Goal: Information Seeking & Learning: Learn about a topic

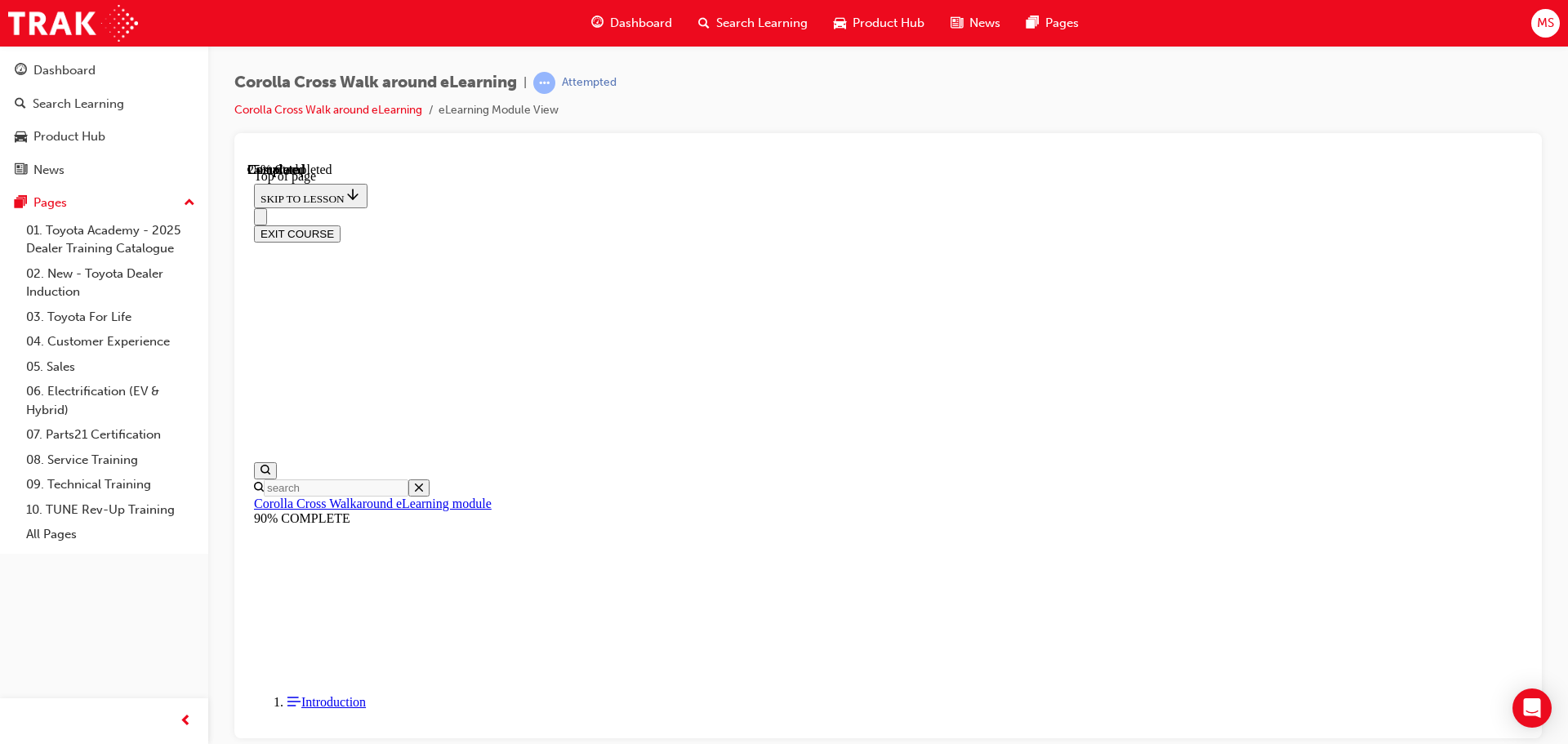
scroll to position [258, 0]
drag, startPoint x: 745, startPoint y: 357, endPoint x: 762, endPoint y: 414, distance: 59.5
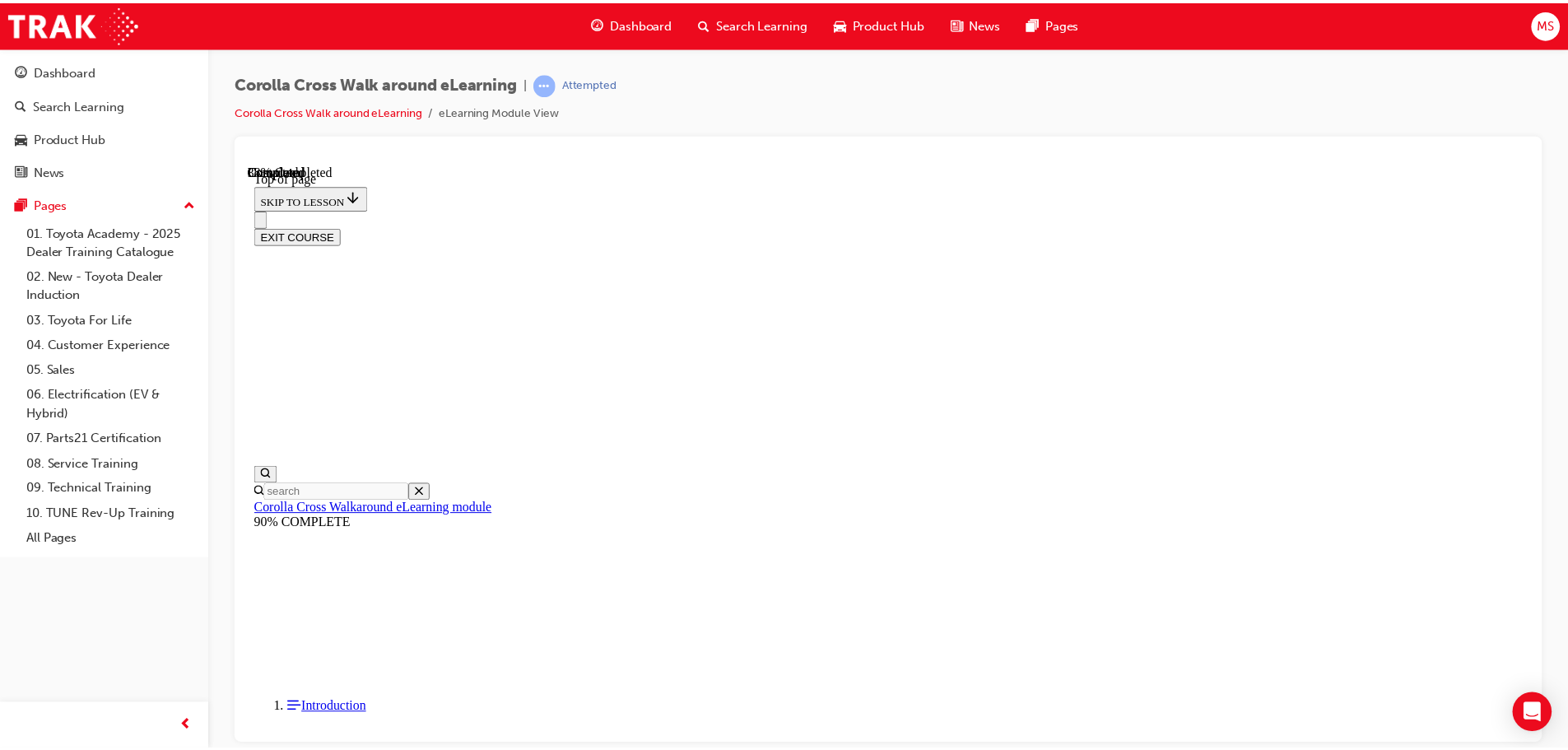
scroll to position [50, 0]
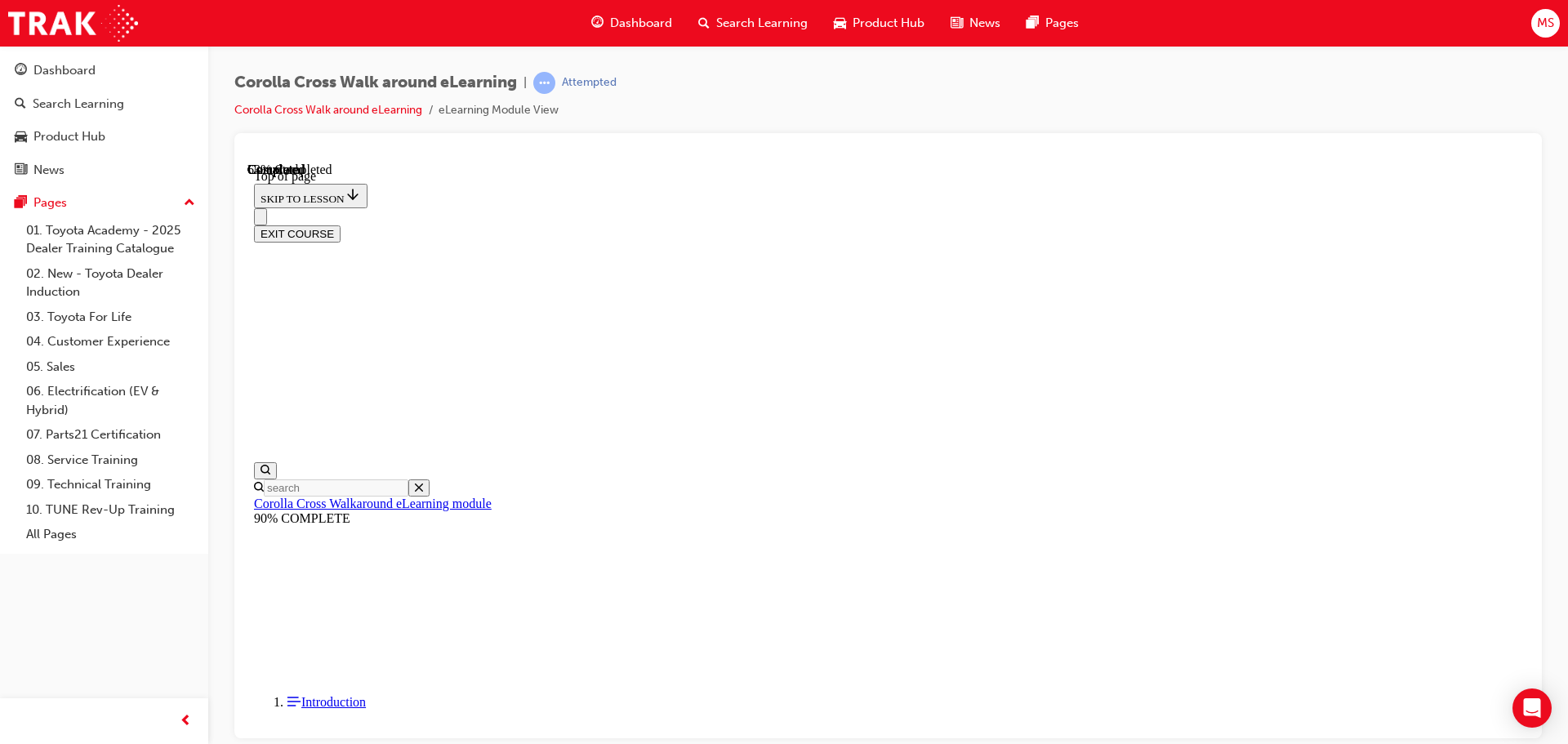
scroll to position [213, 0]
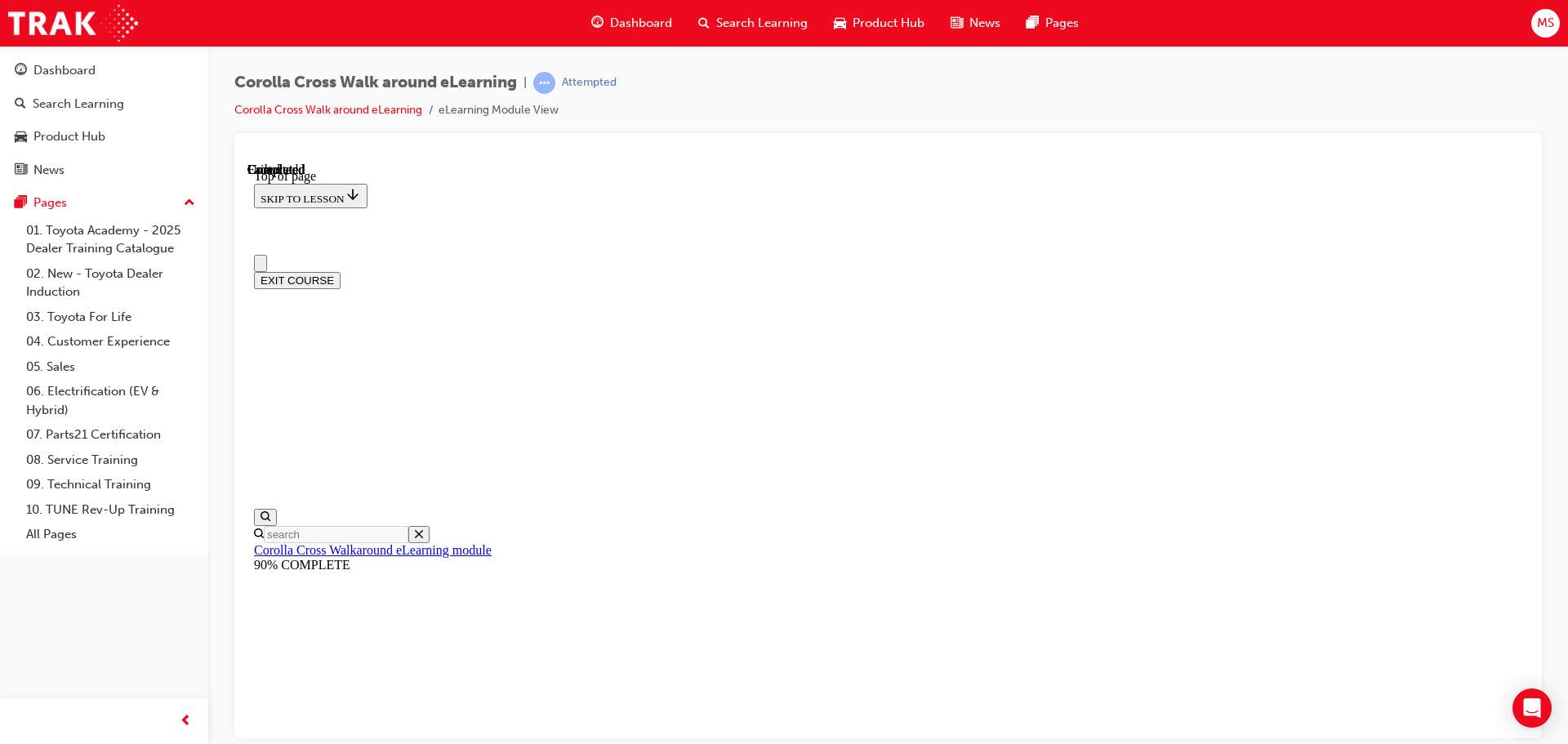
scroll to position [308, 0]
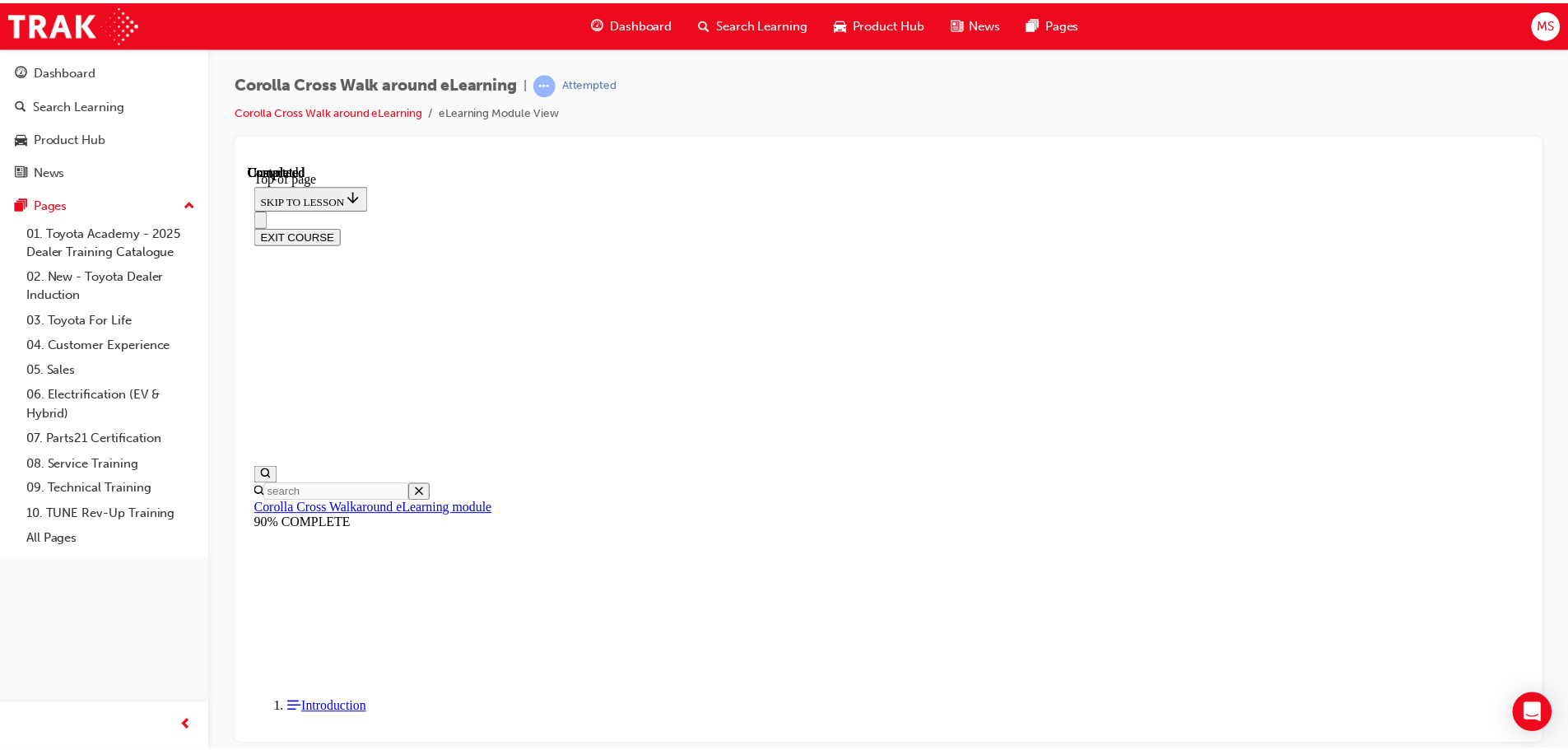
scroll to position [52, 0]
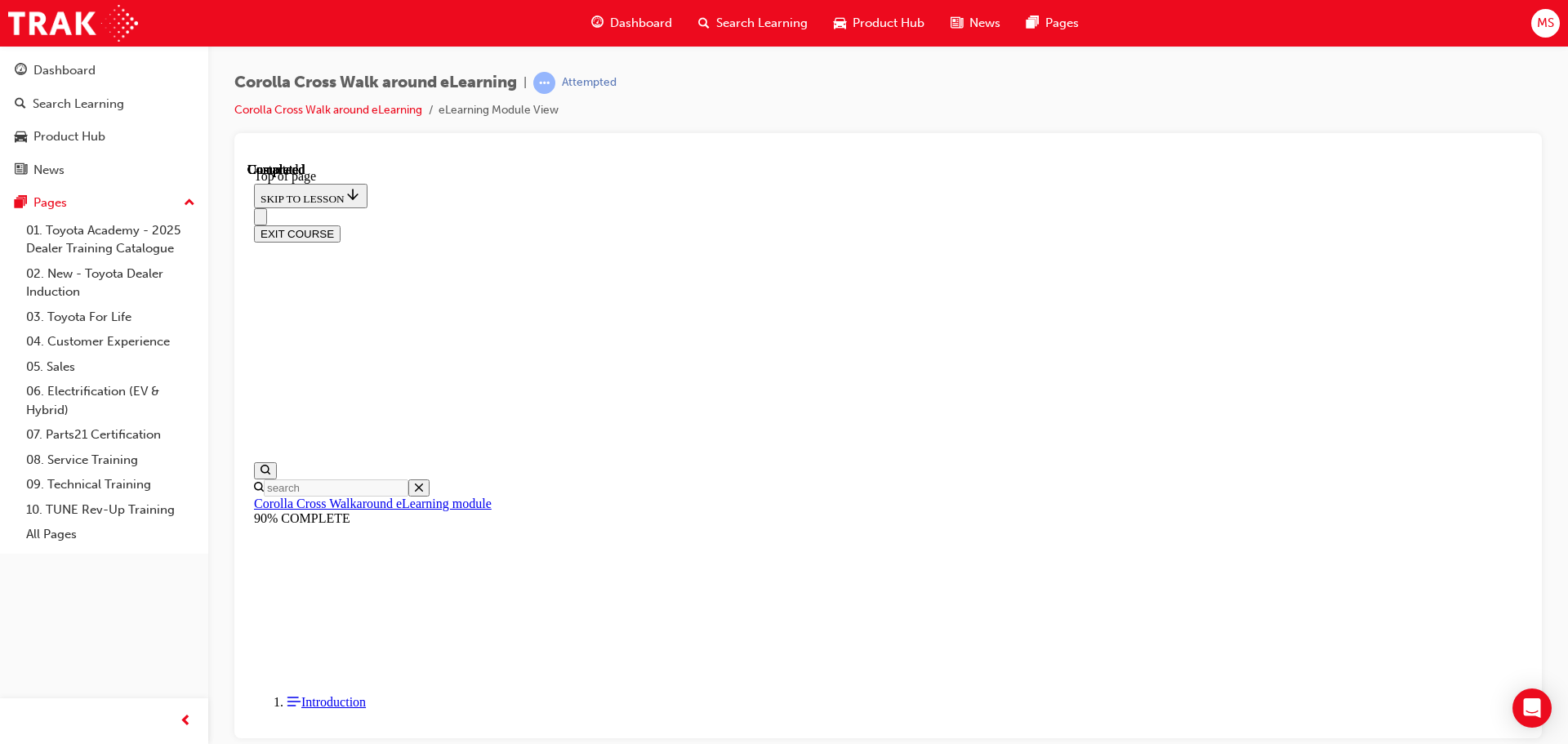
click at [910, 25] on span "Product Hub" at bounding box center [888, 23] width 72 height 19
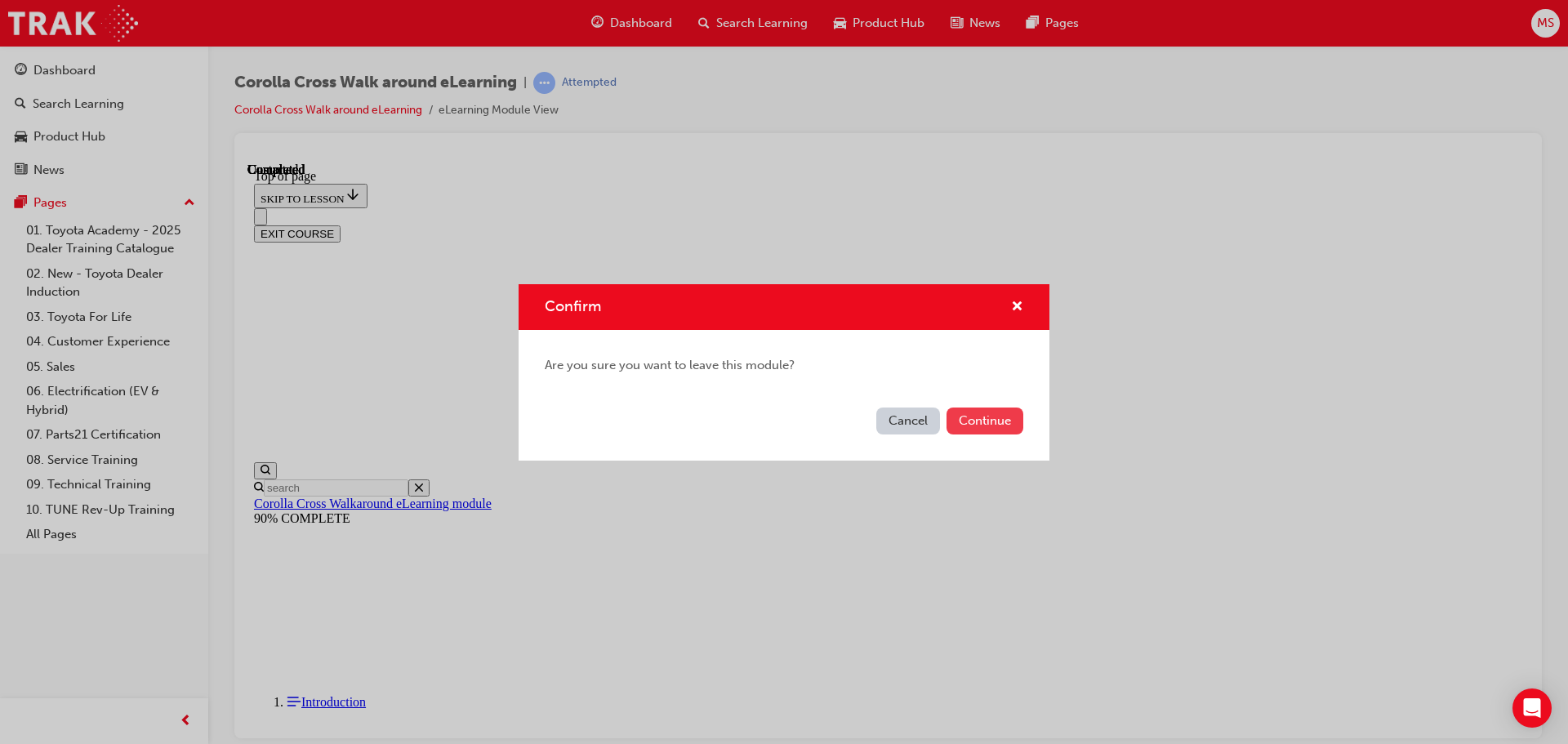
click at [969, 422] on button "Continue" at bounding box center [985, 422] width 77 height 27
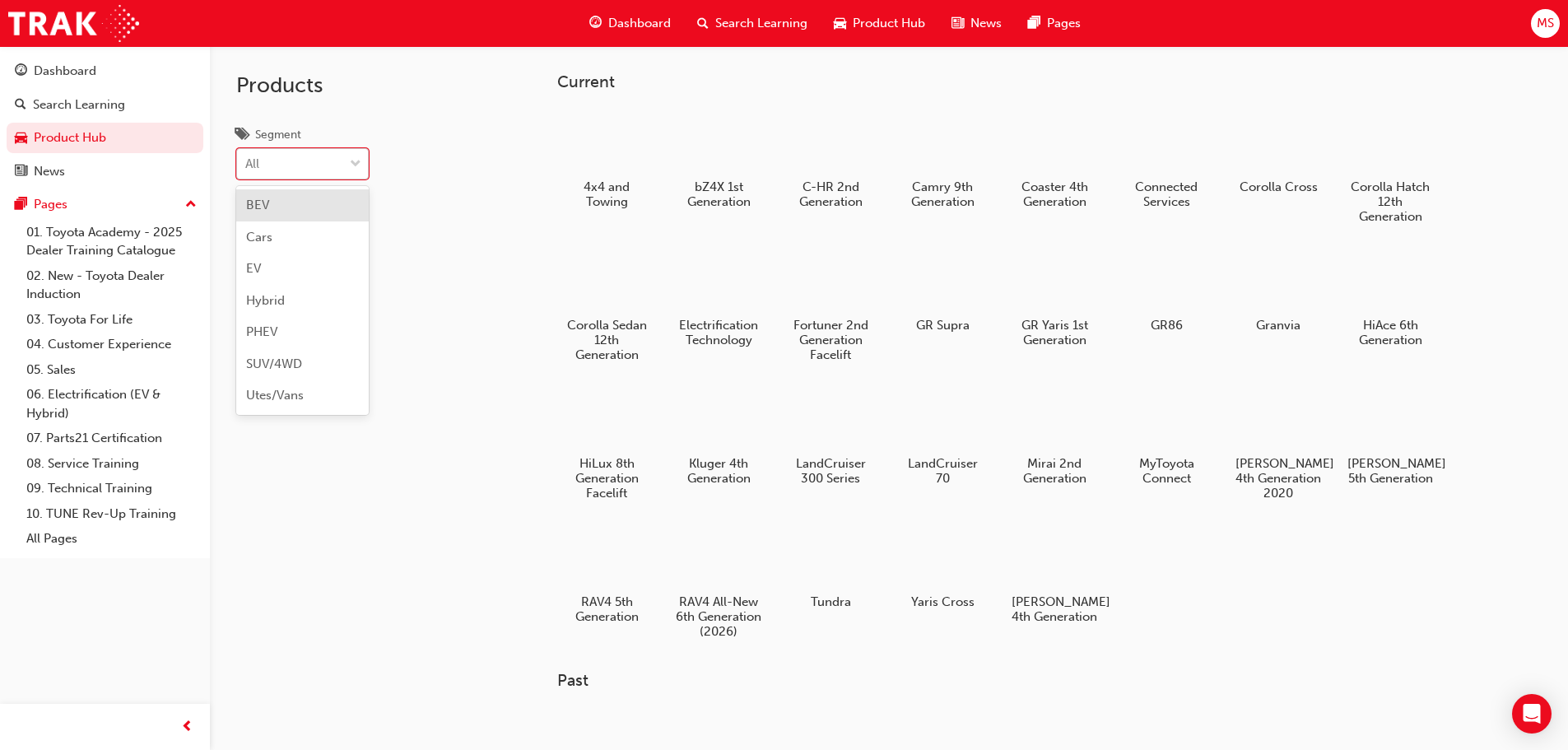
click at [333, 174] on div "All" at bounding box center [289, 164] width 106 height 28
click at [247, 171] on input "Segment option [PERSON_NAME] focused, 1 of 7. 7 results available. Use Up and D…" at bounding box center [246, 163] width 2 height 14
click at [521, 185] on div "Current 4x4 and Towing bZ4X 1st Generation C-HR 2nd Generation Camry 9th Genera…" at bounding box center [889, 421] width 1358 height 750
click at [52, 541] on link "All Pages" at bounding box center [111, 539] width 184 height 26
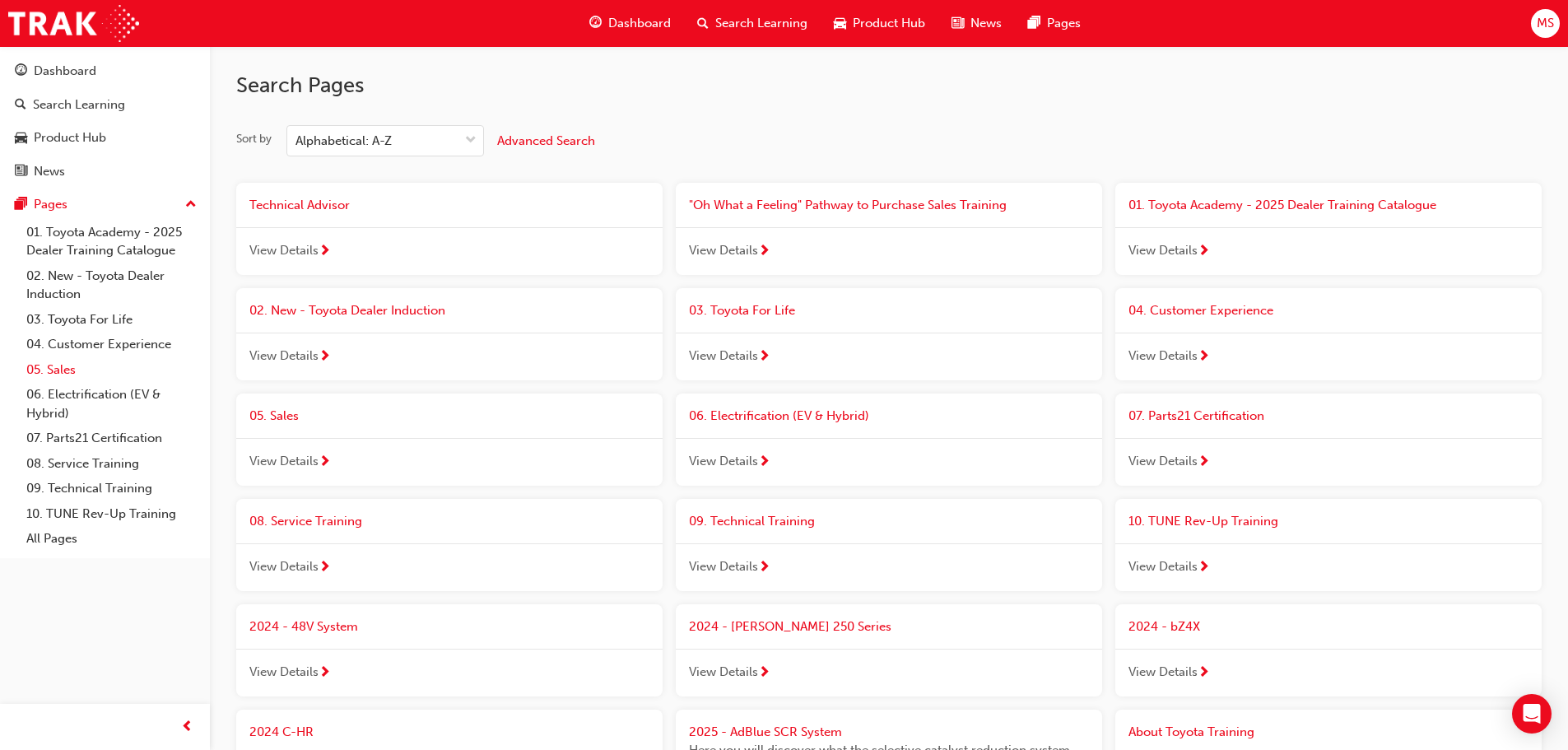
click at [82, 367] on link "05. Sales" at bounding box center [111, 371] width 184 height 26
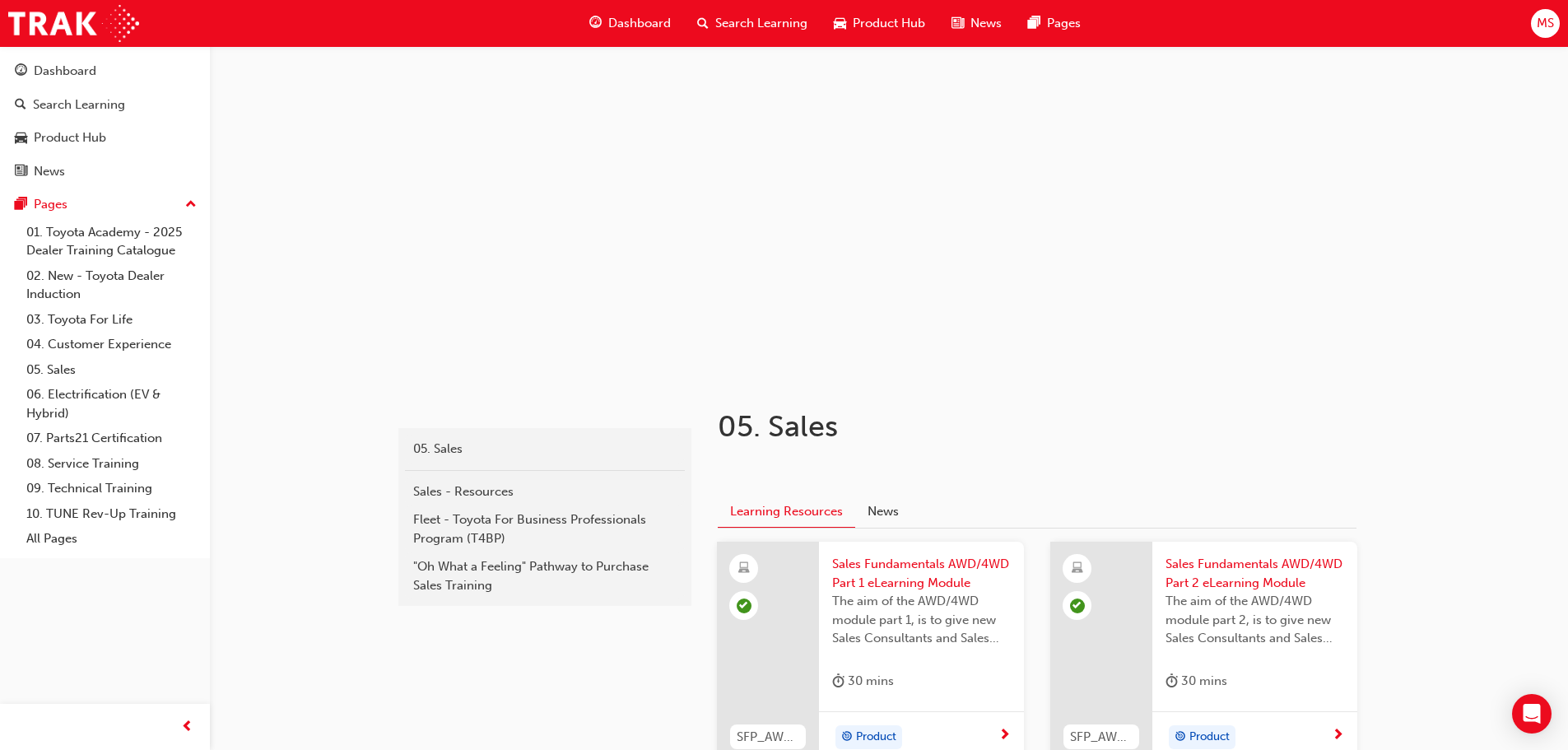
click at [782, 25] on span "Search Learning" at bounding box center [761, 23] width 92 height 19
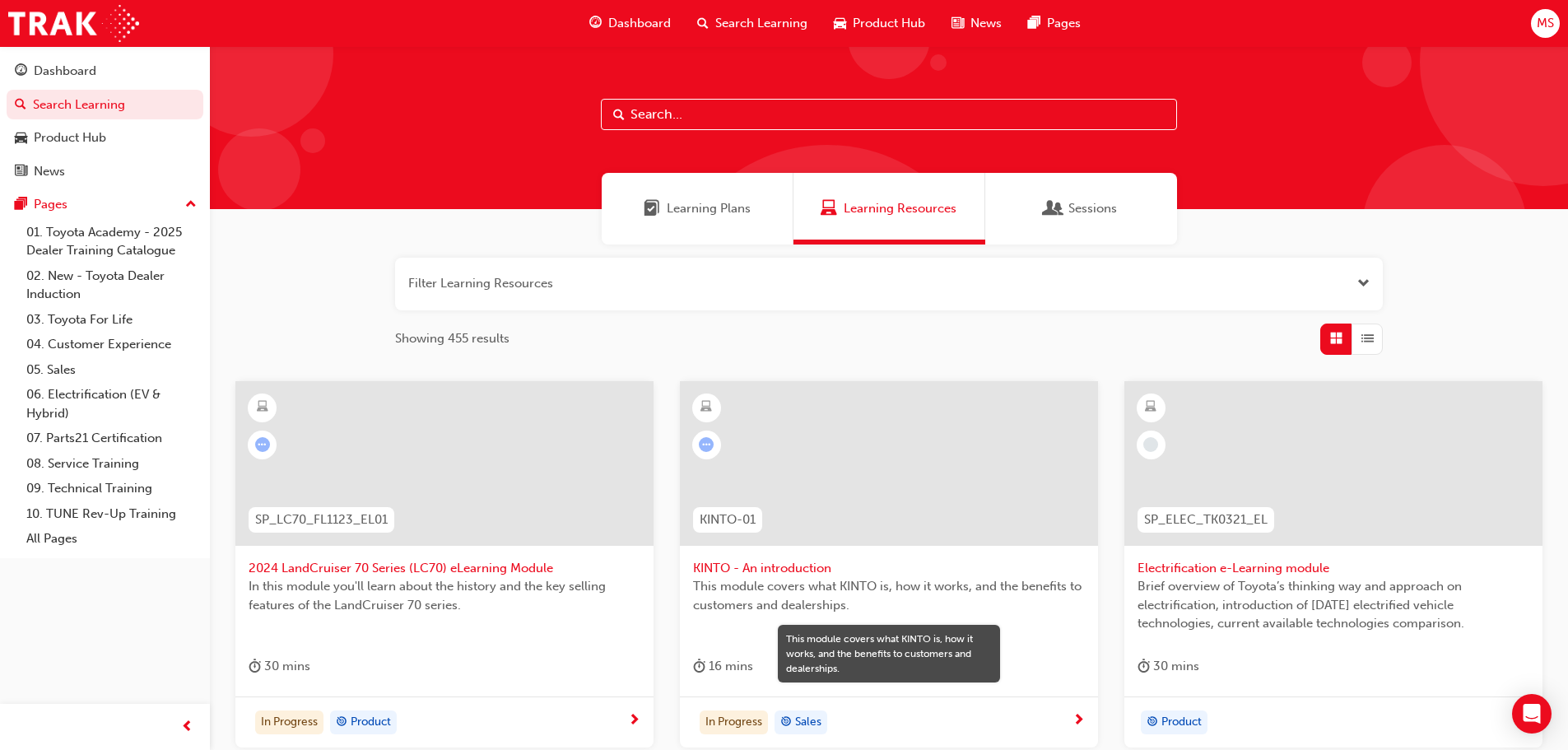
click at [547, 514] on div at bounding box center [444, 463] width 418 height 165
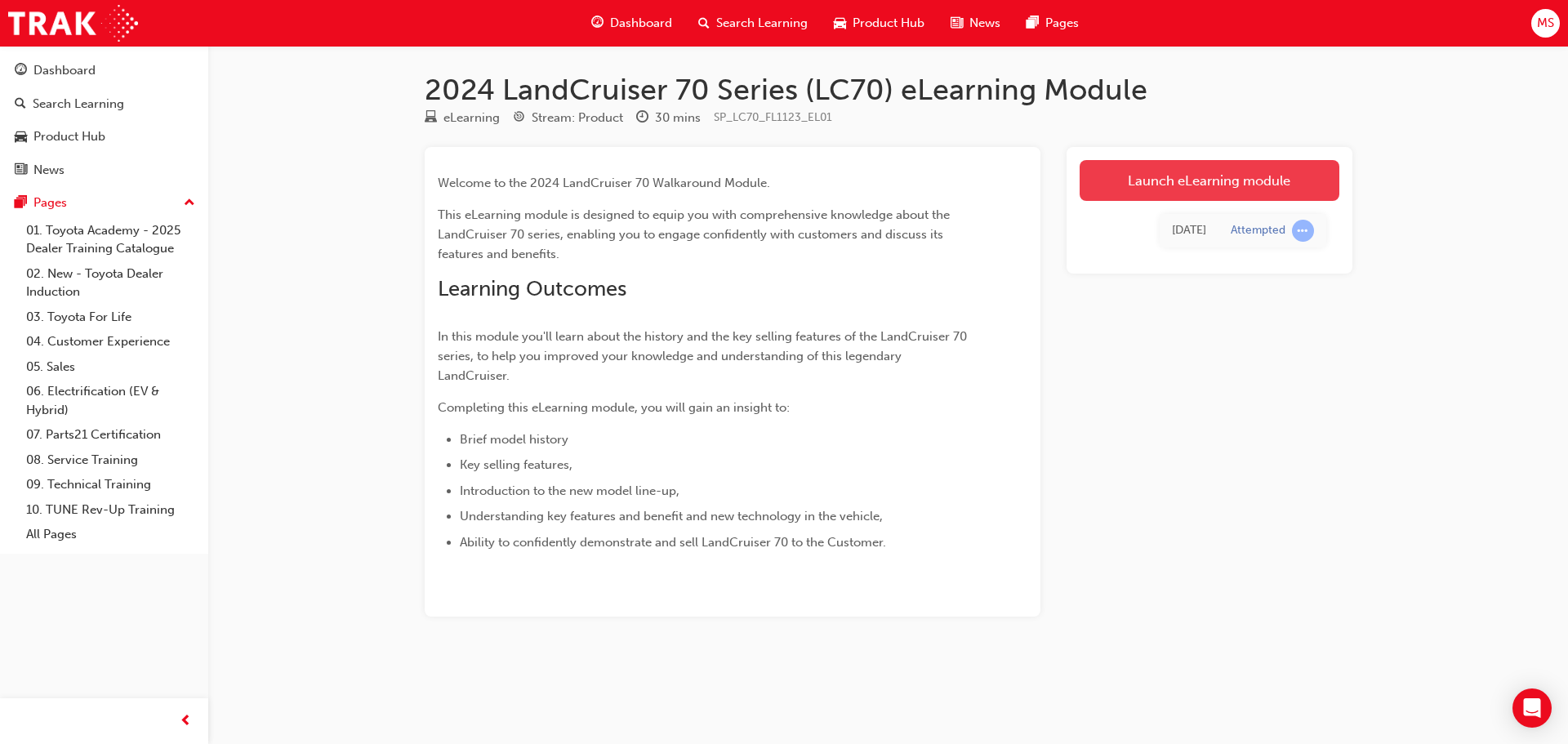
click at [1205, 178] on link "Launch eLearning module" at bounding box center [1210, 180] width 260 height 41
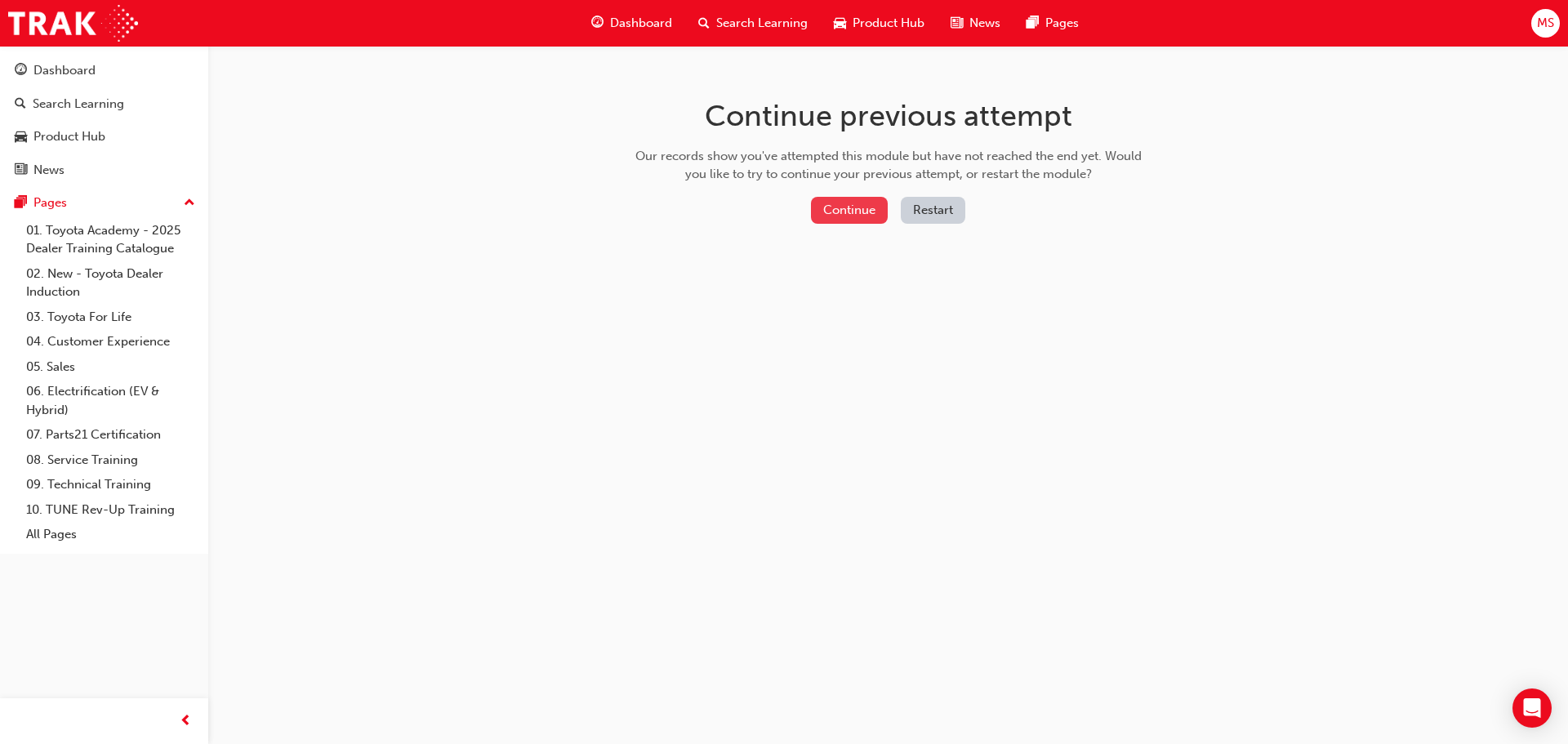
click at [853, 205] on button "Continue" at bounding box center [849, 210] width 77 height 27
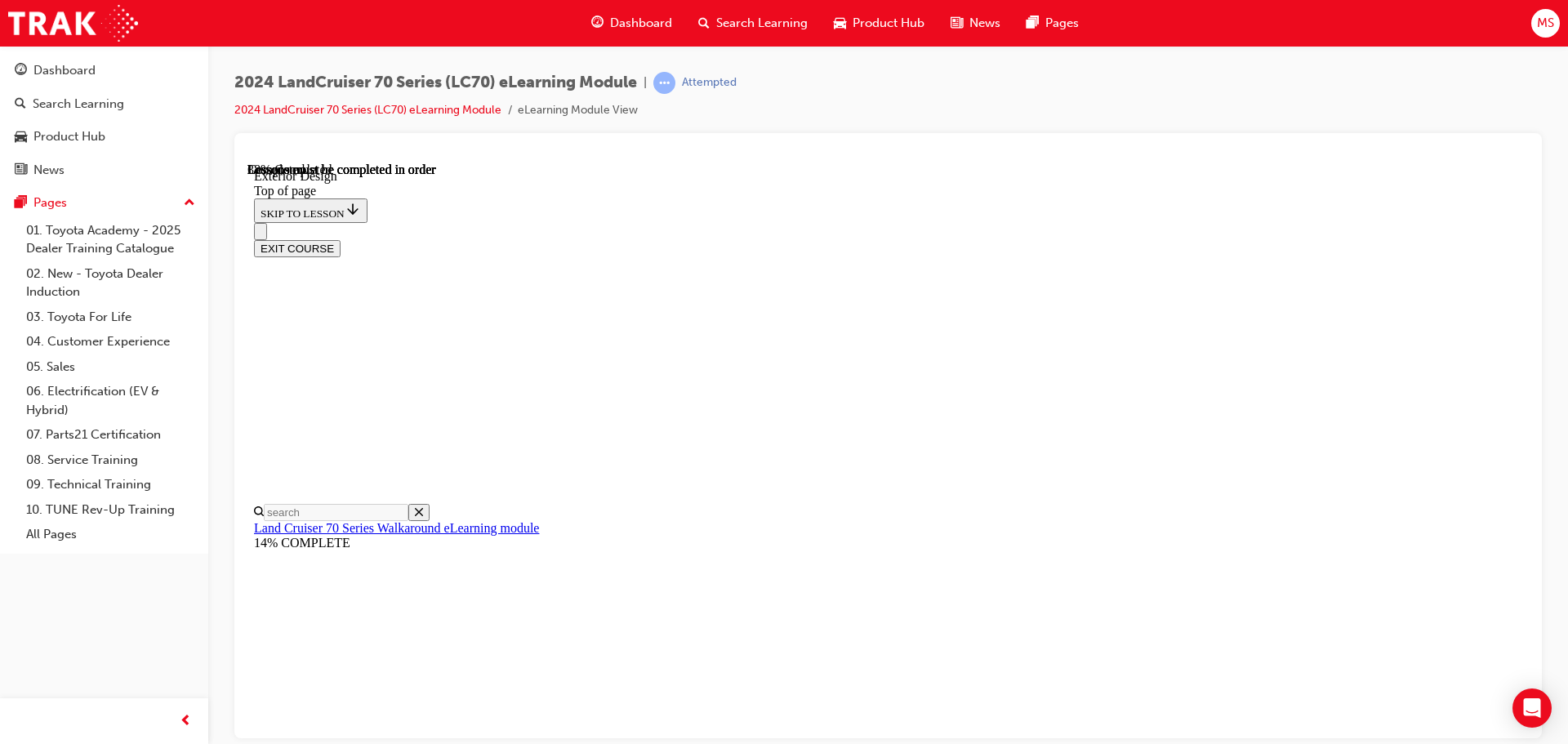
scroll to position [1350, 0]
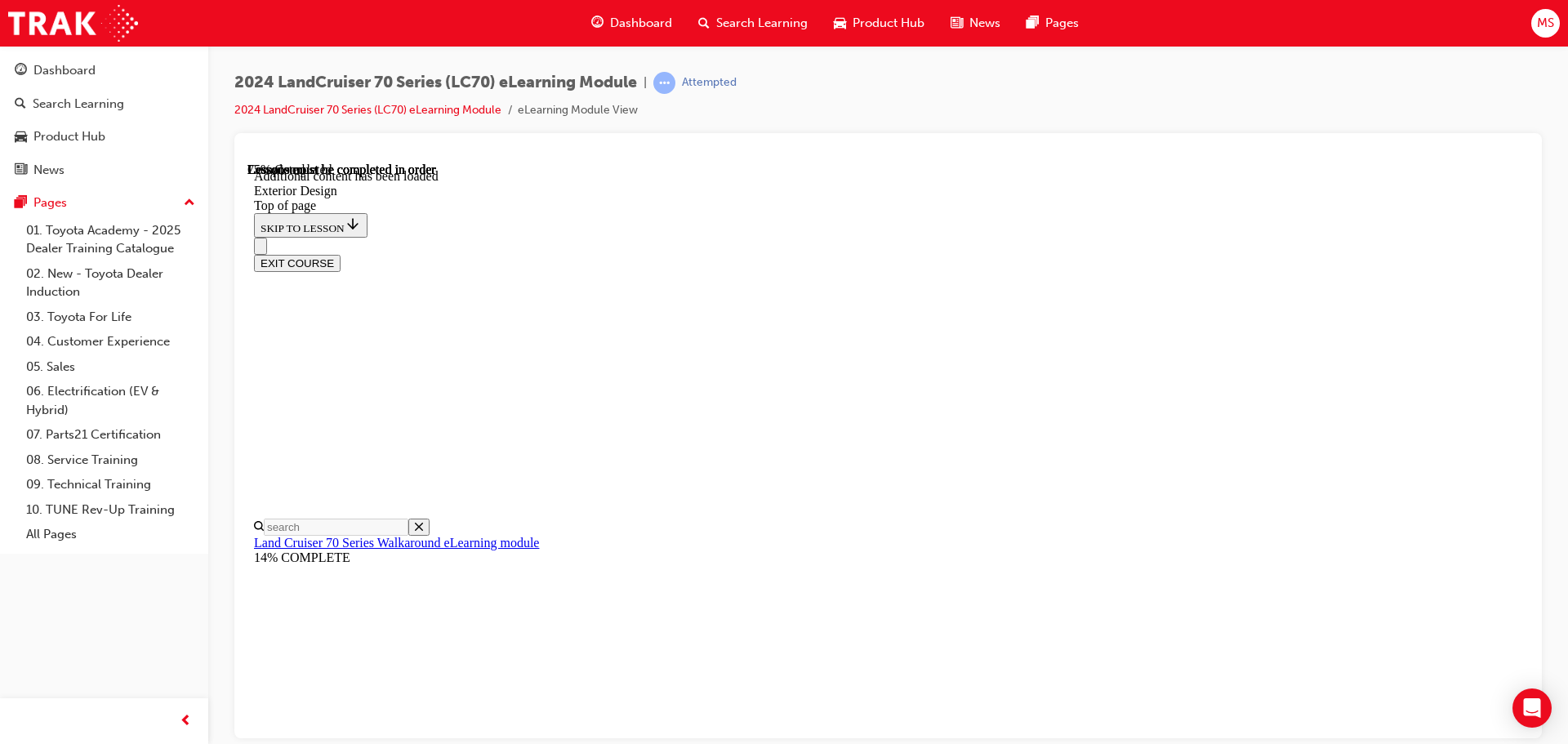
scroll to position [1834, 0]
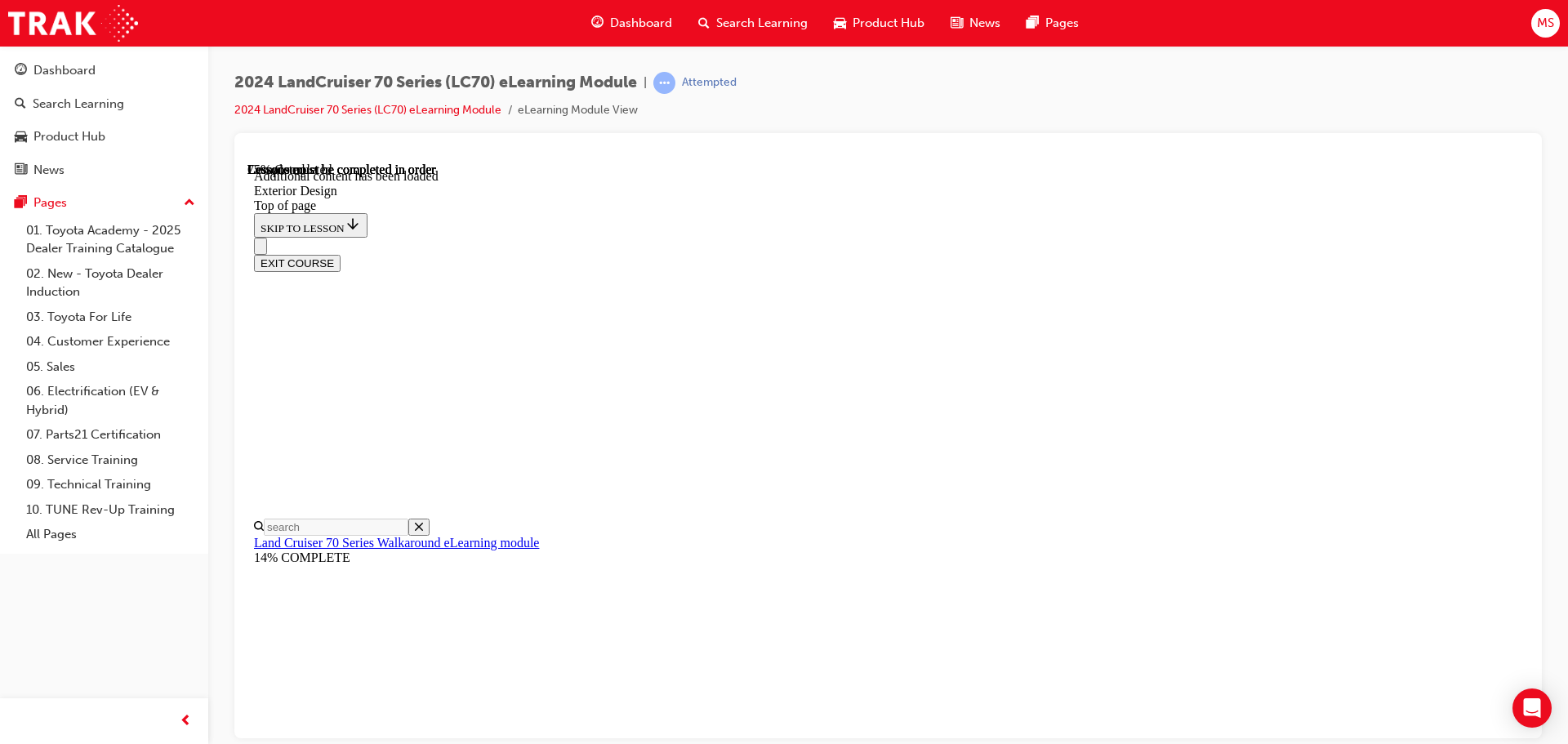
scroll to position [521, 0]
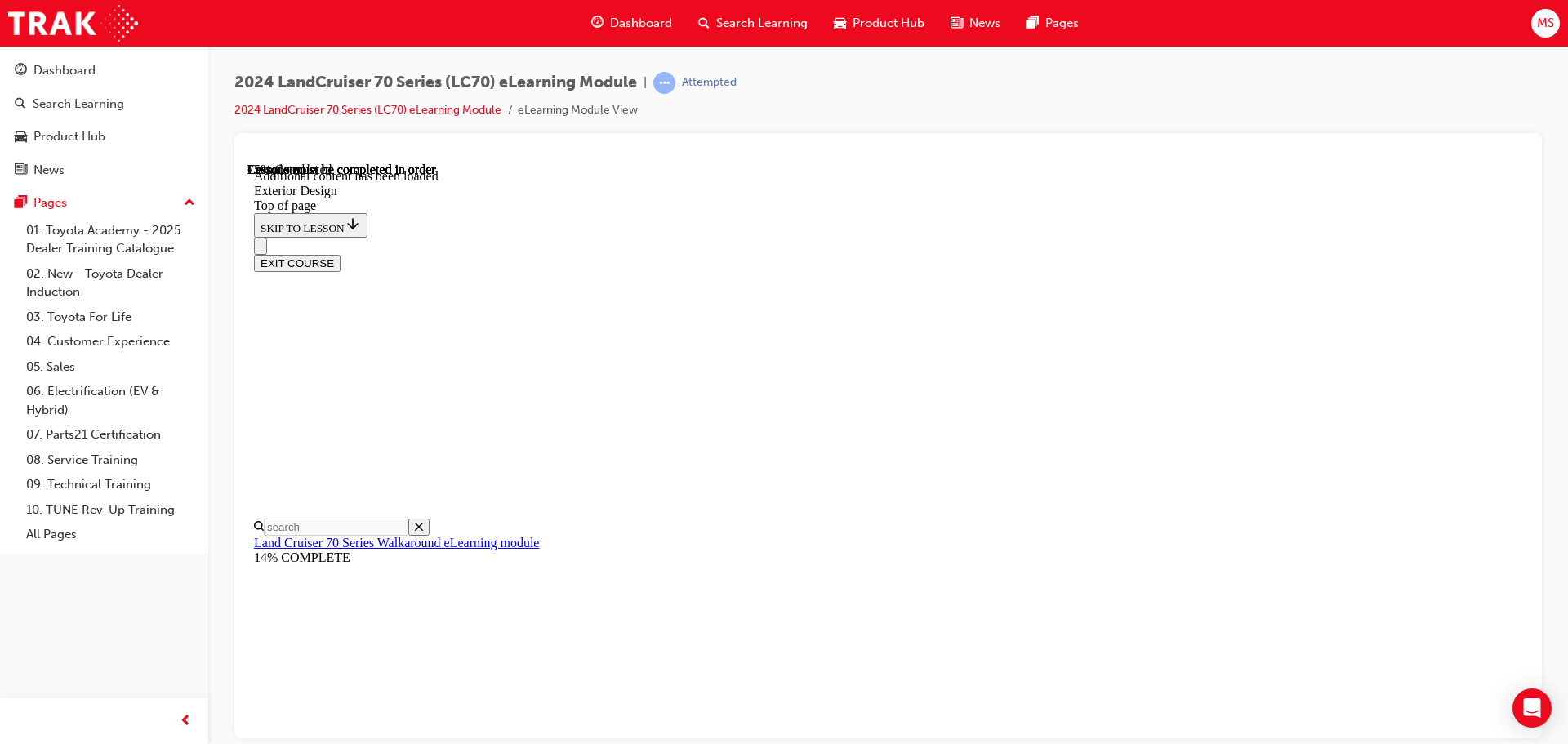
scroll to position [0, 0]
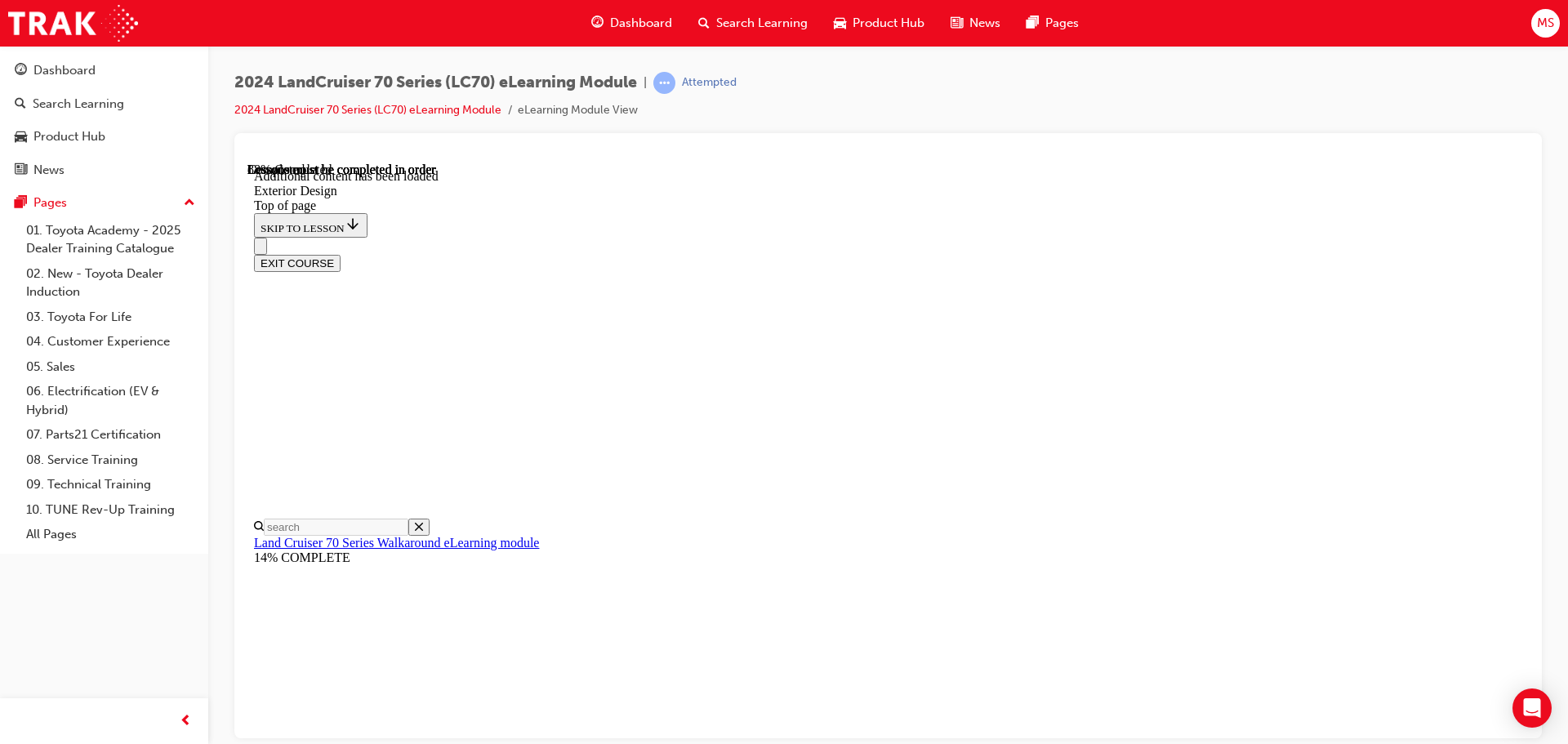
scroll to position [1193, 0]
drag, startPoint x: 977, startPoint y: 451, endPoint x: 982, endPoint y: 459, distance: 9.4
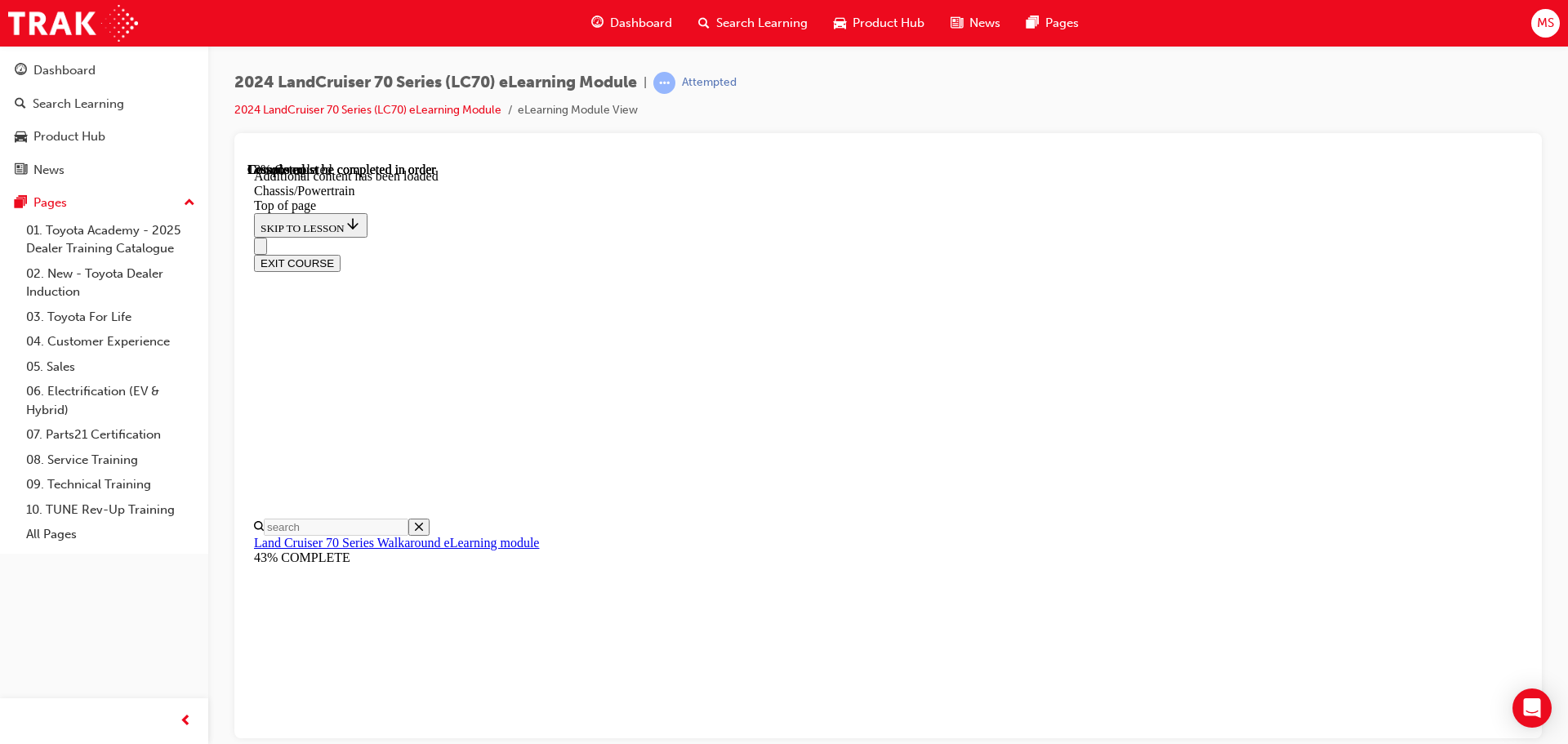
drag, startPoint x: 999, startPoint y: 418, endPoint x: 993, endPoint y: 408, distance: 11.7
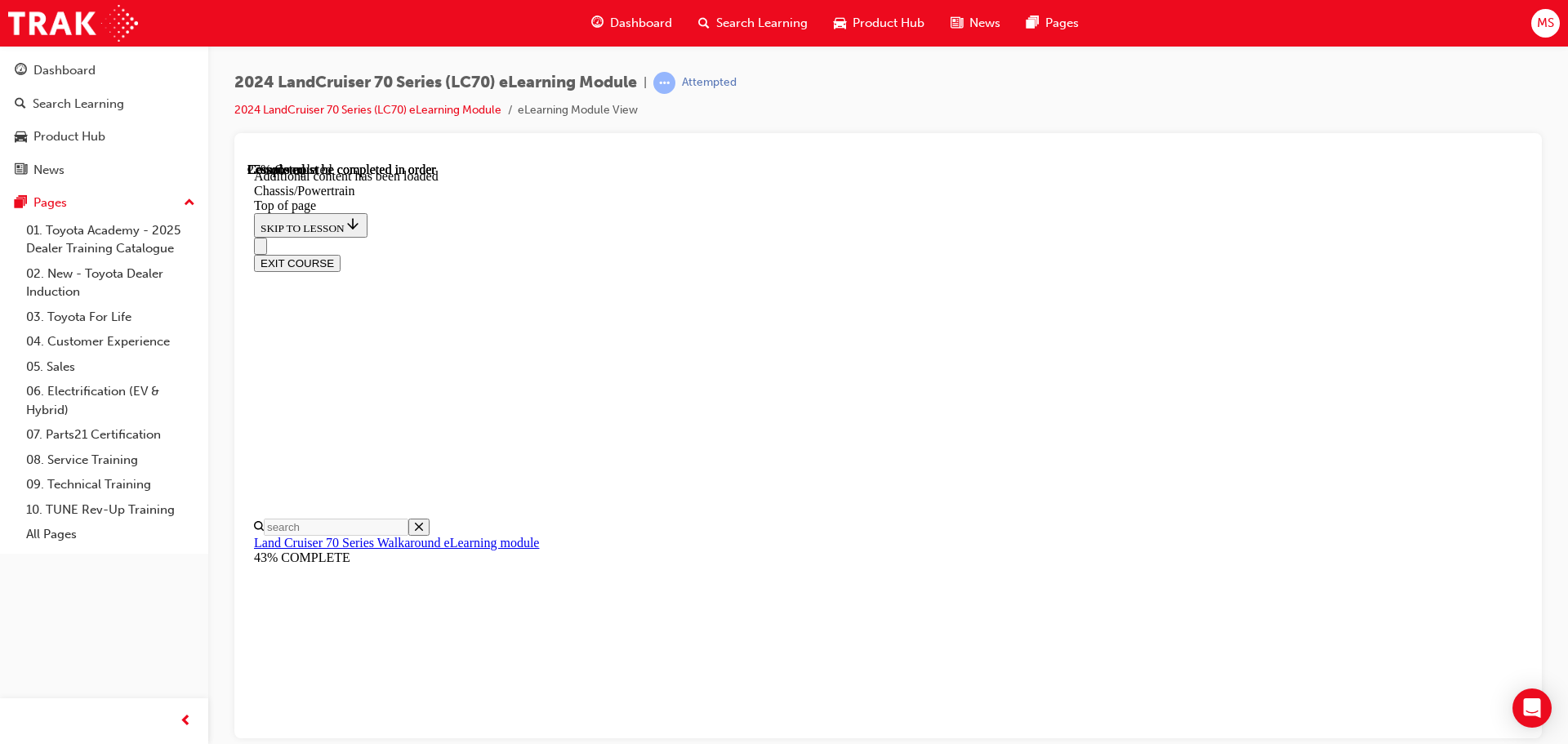
scroll to position [949, 0]
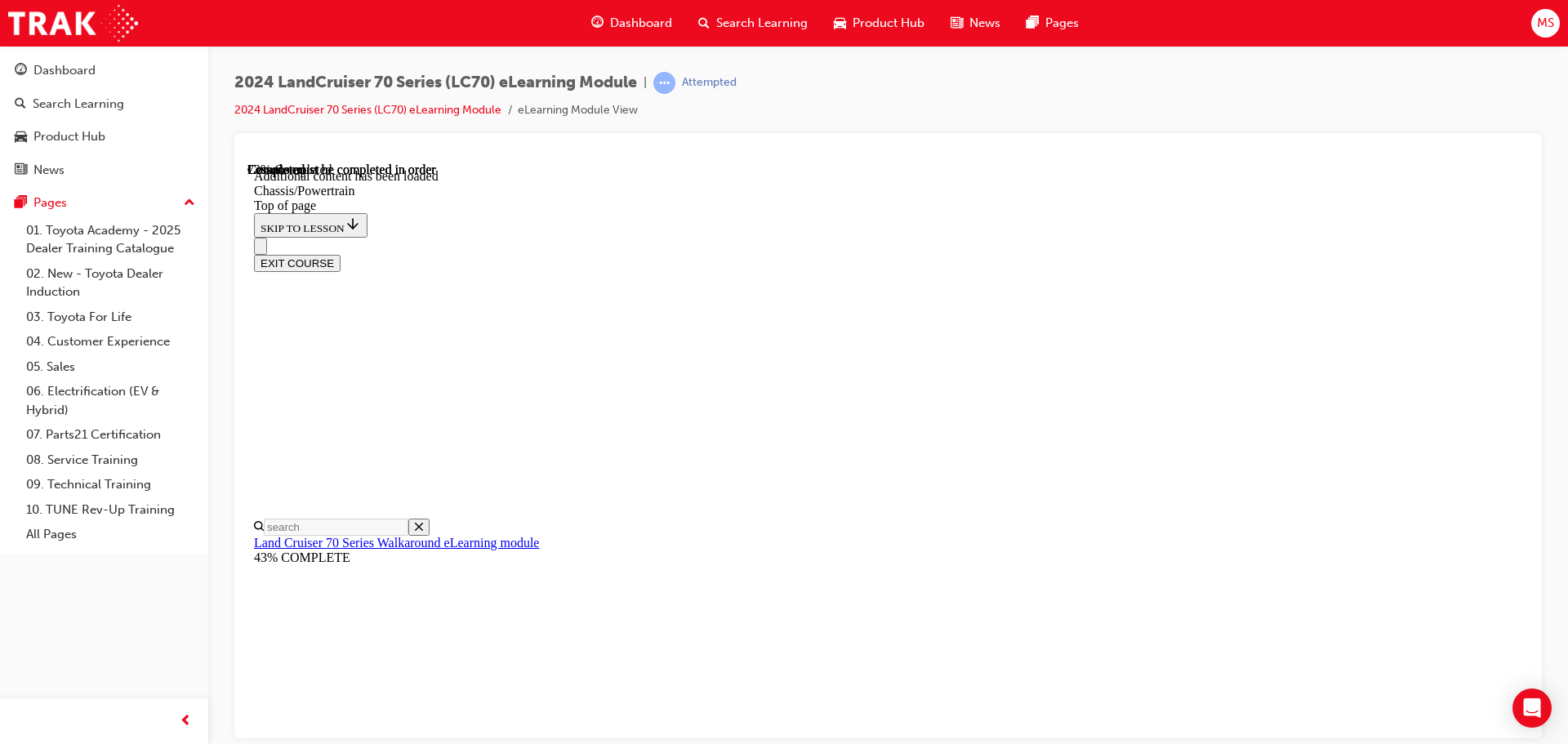
scroll to position [0, 0]
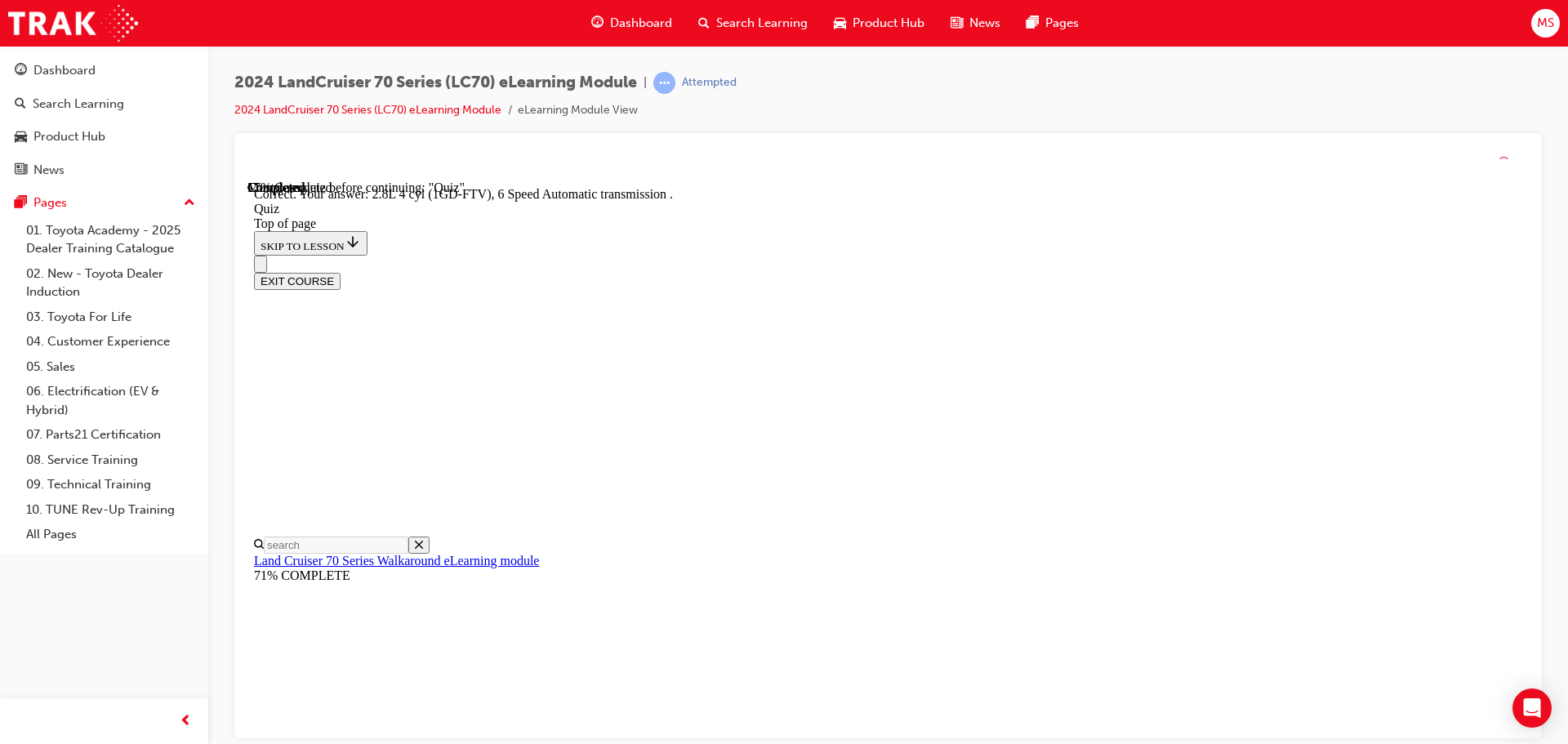
scroll to position [319, 0]
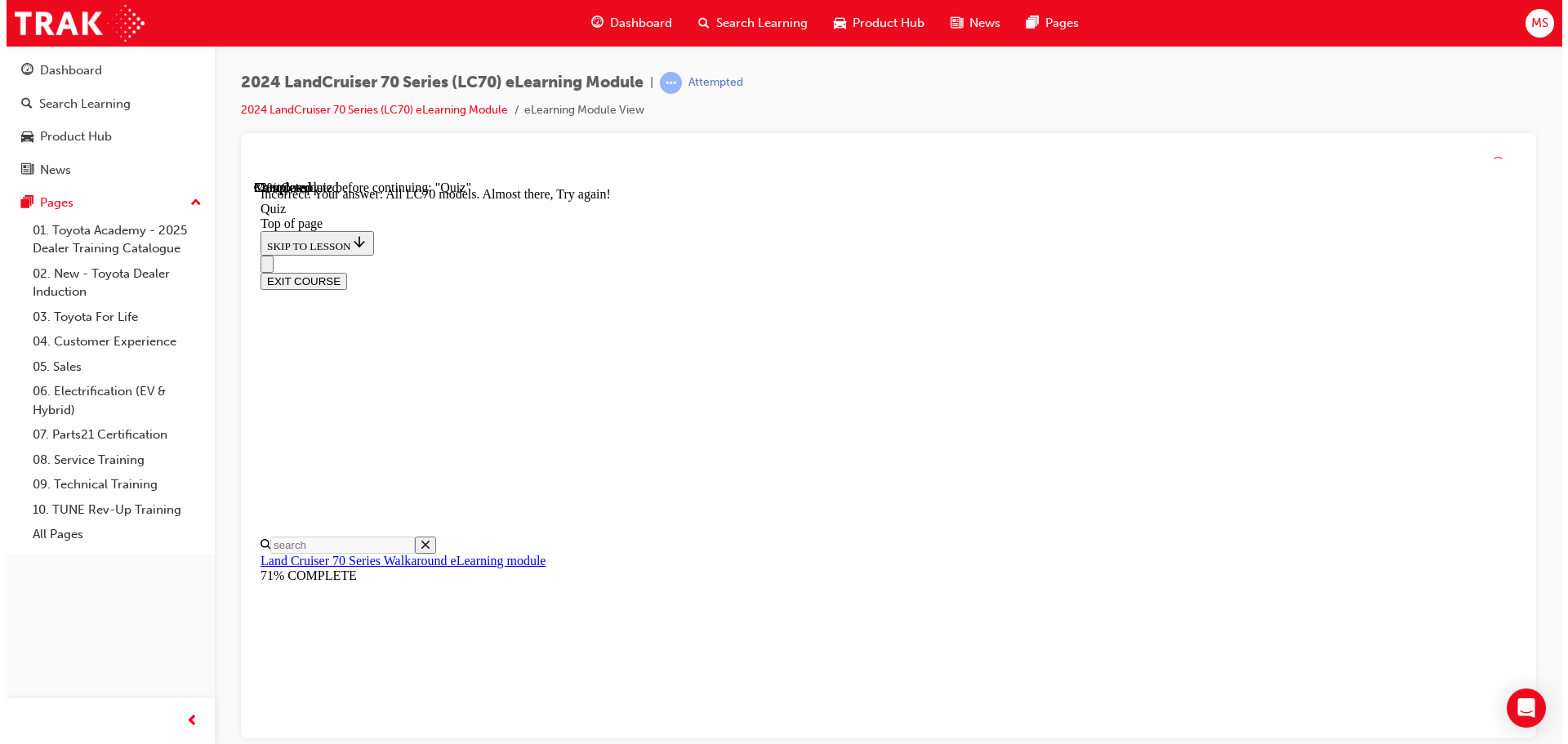
scroll to position [415, 0]
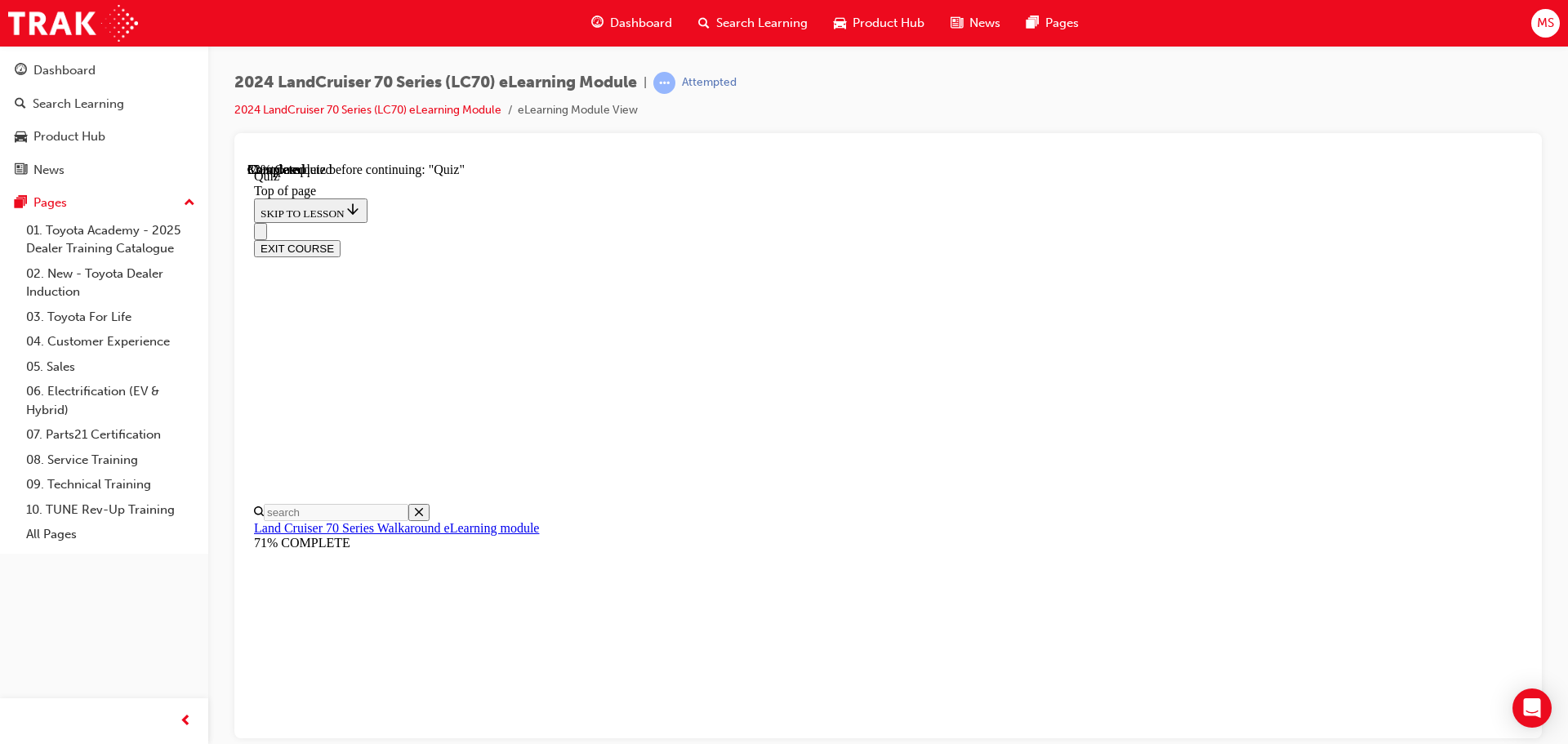
scroll to position [295, 0]
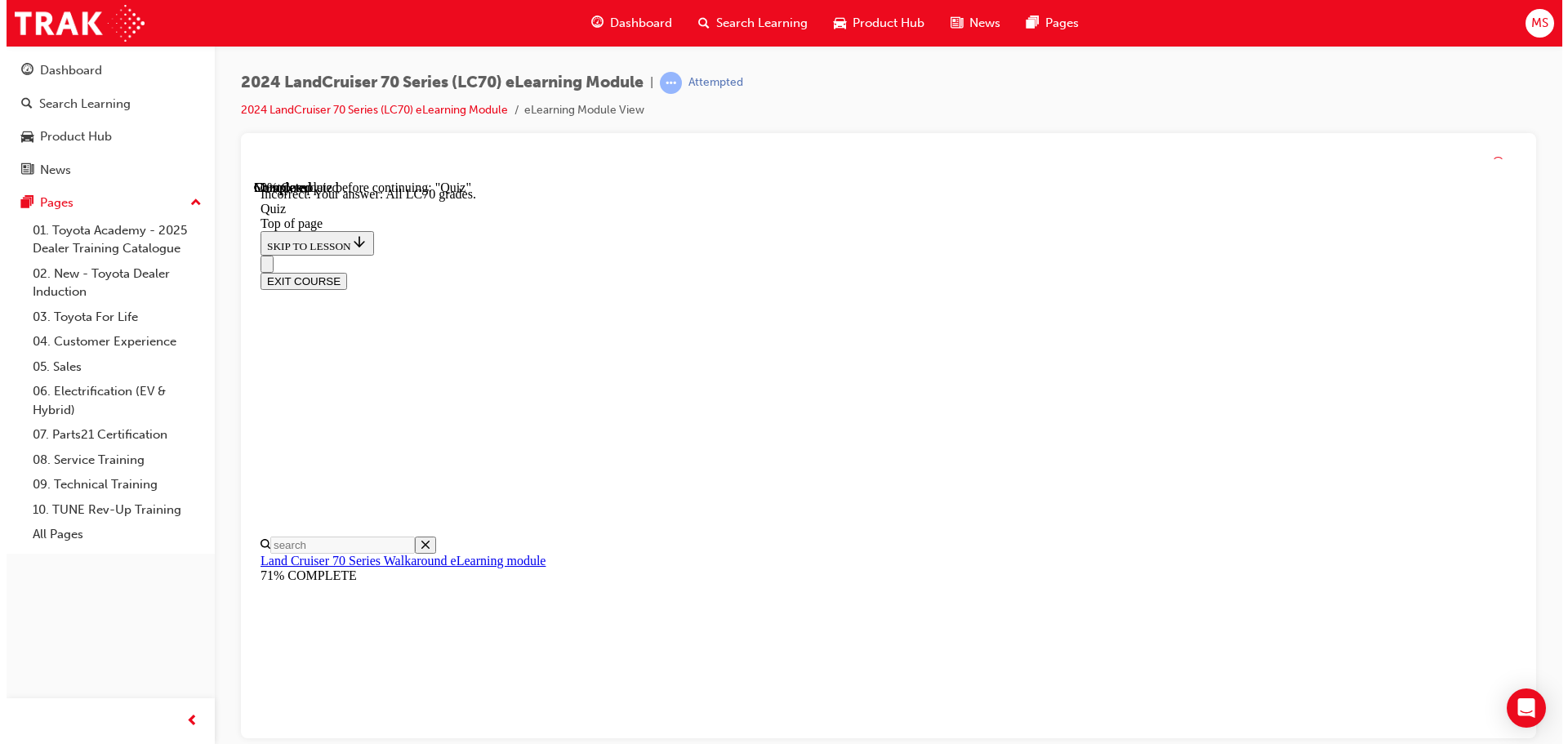
scroll to position [423, 0]
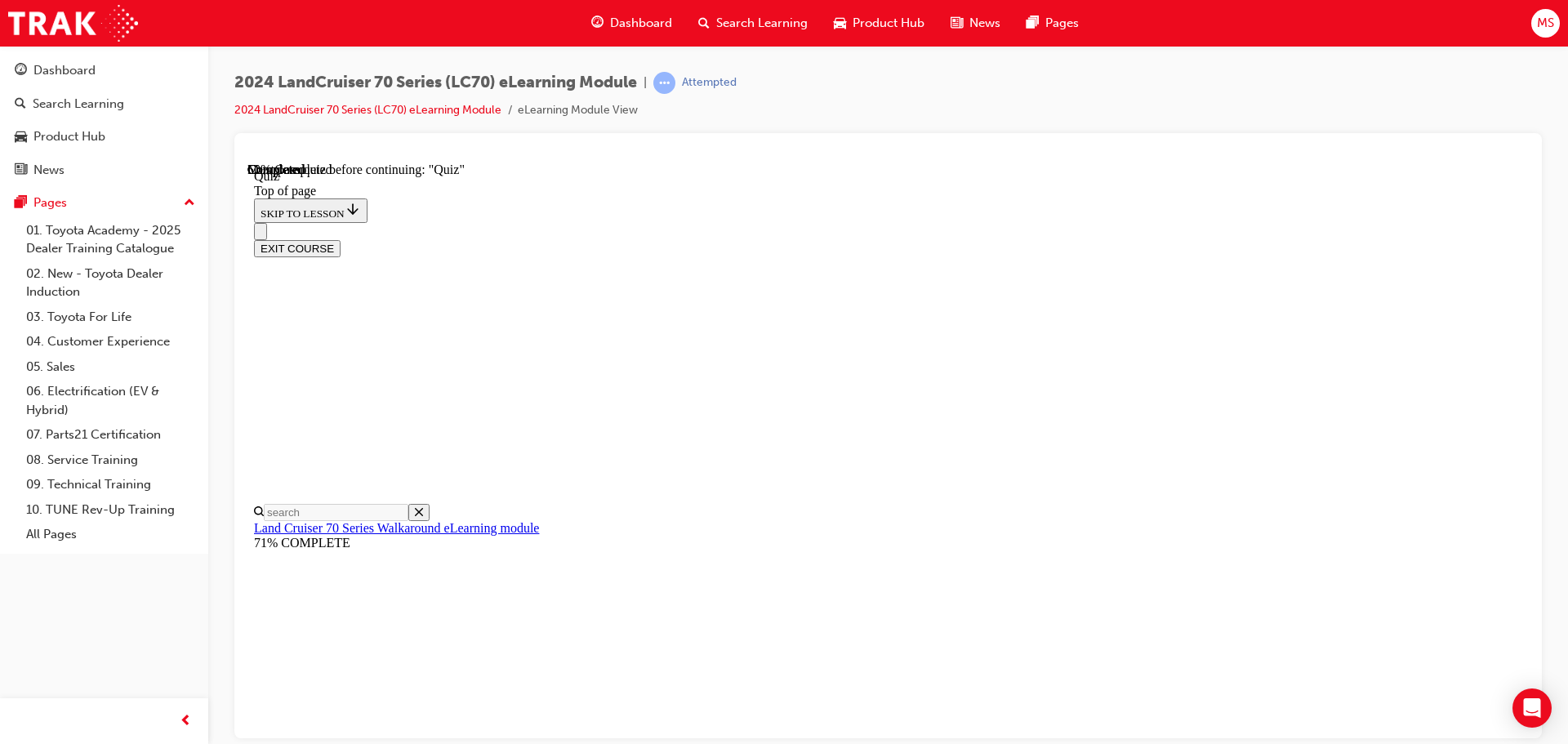
scroll to position [213, 0]
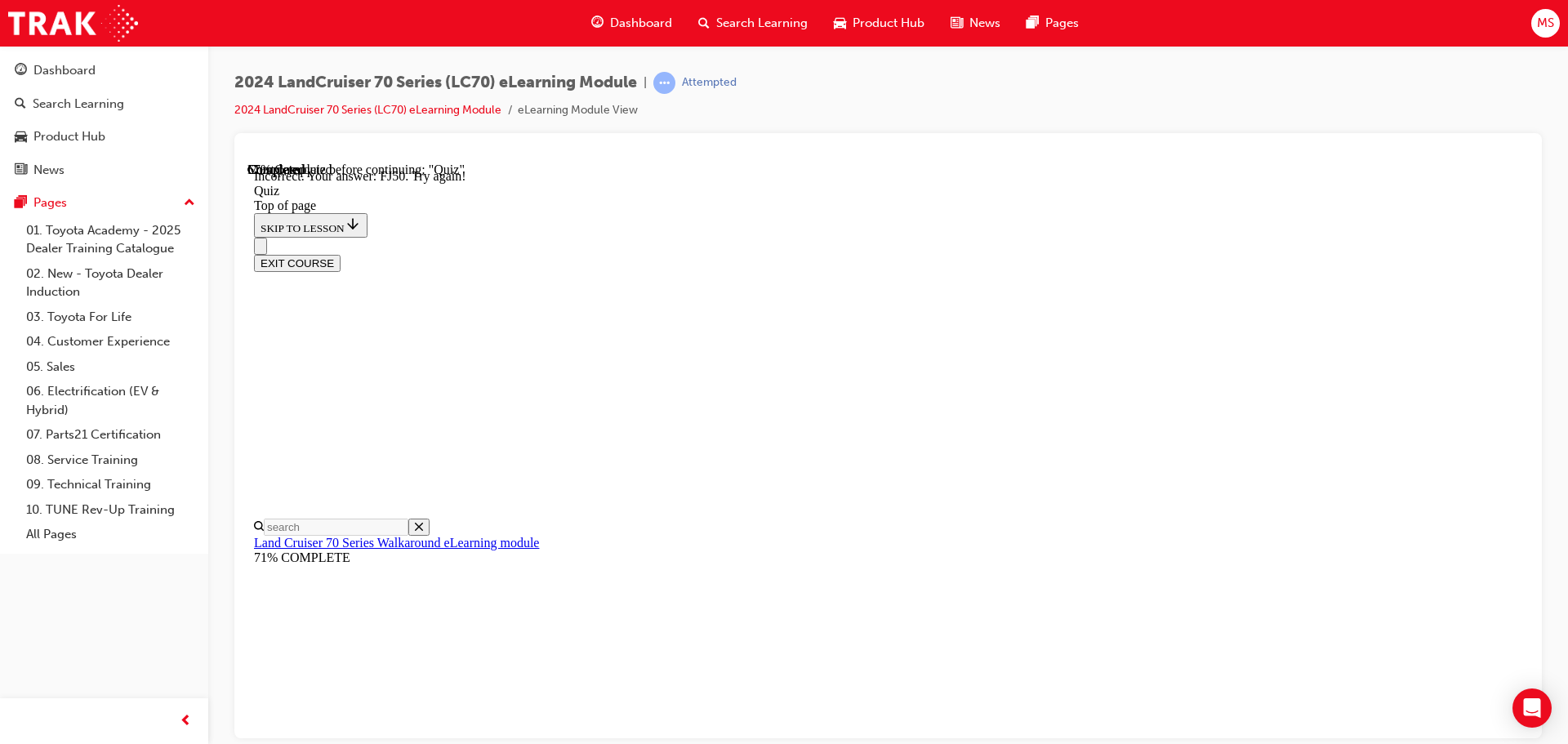
scroll to position [444, 0]
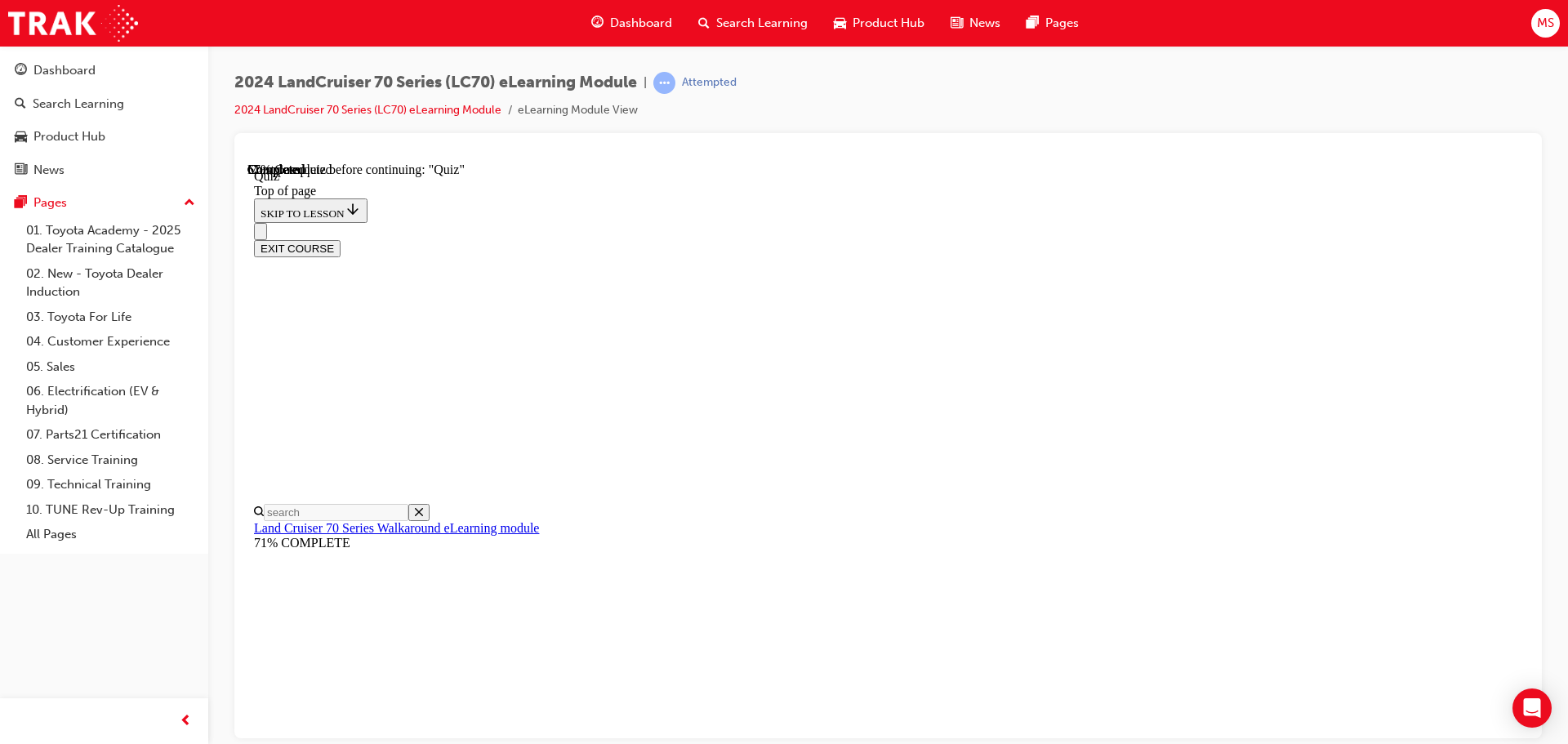
scroll to position [213, 0]
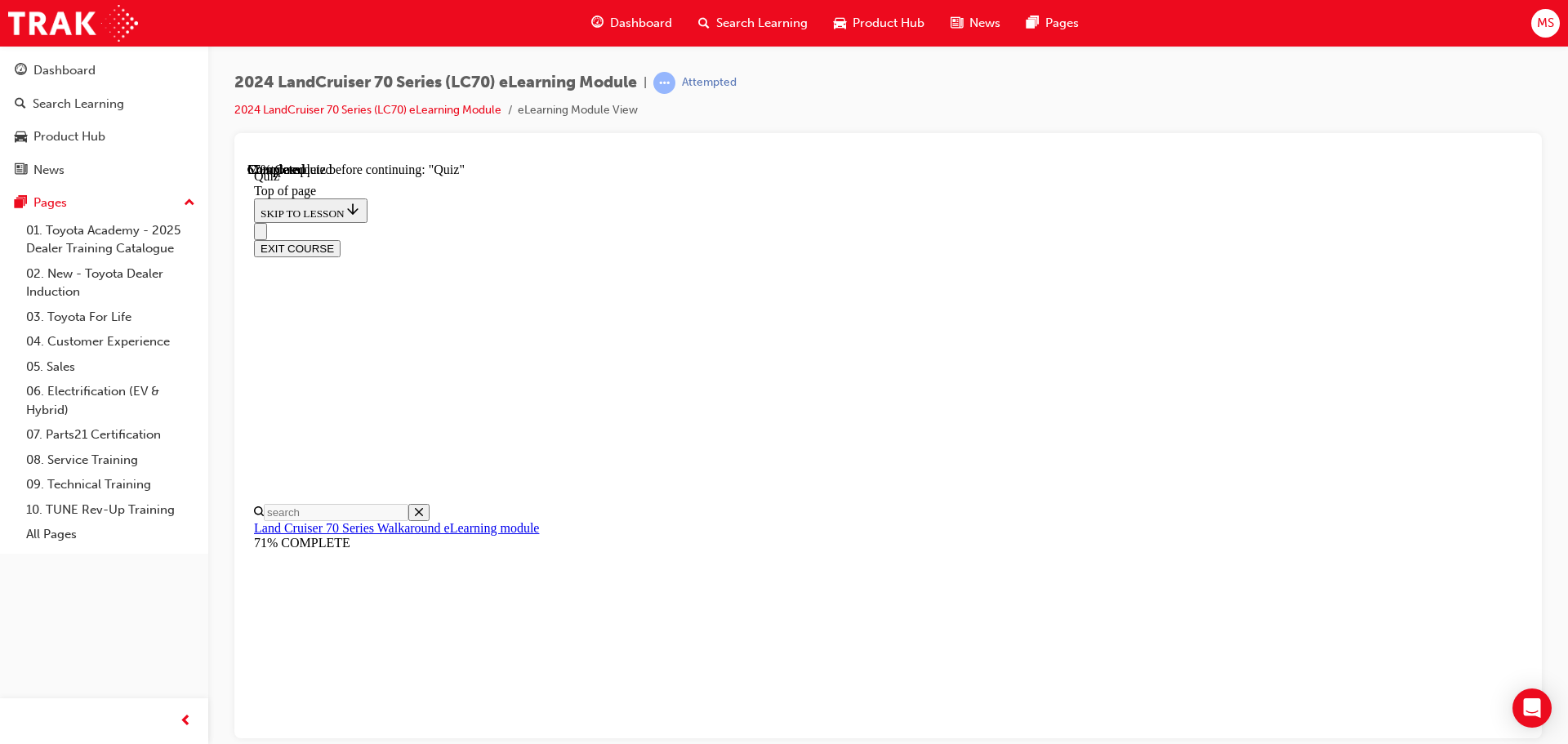
scroll to position [371, 0]
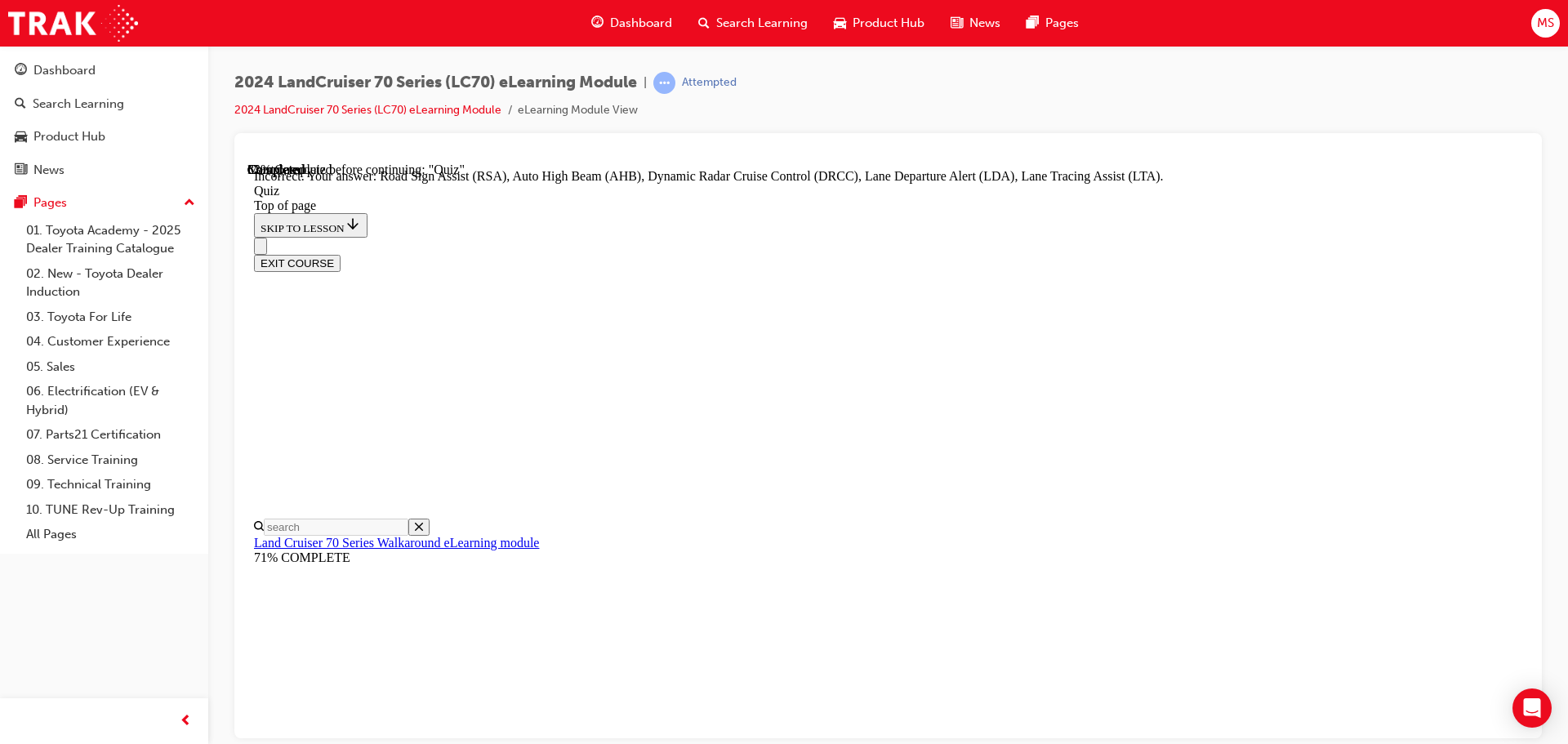
scroll to position [340, 0]
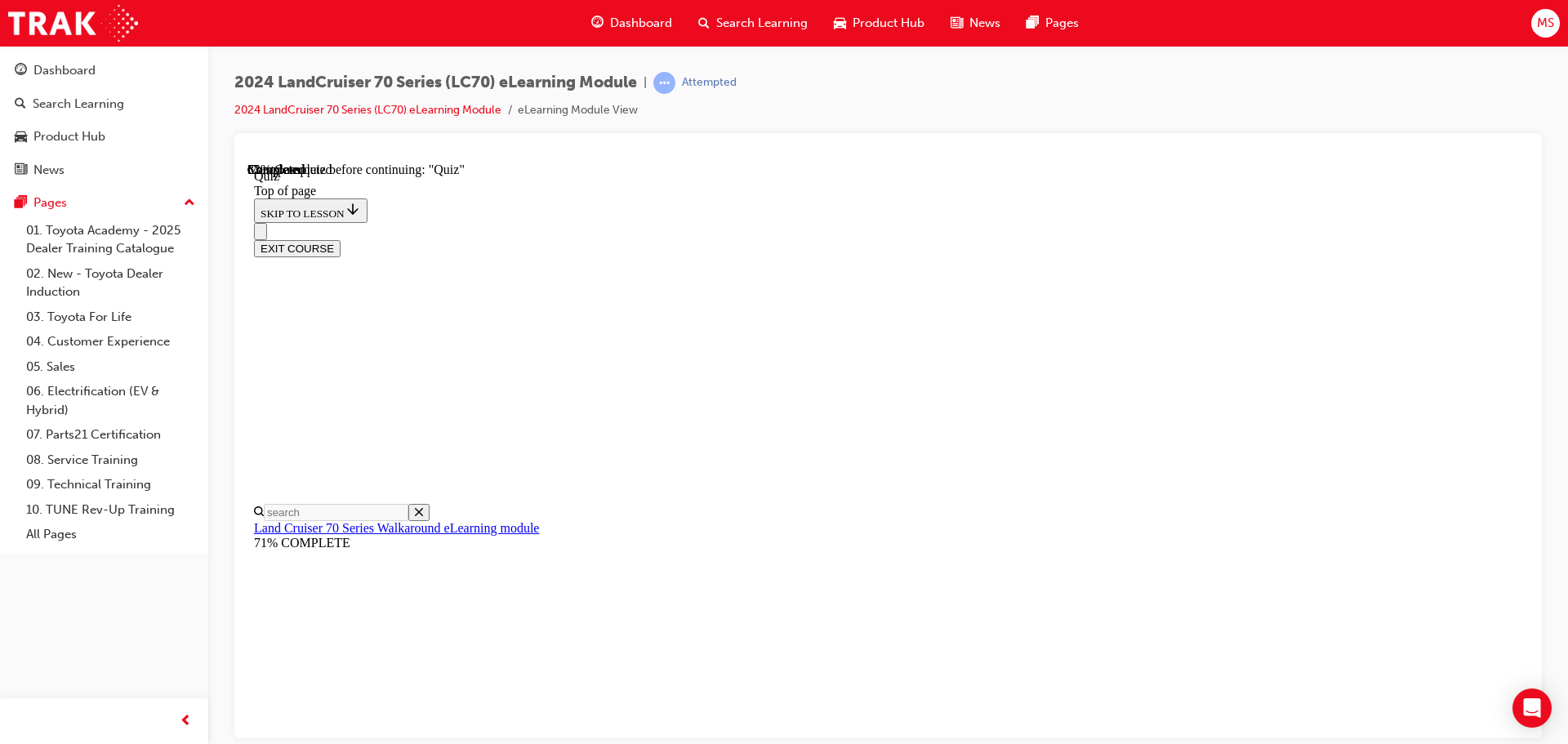
scroll to position [295, 0]
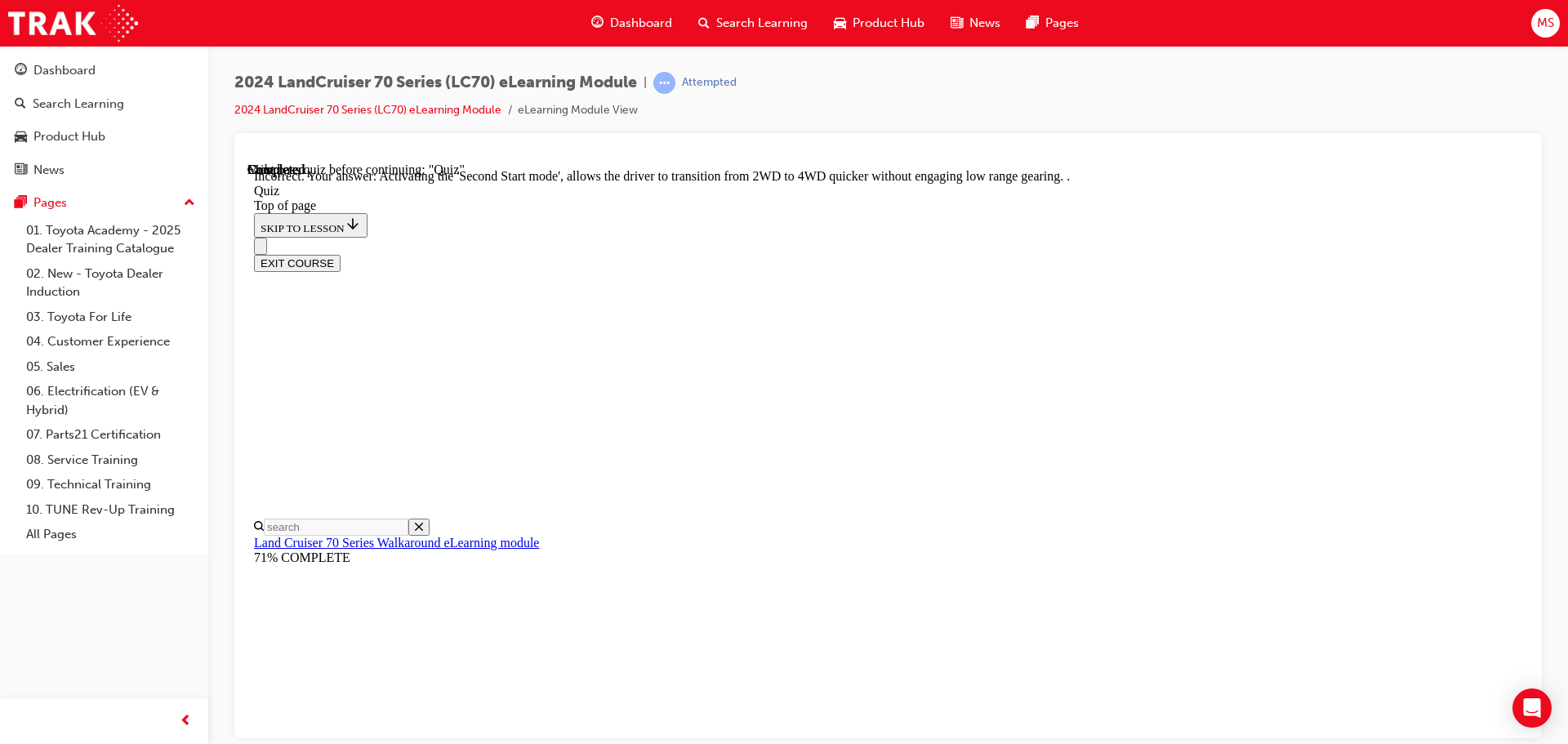
scroll to position [182, 0]
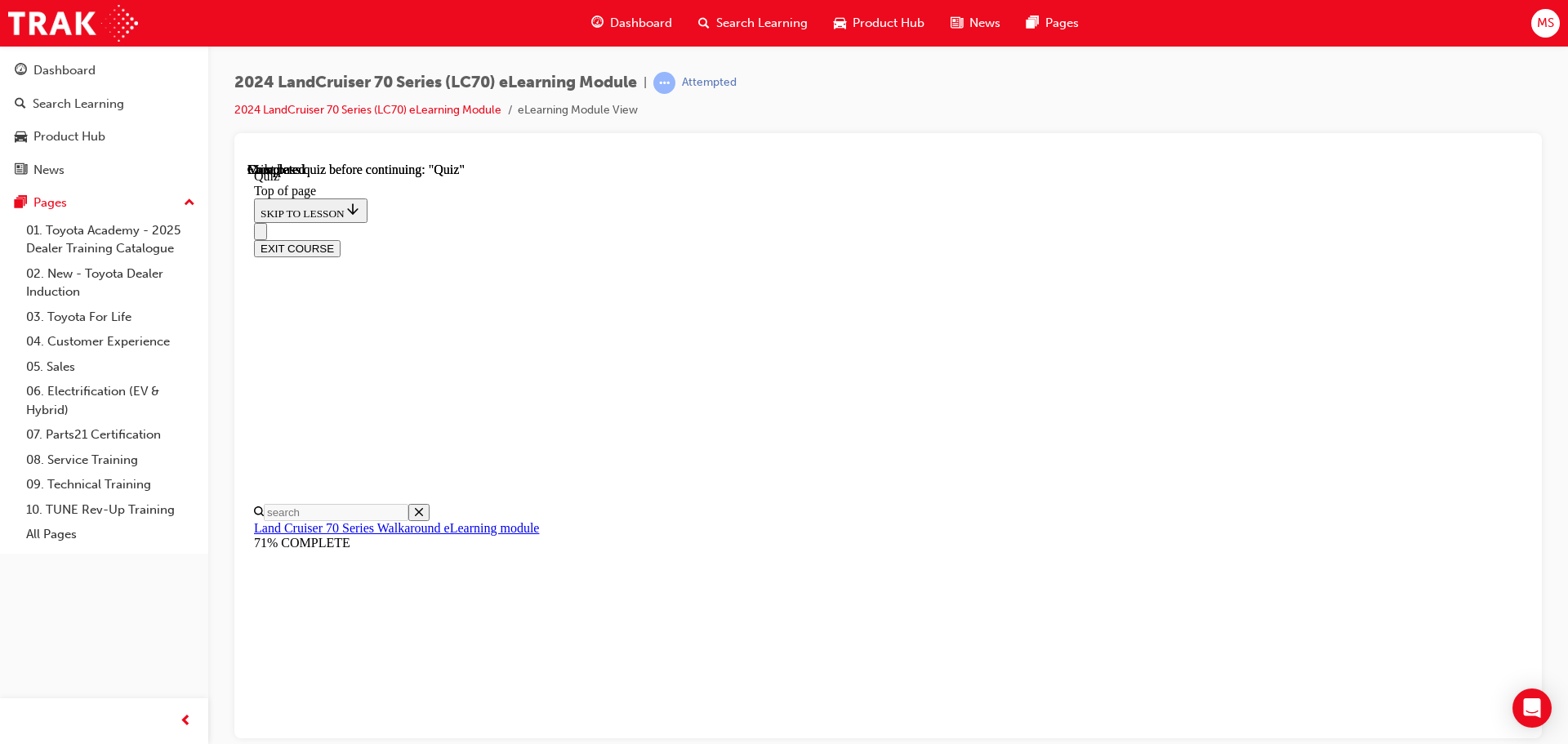
scroll to position [308, 0]
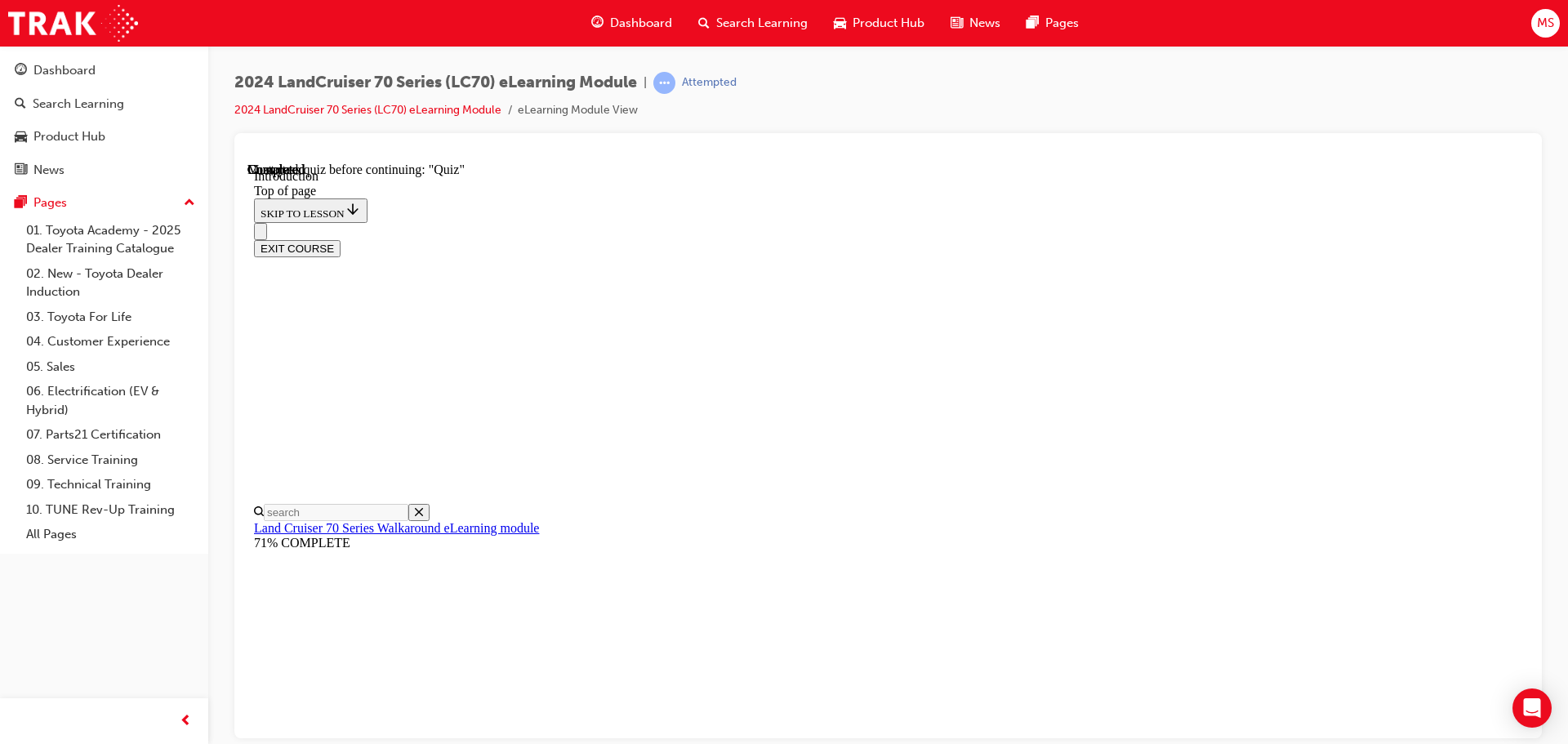
scroll to position [2256, 0]
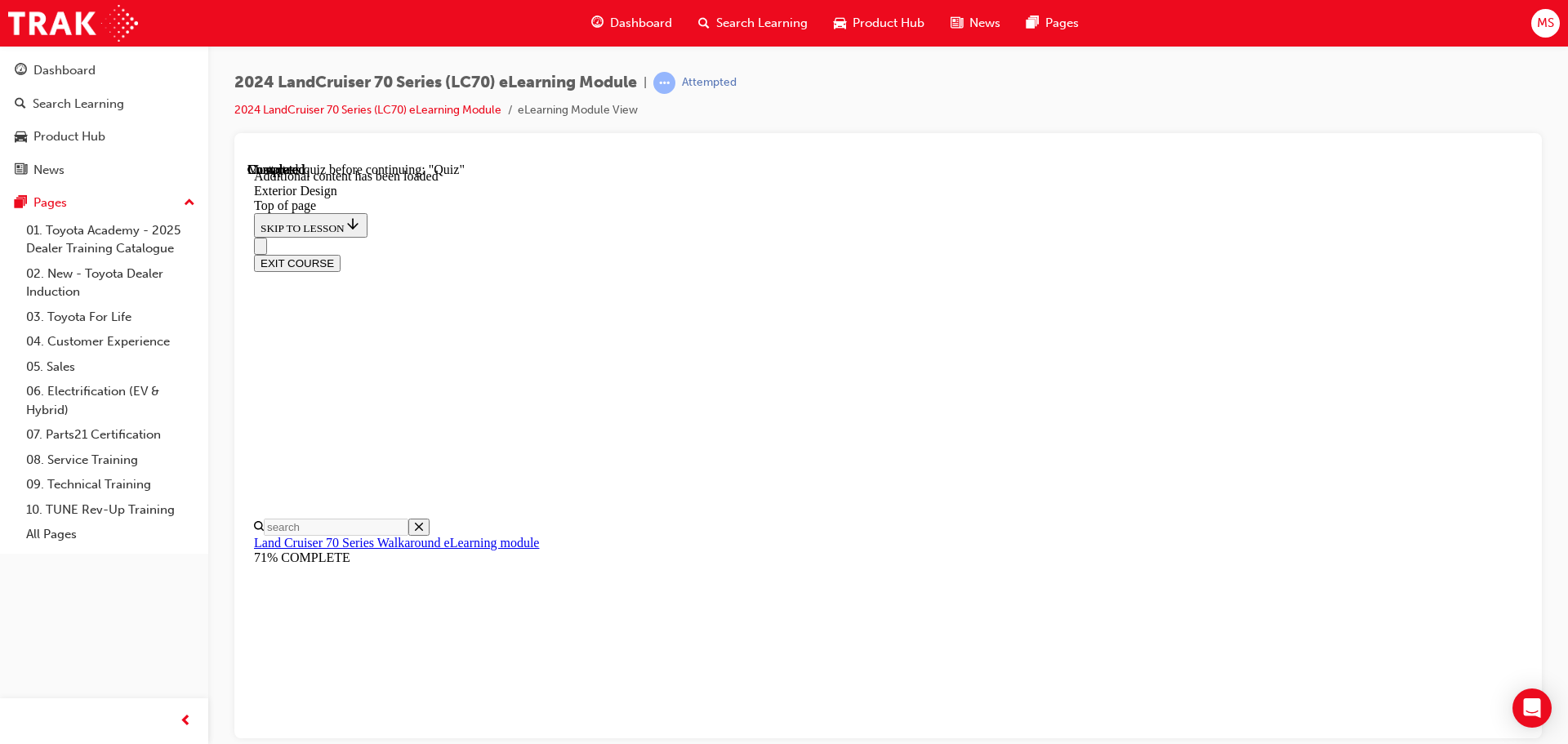
scroll to position [2071, 0]
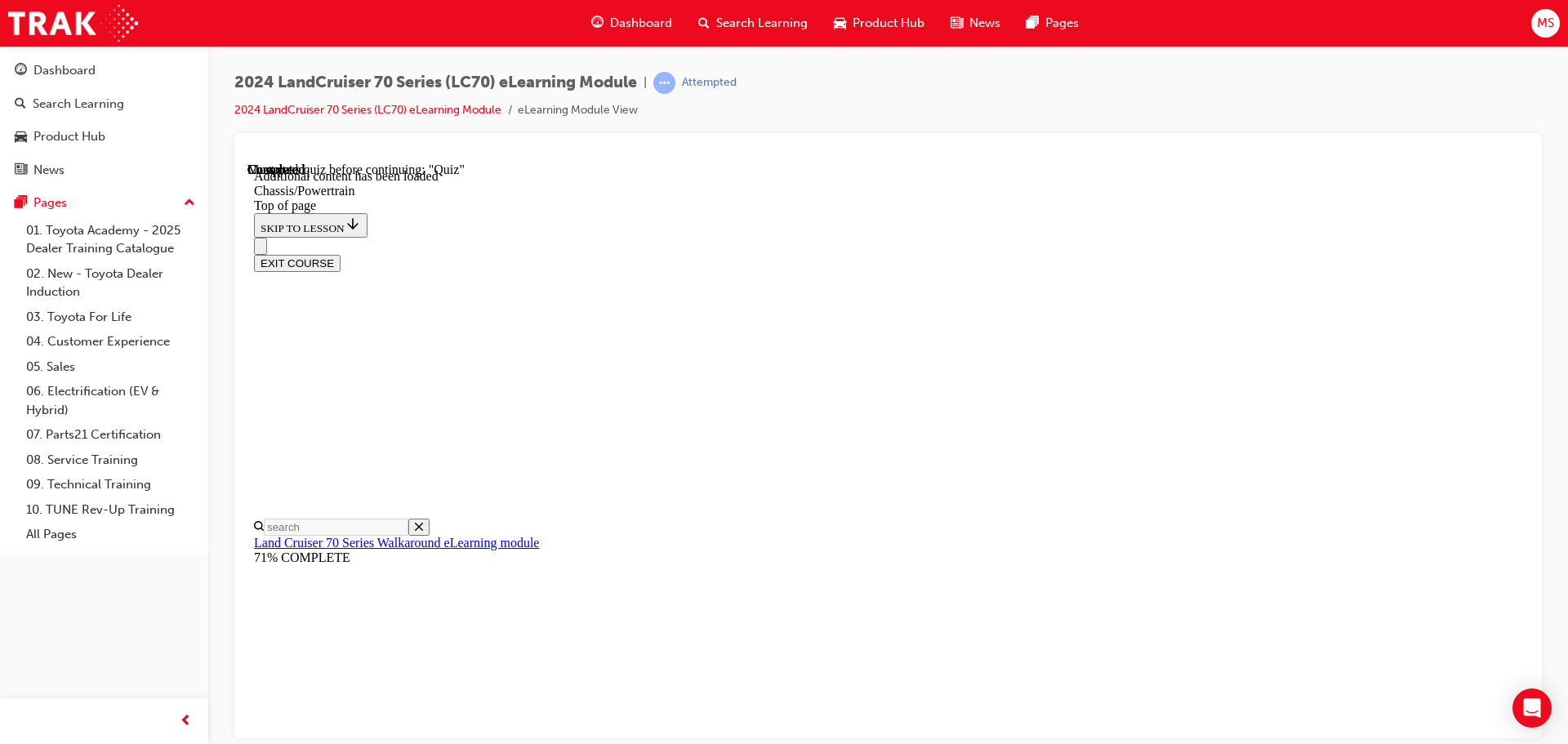
drag, startPoint x: 1168, startPoint y: 450, endPoint x: 1088, endPoint y: 519, distance: 105.6
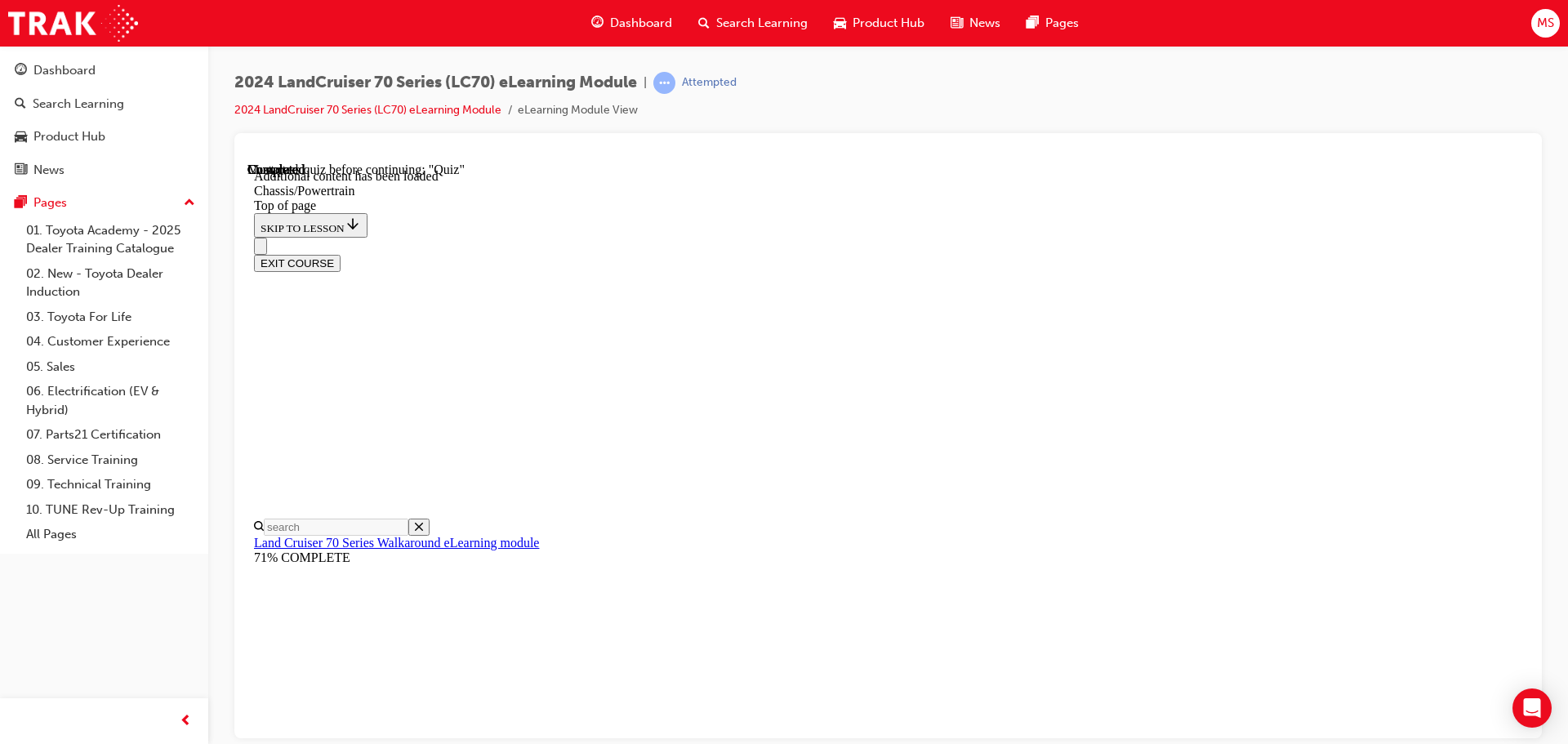
drag, startPoint x: 1065, startPoint y: 618, endPoint x: 1069, endPoint y: 664, distance: 46.2
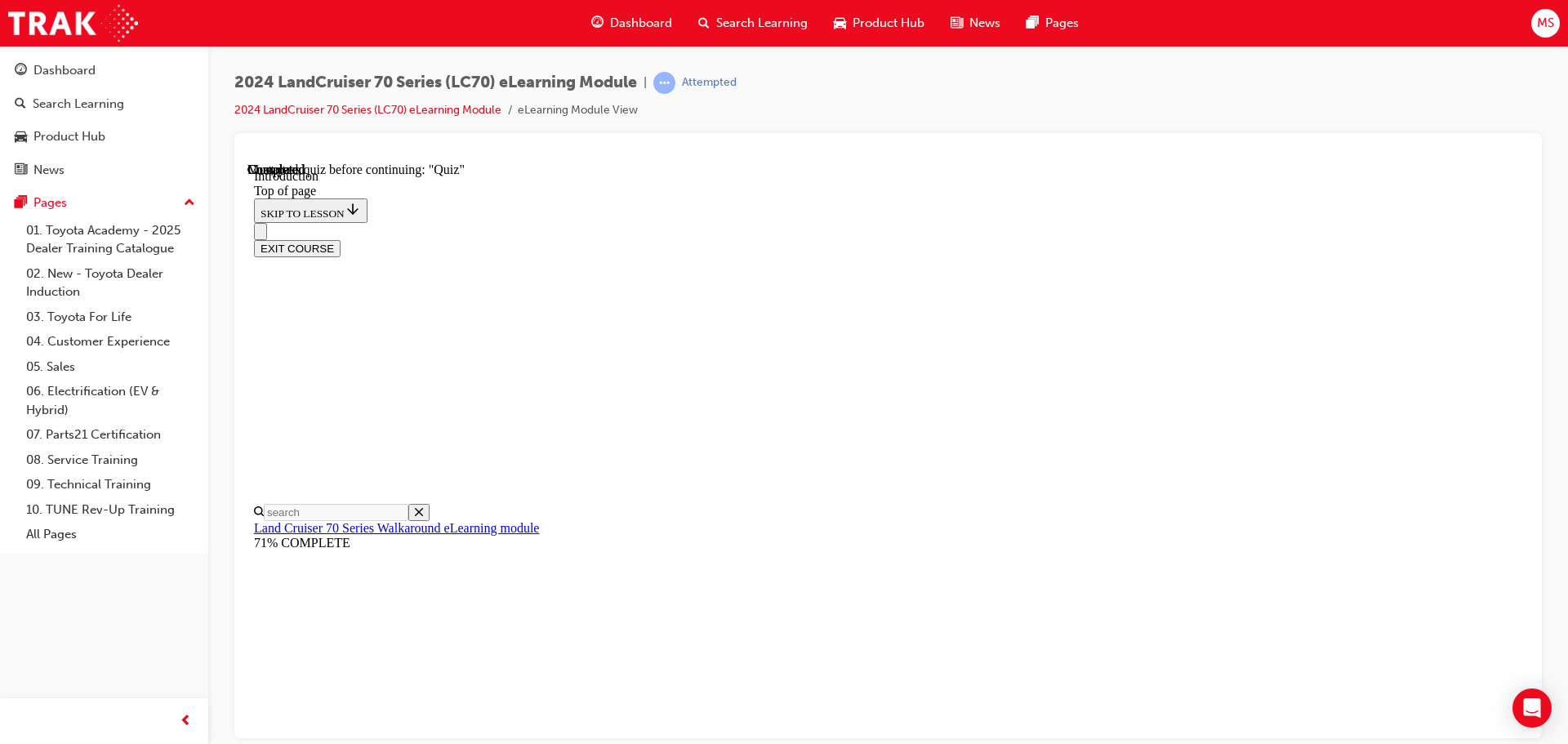
scroll to position [1276, 0]
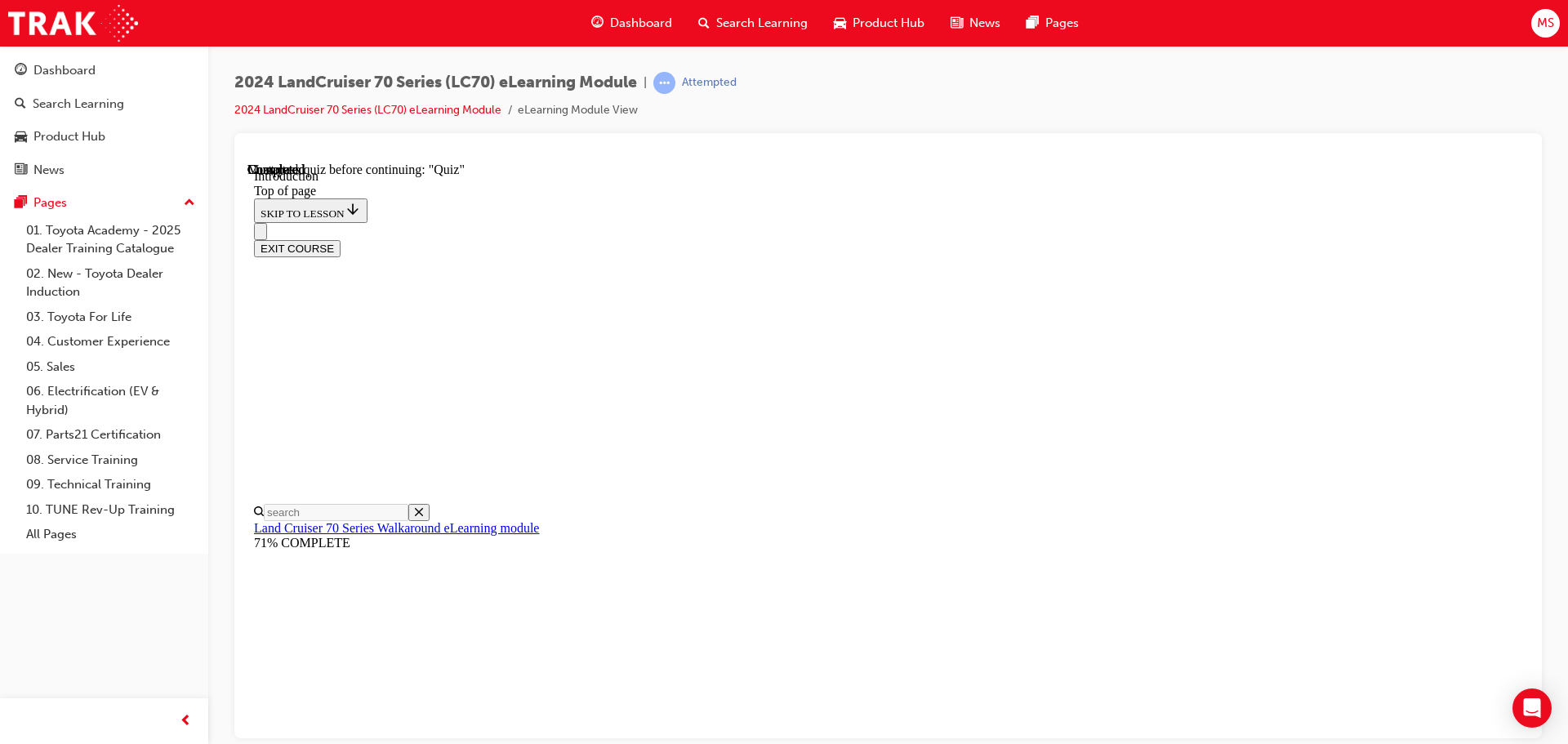
drag, startPoint x: 740, startPoint y: 611, endPoint x: 891, endPoint y: 587, distance: 152.9
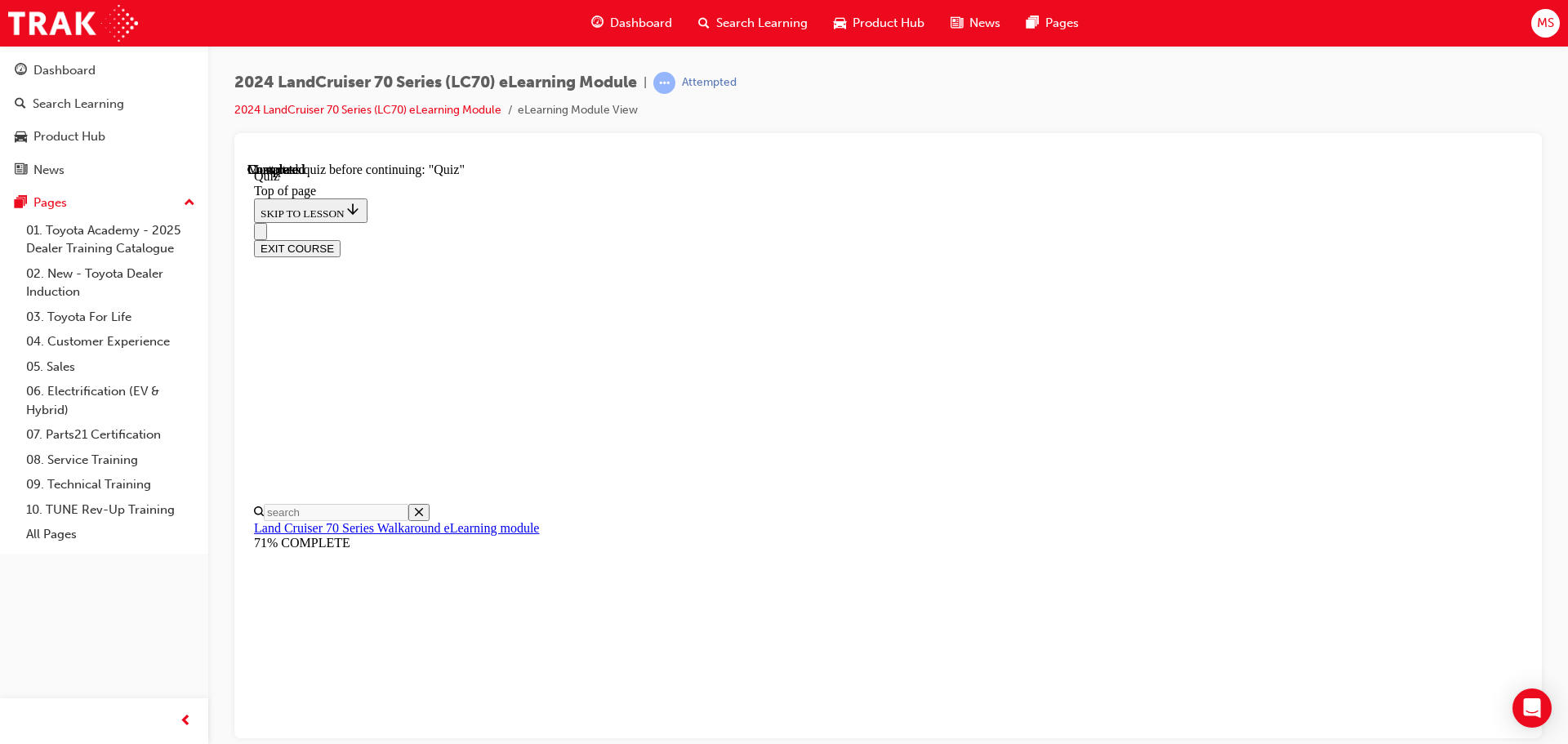
scroll to position [296, 0]
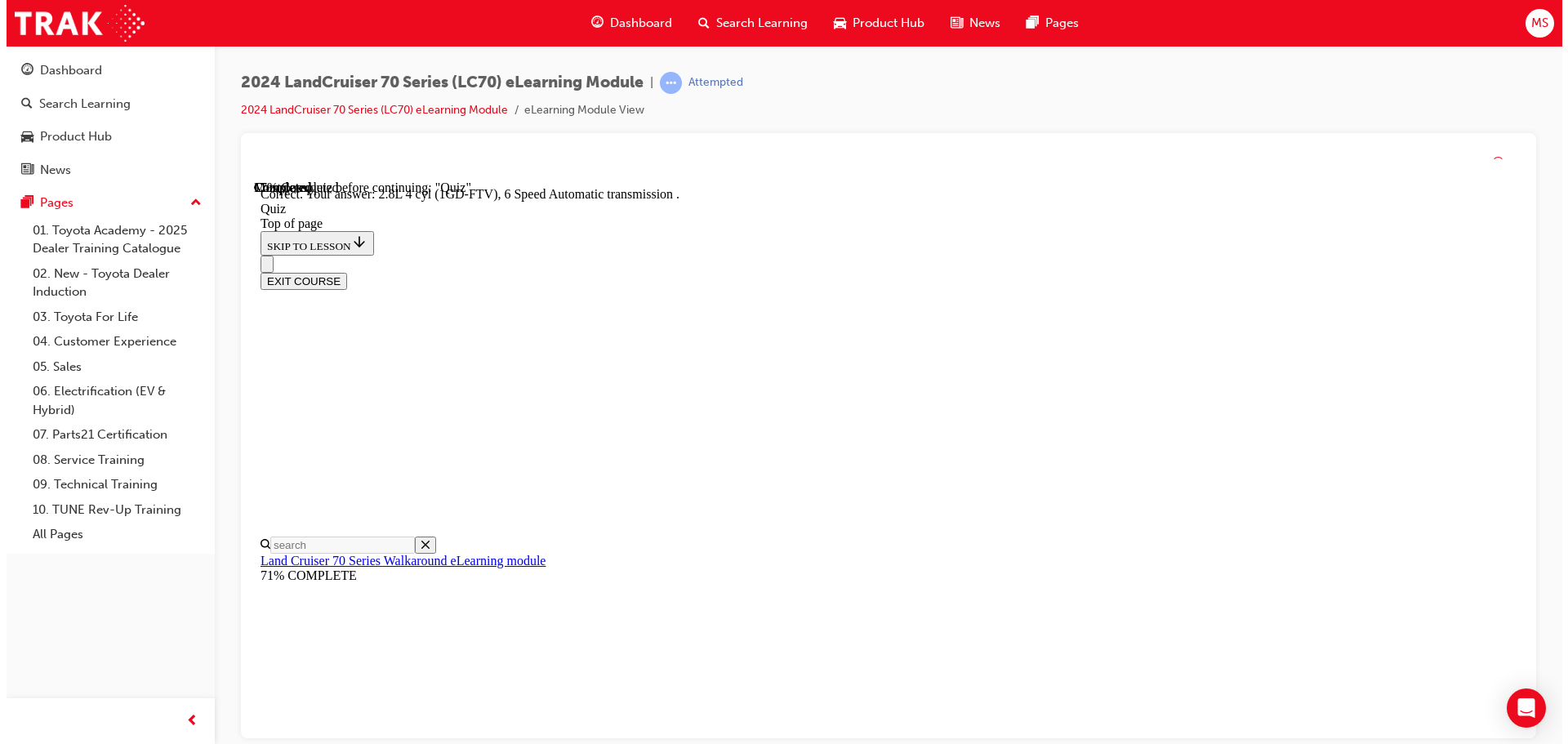
scroll to position [319, 0]
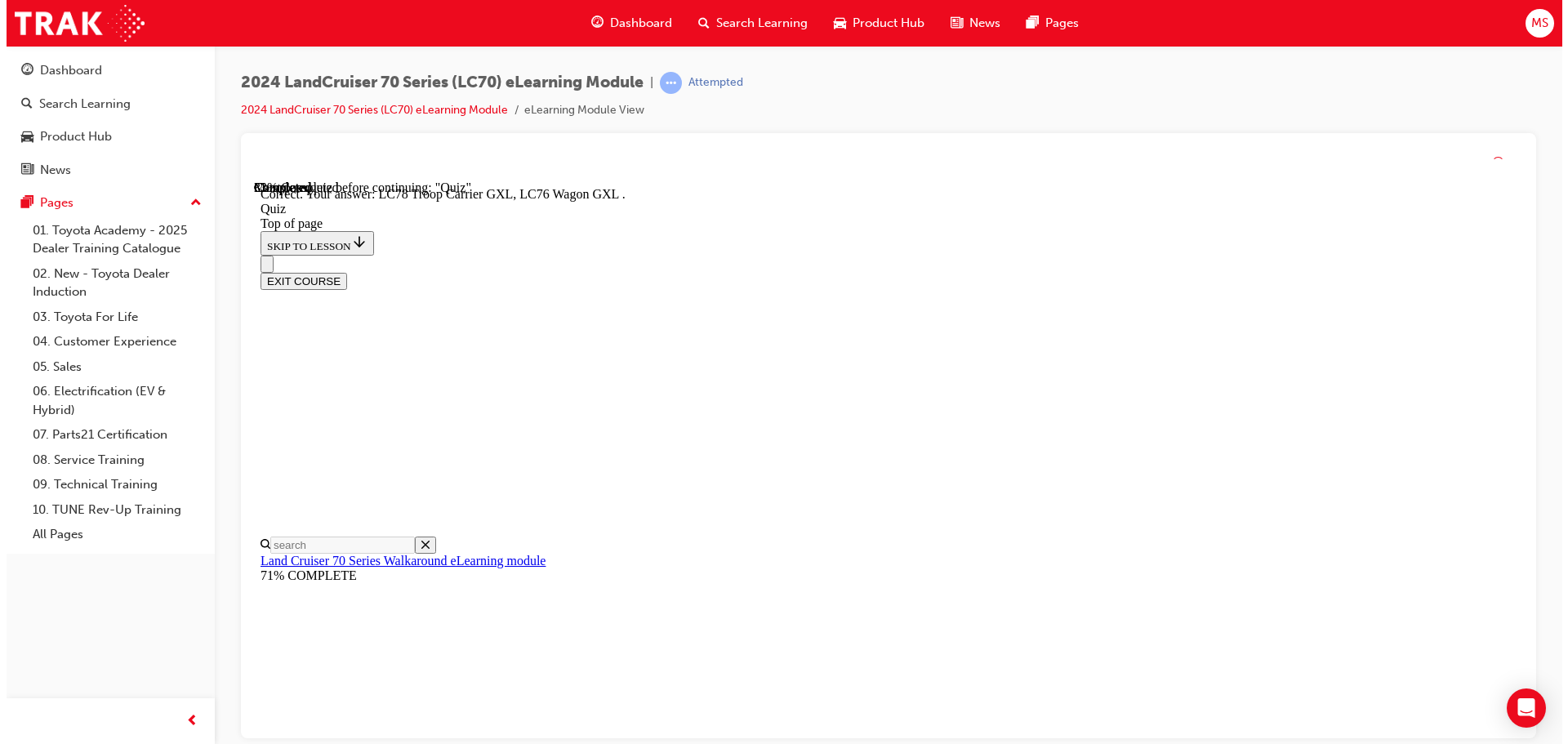
scroll to position [423, 0]
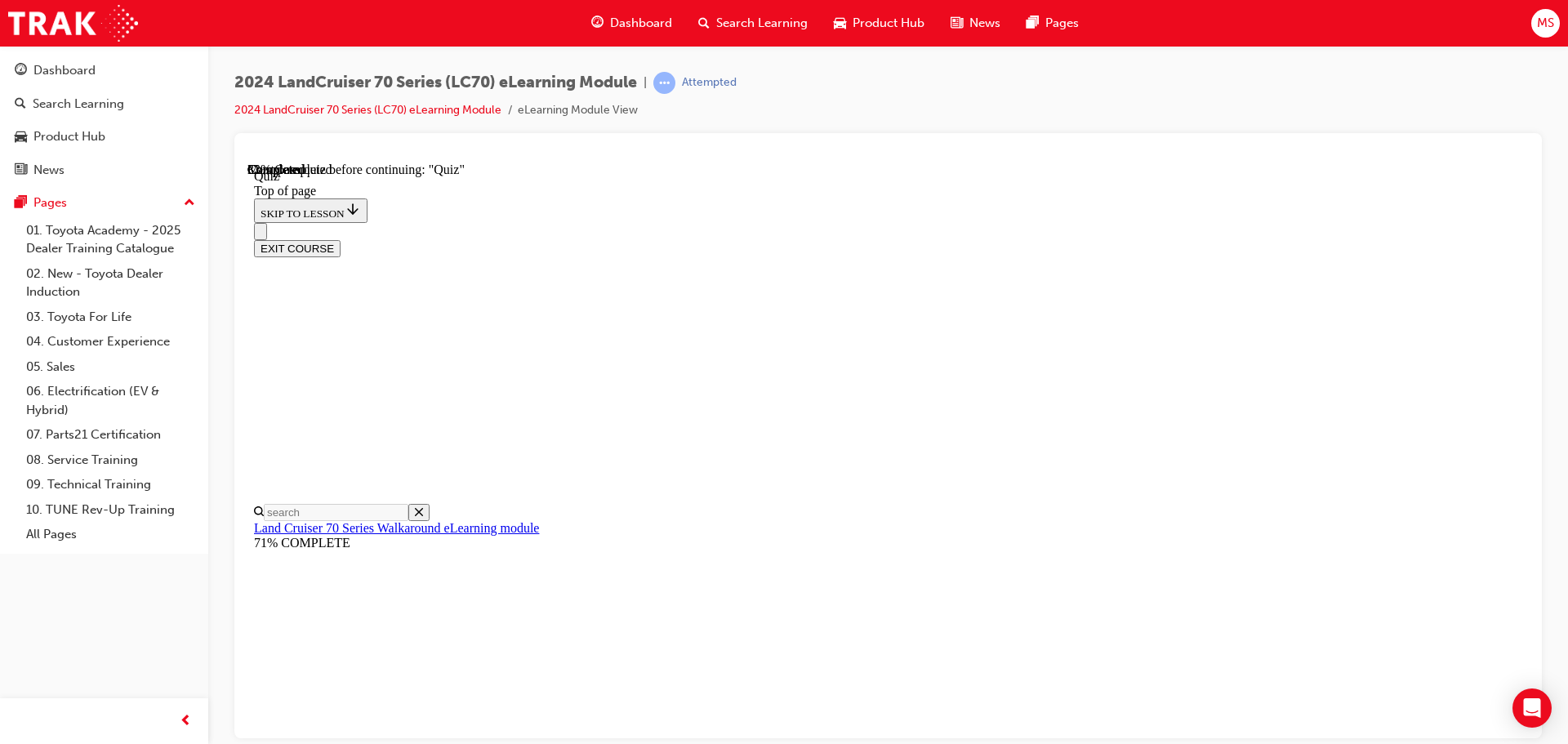
scroll to position [213, 0]
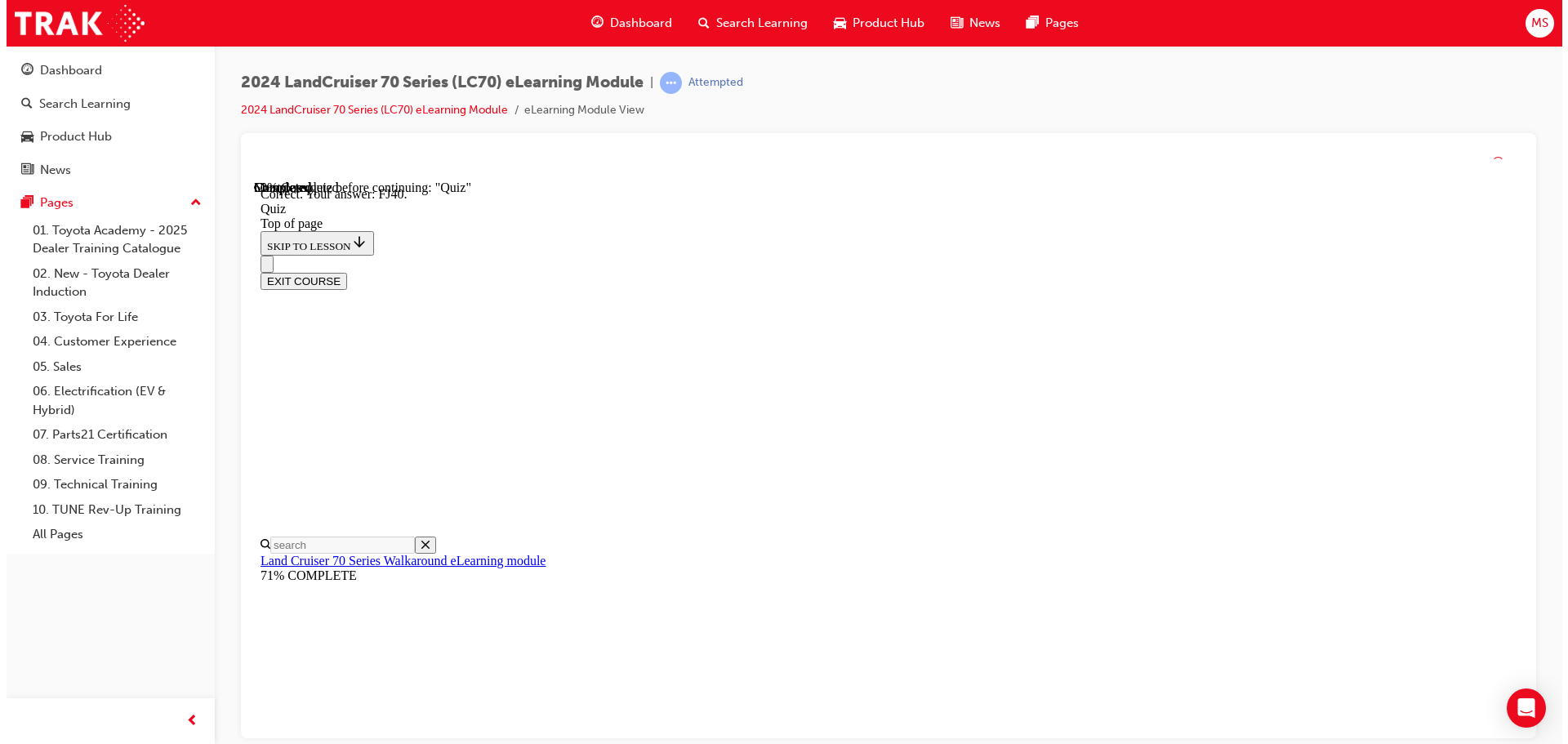
scroll to position [358, 0]
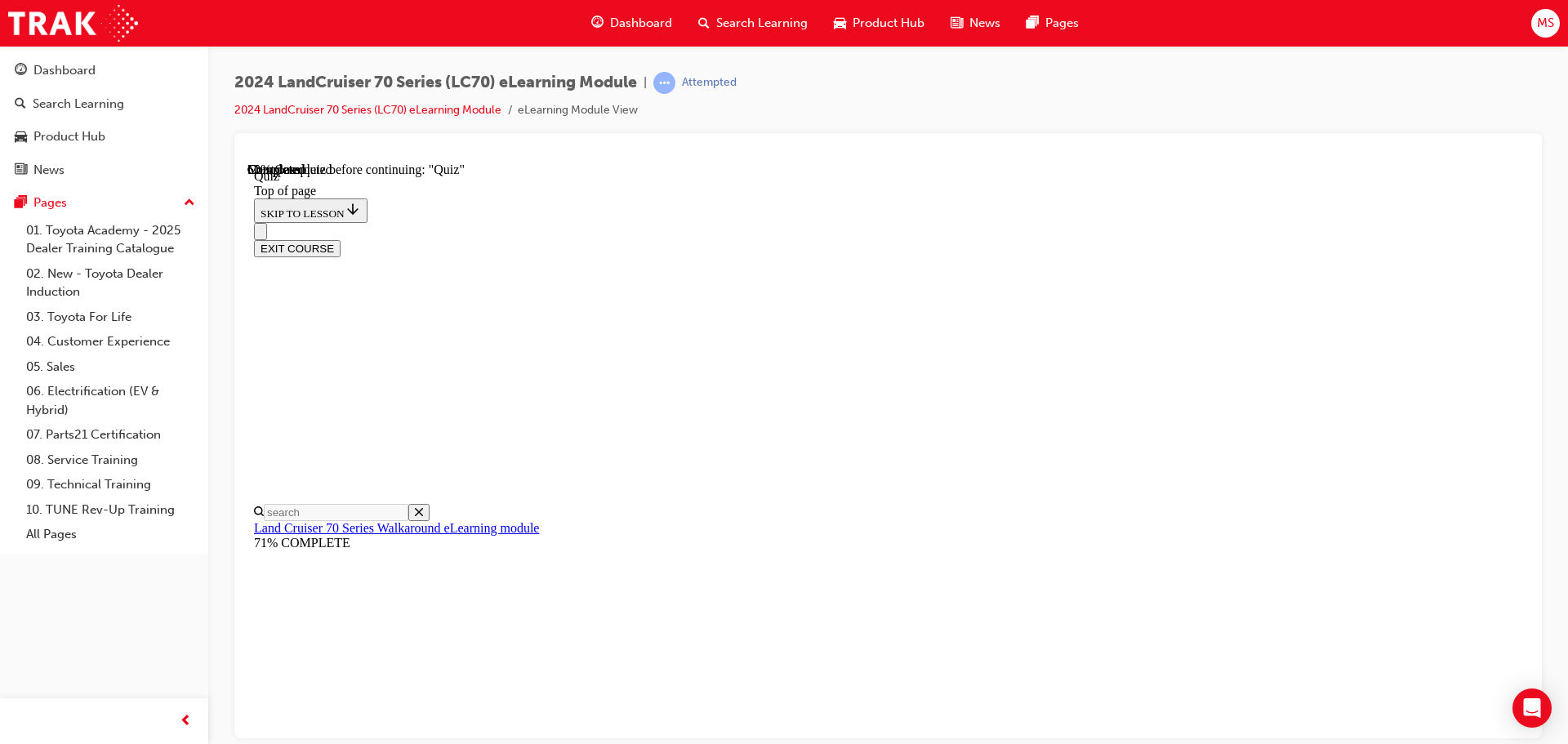
scroll to position [213, 0]
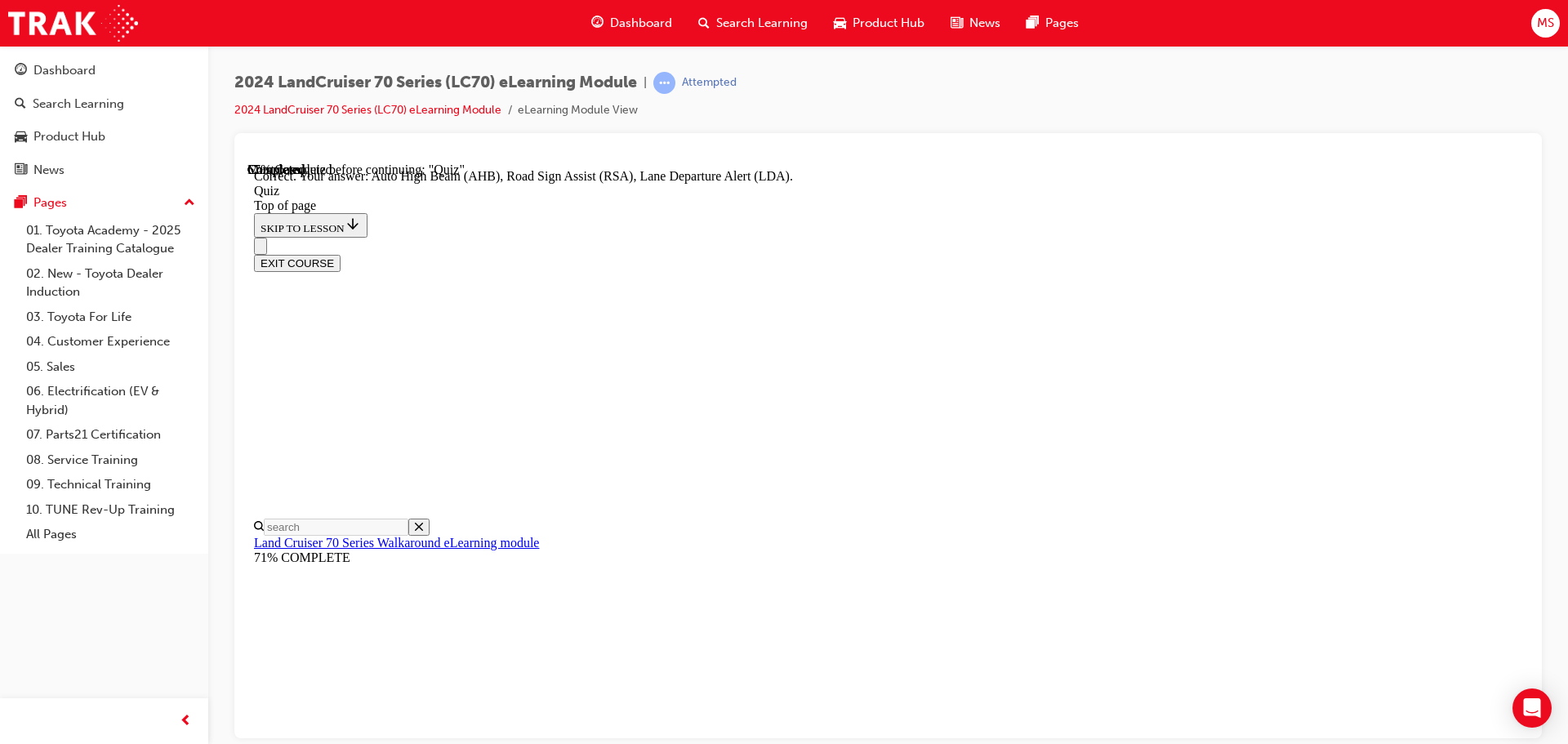
scroll to position [422, 0]
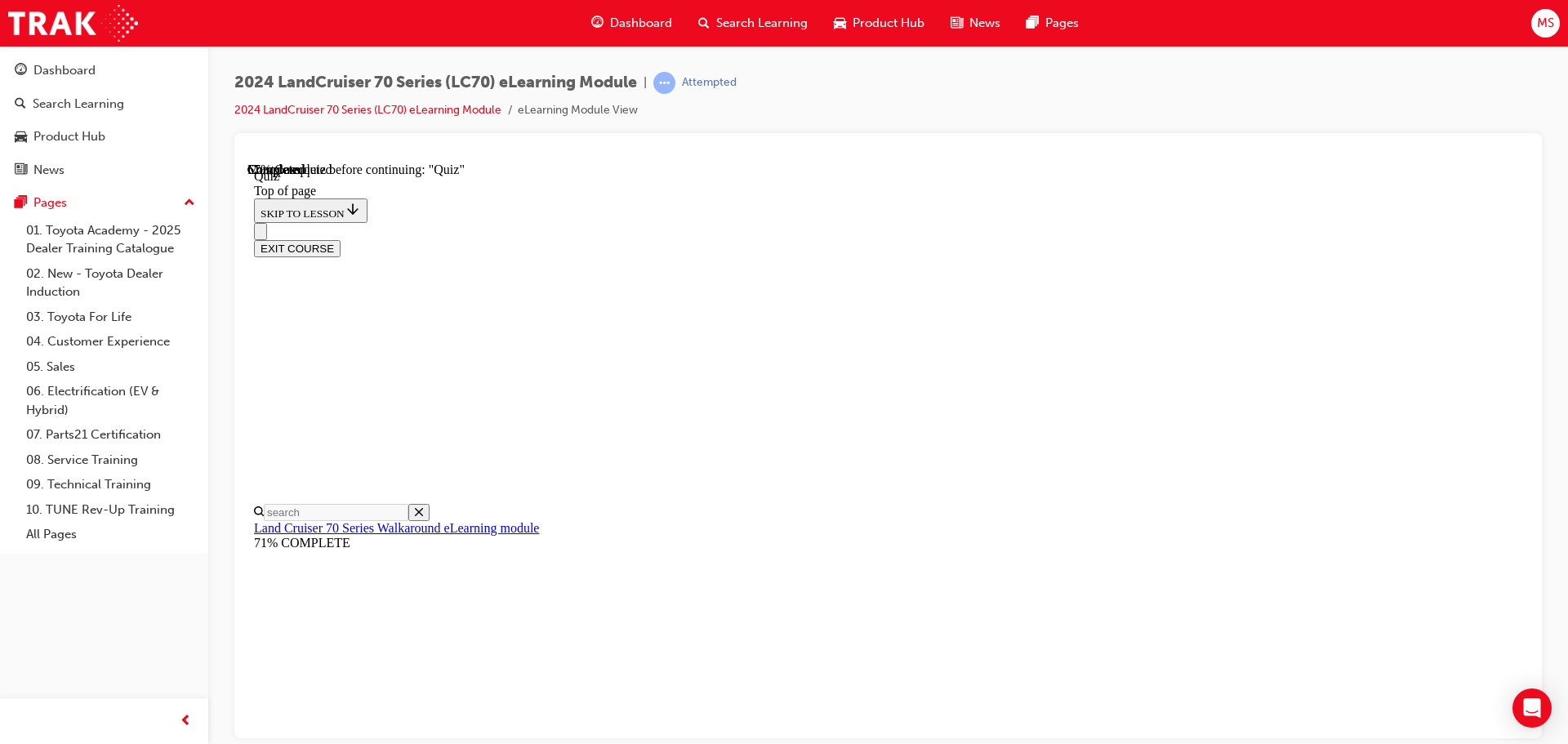
scroll to position [132, 0]
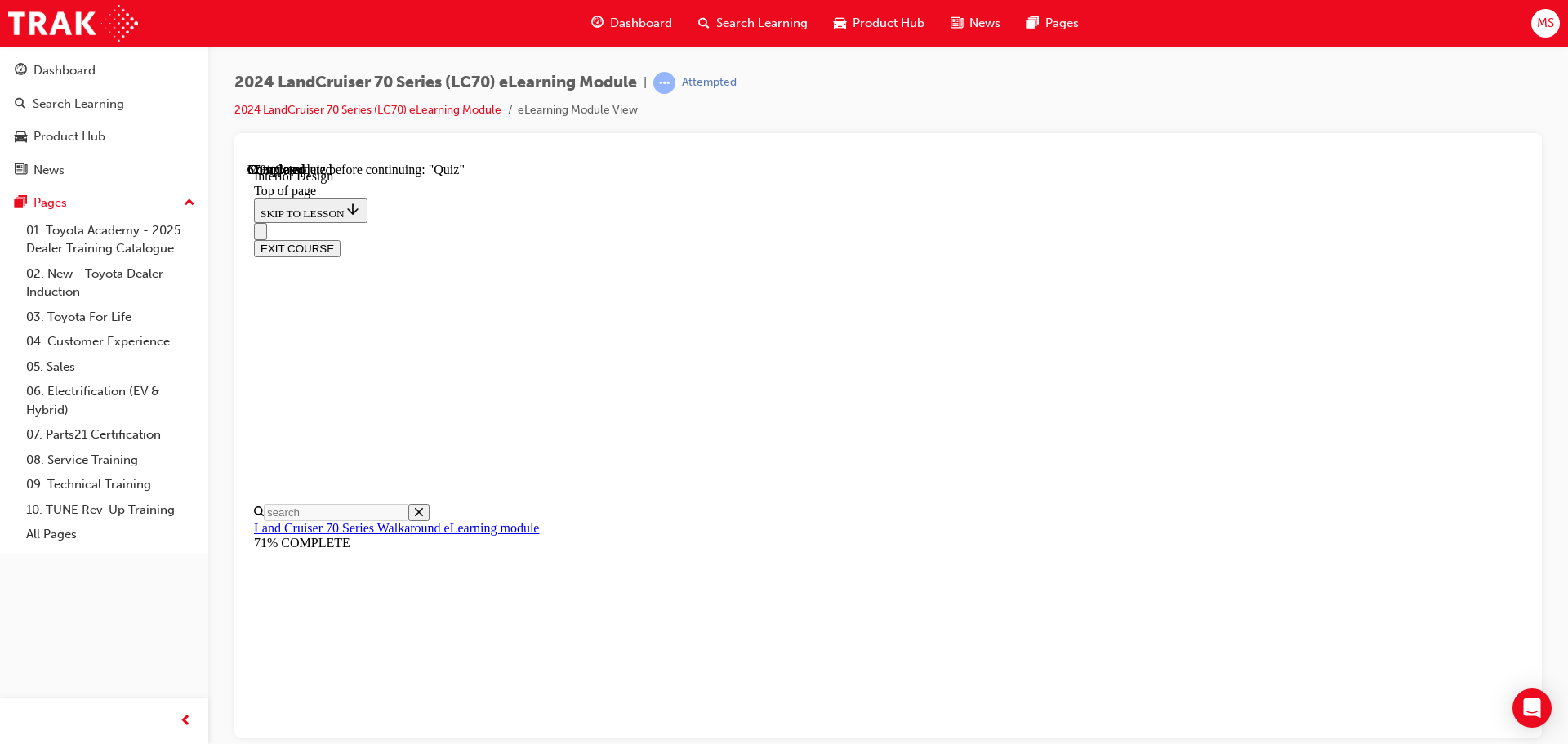
scroll to position [663, 0]
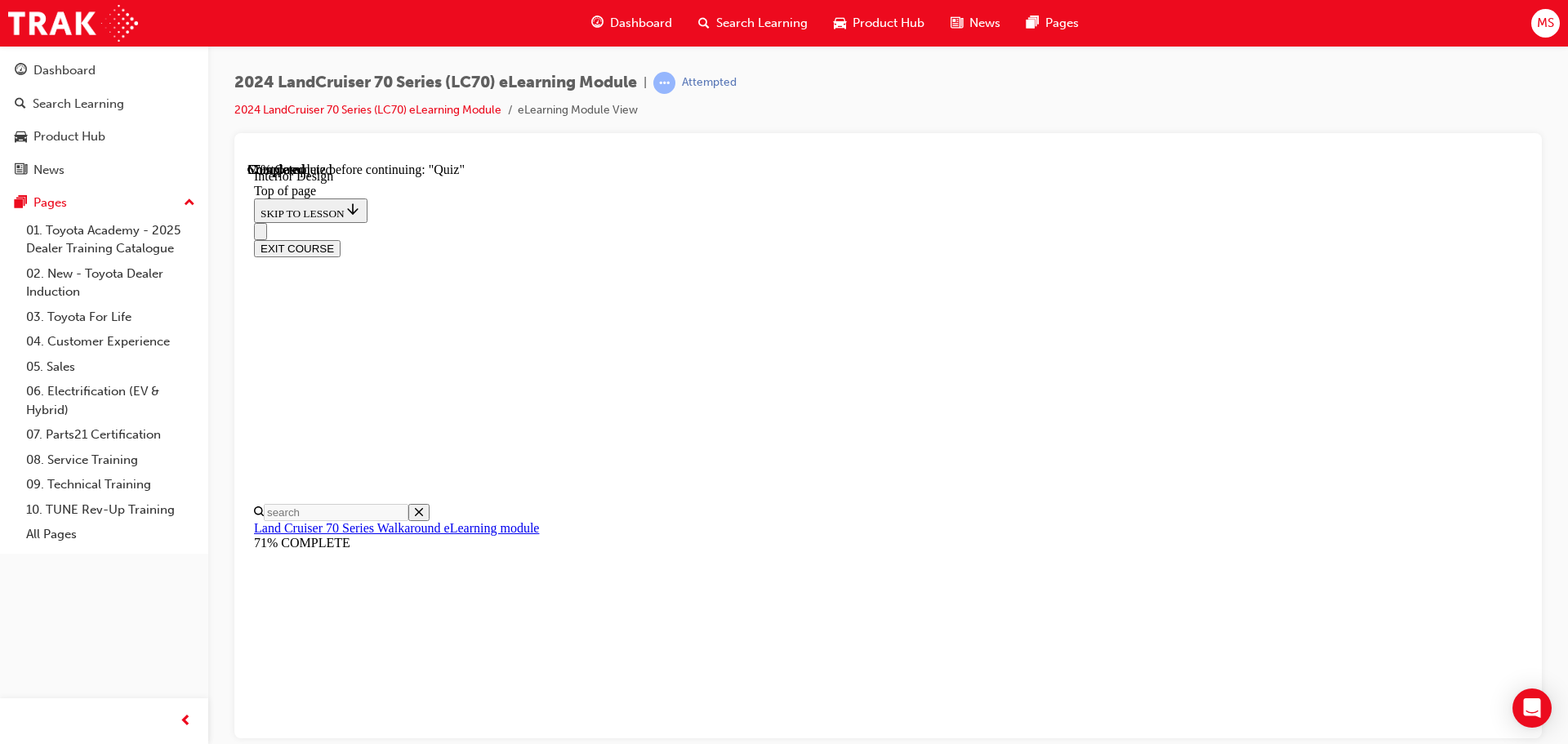
scroll to position [165, 0]
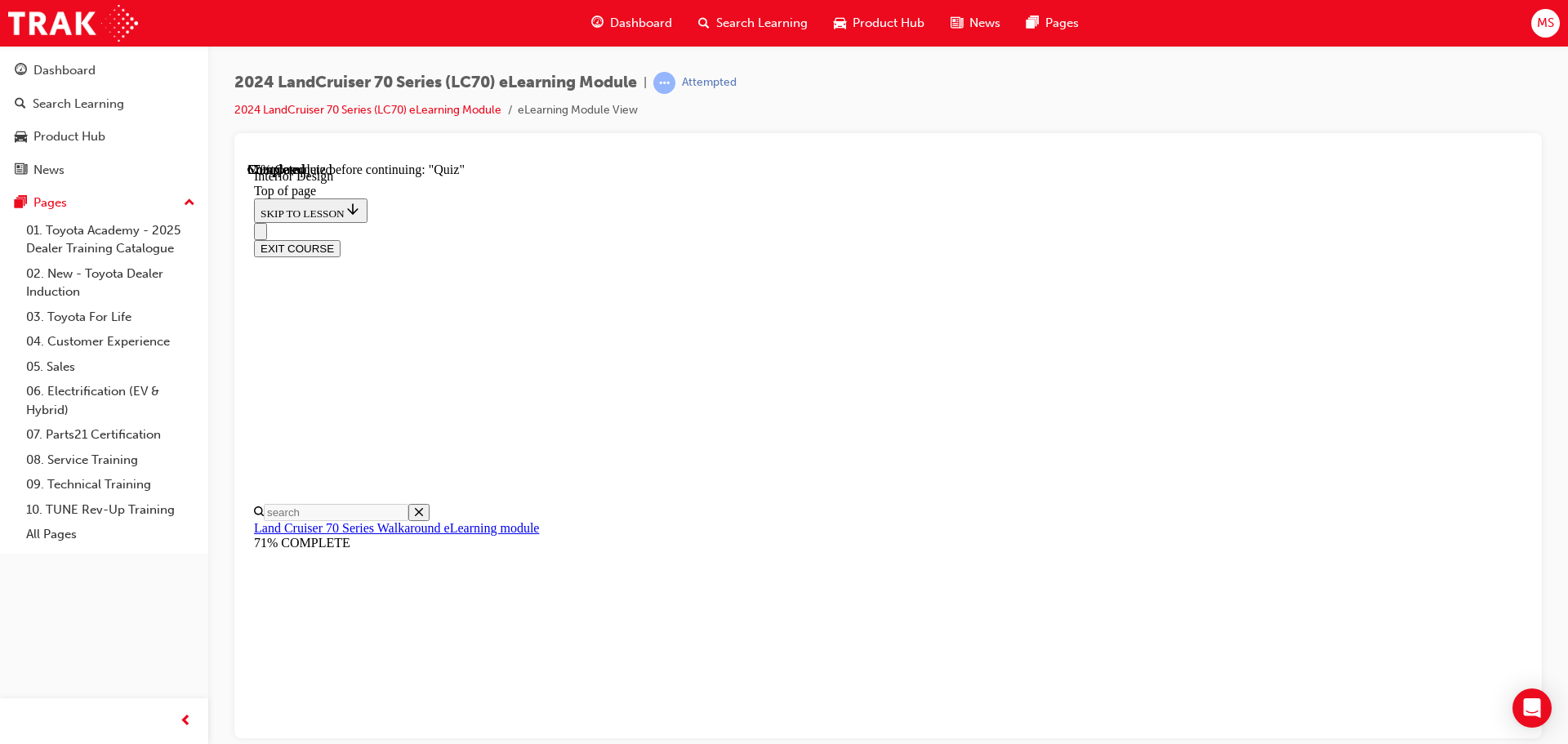
scroll to position [291, 0]
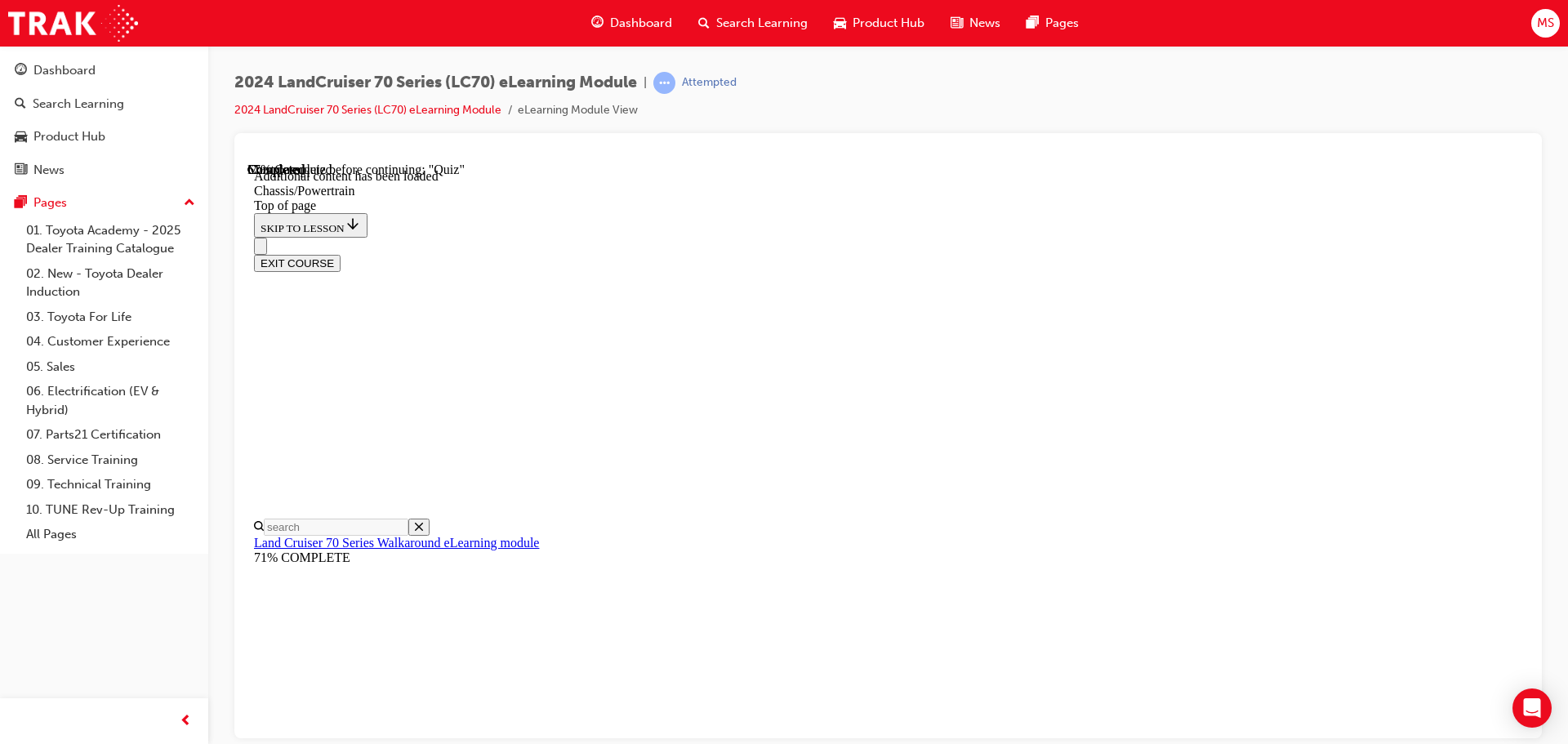
scroll to position [786, 0]
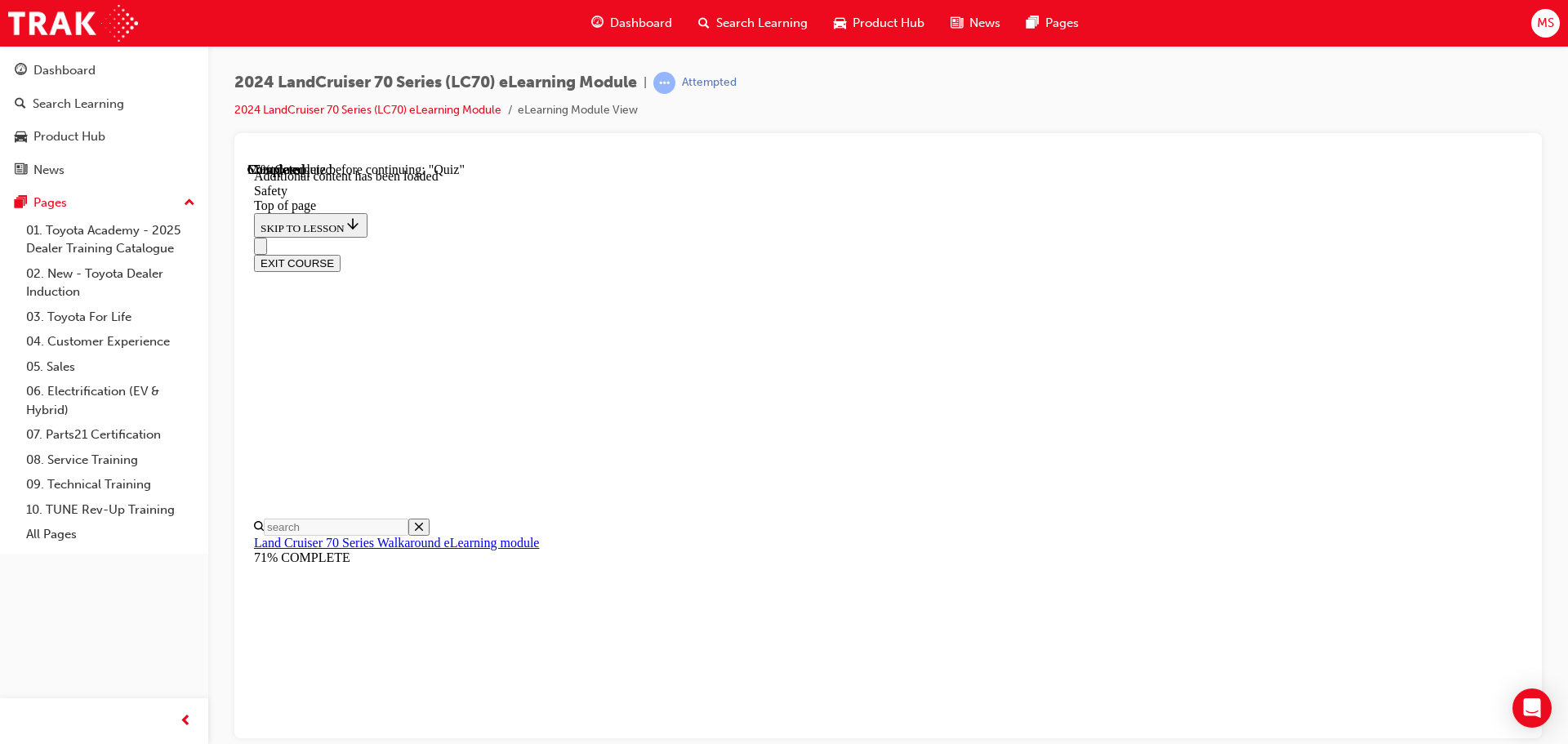
scroll to position [812, 0]
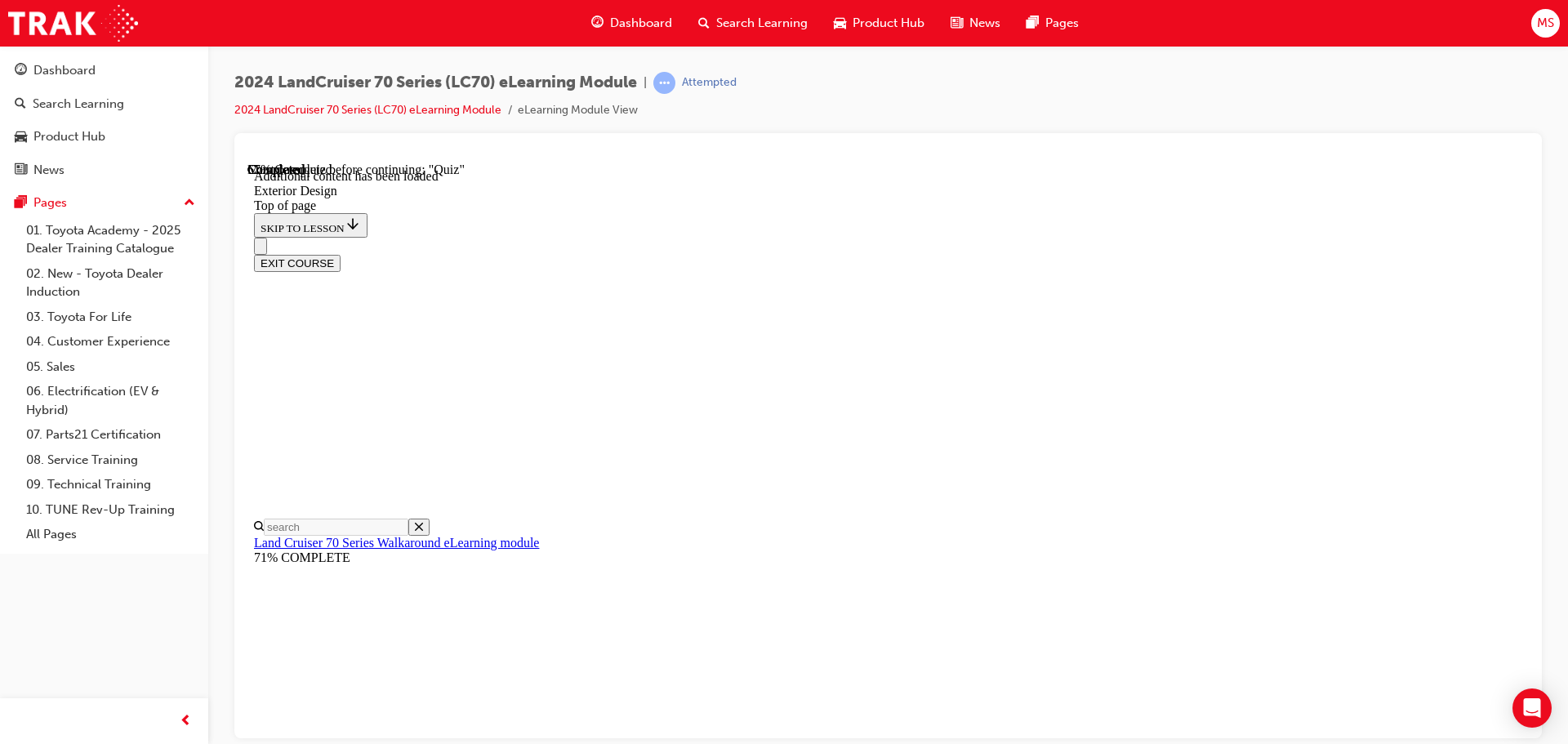
scroll to position [88, 0]
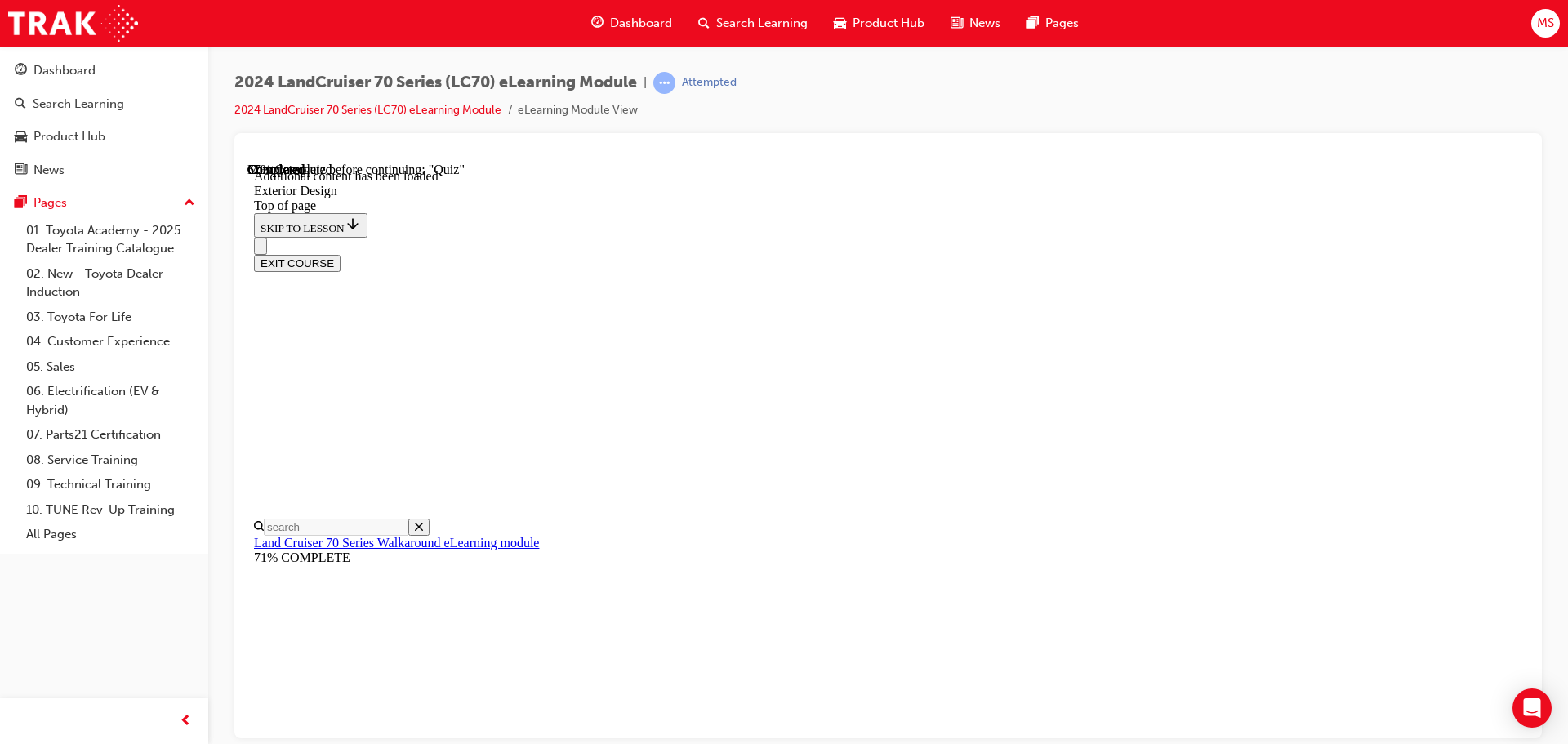
scroll to position [1745, 0]
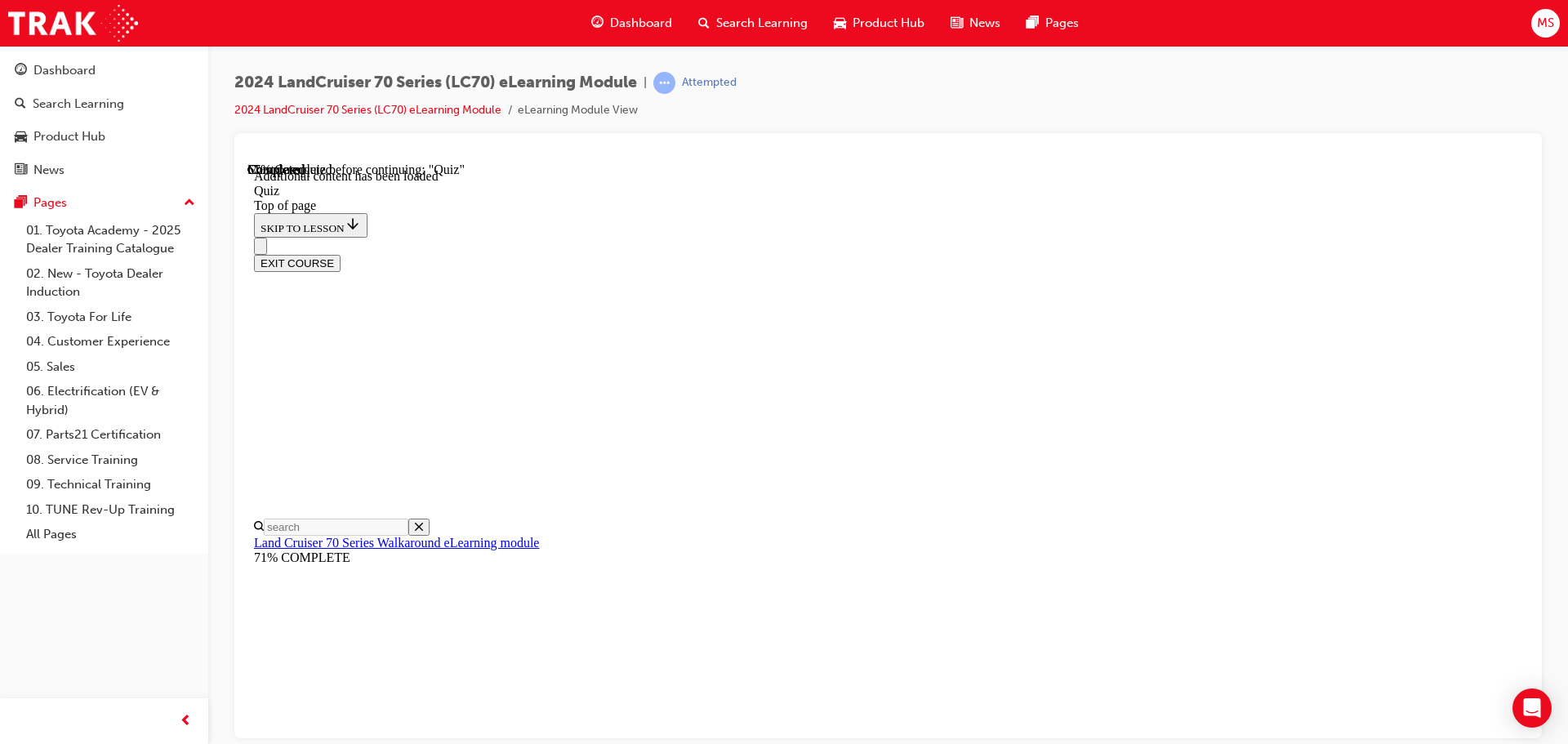
scroll to position [133, 0]
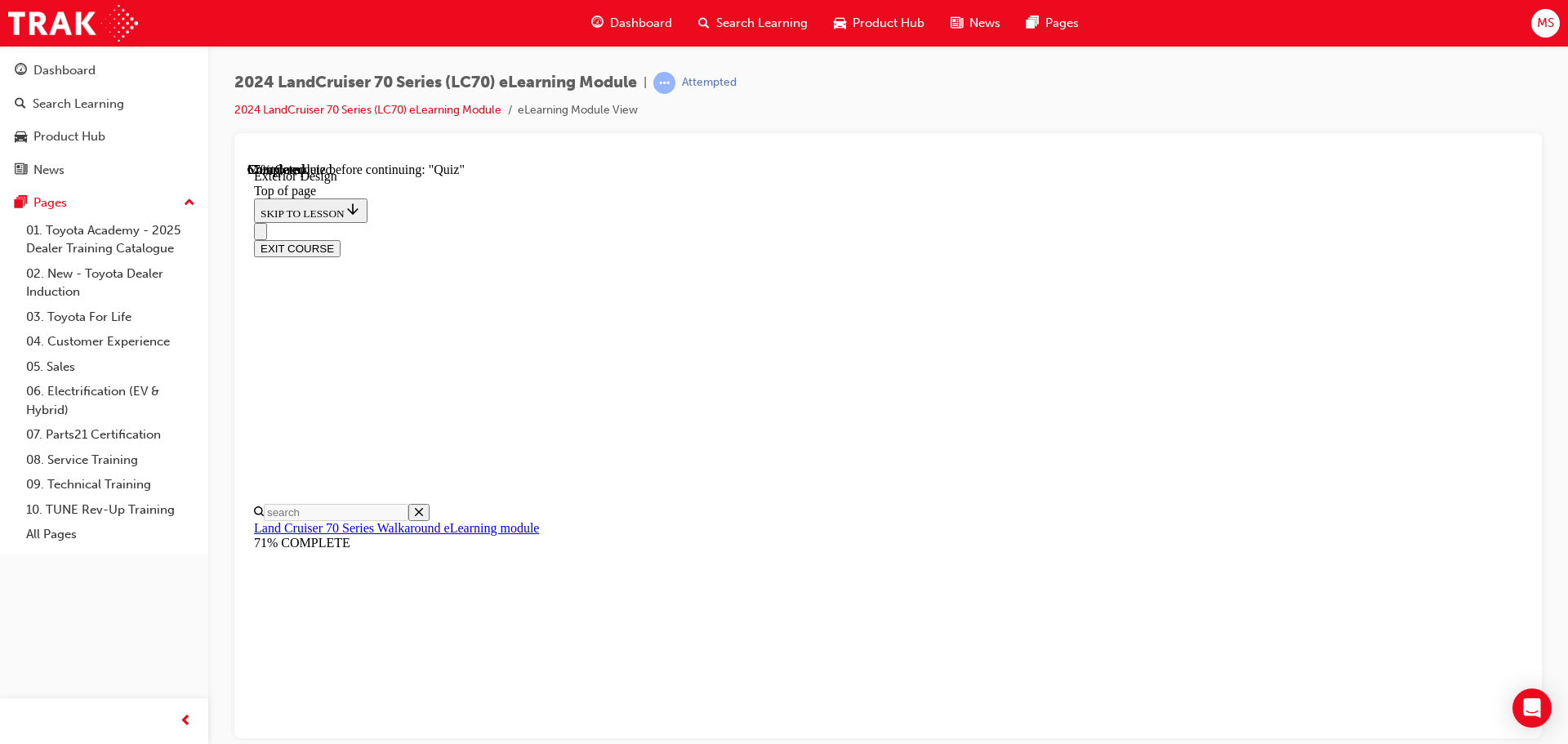
scroll to position [1908, 0]
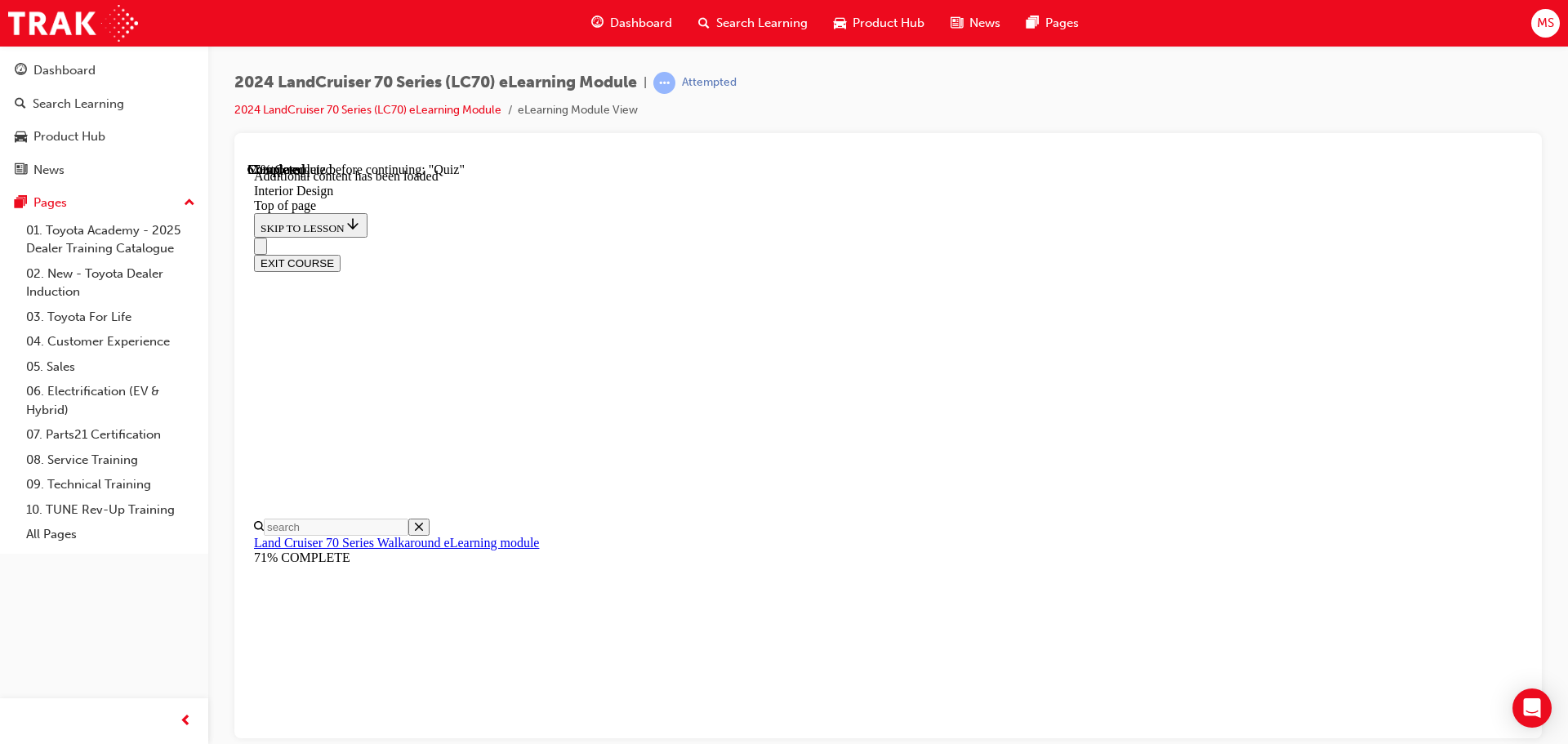
scroll to position [867, 0]
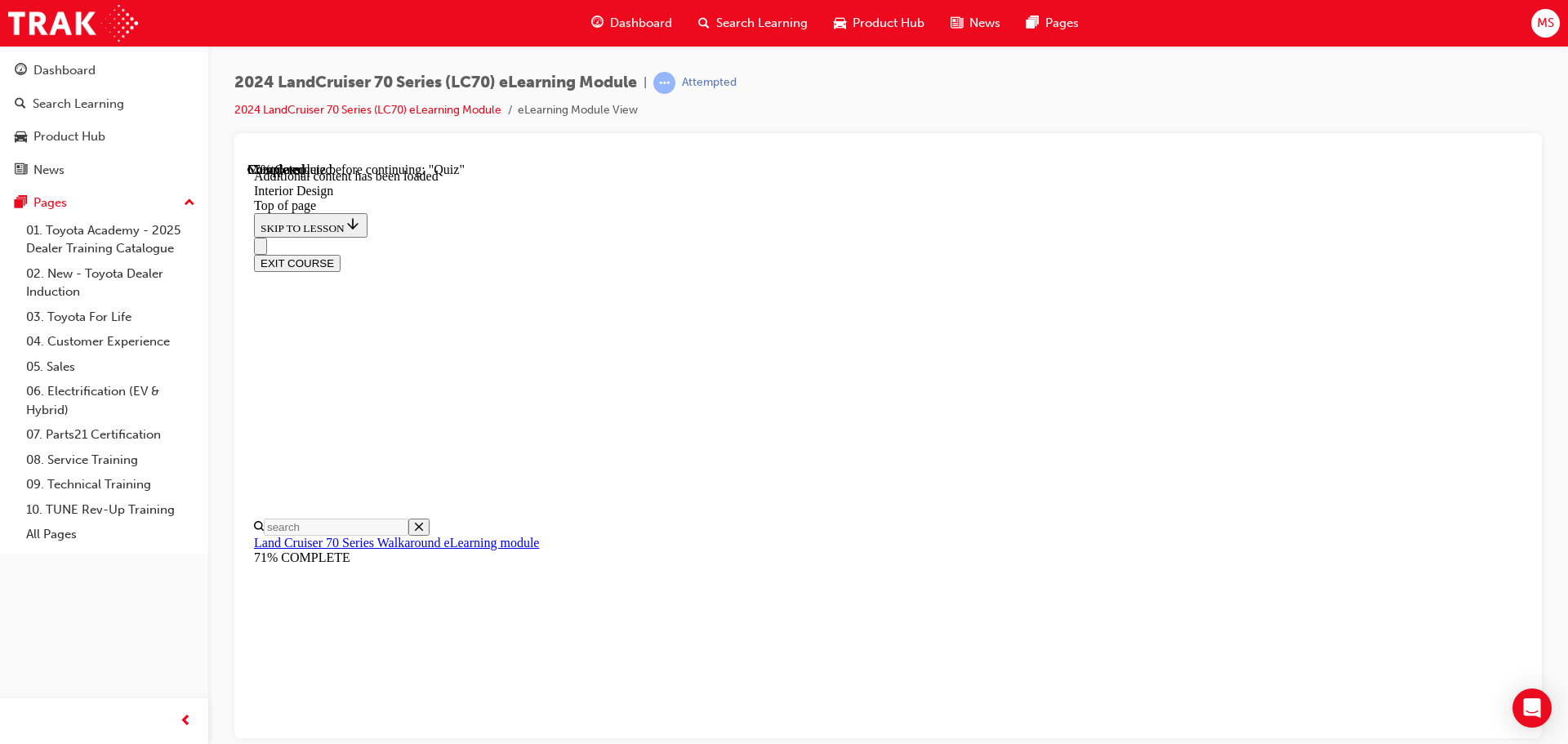
drag, startPoint x: 914, startPoint y: 511, endPoint x: 944, endPoint y: 508, distance: 30.1
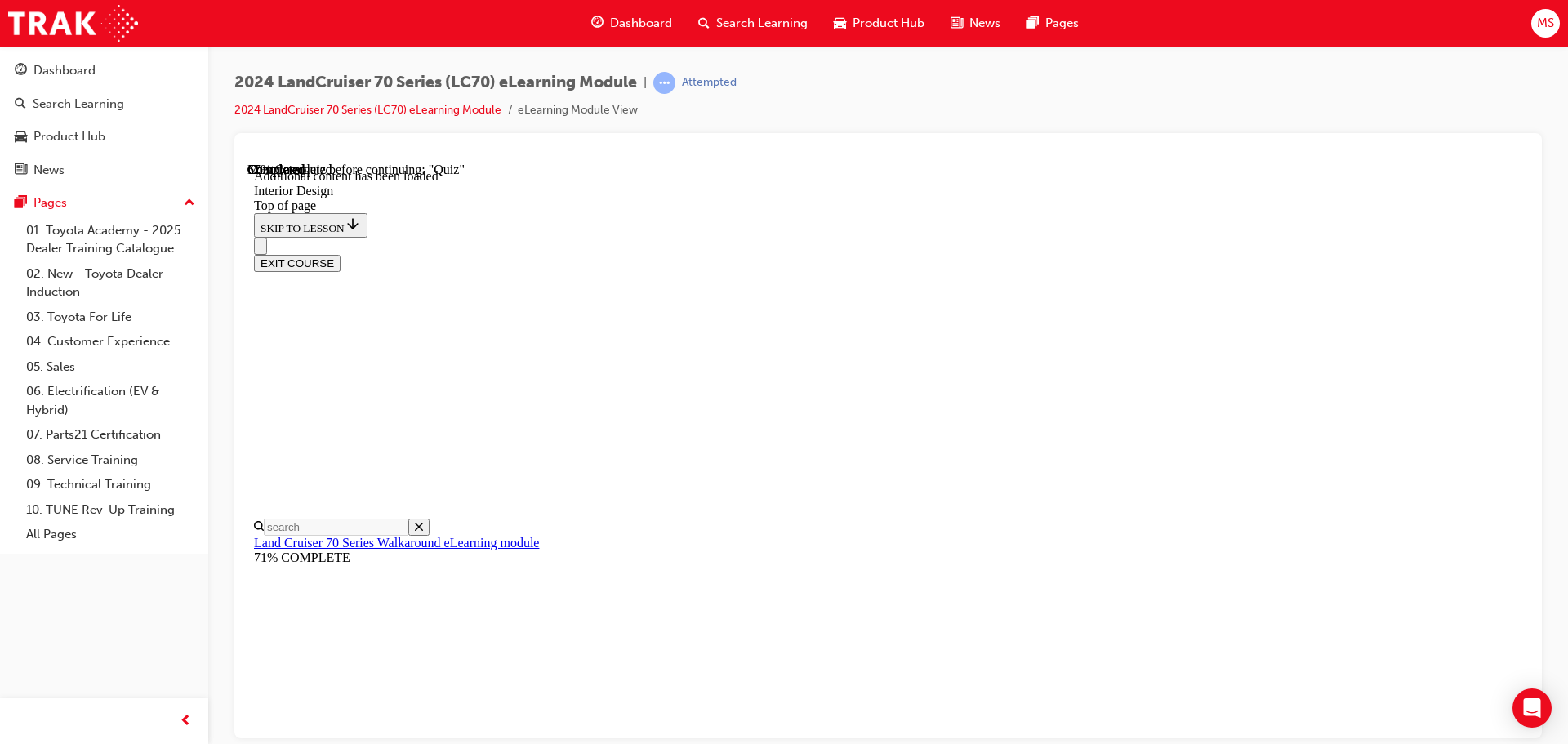
drag, startPoint x: 798, startPoint y: 534, endPoint x: 958, endPoint y: 547, distance: 160.5
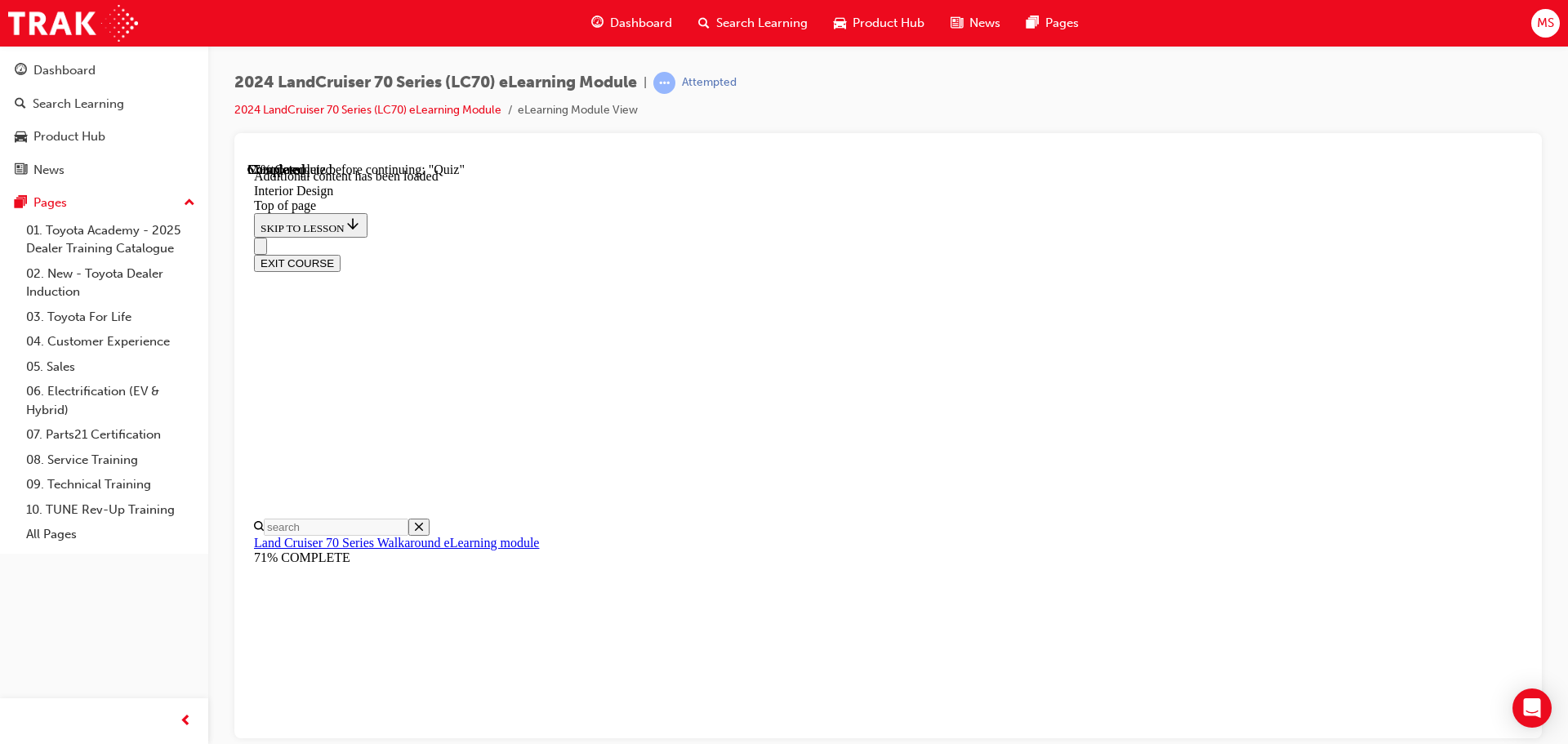
scroll to position [572, 0]
drag, startPoint x: 785, startPoint y: 503, endPoint x: 956, endPoint y: 531, distance: 173.3
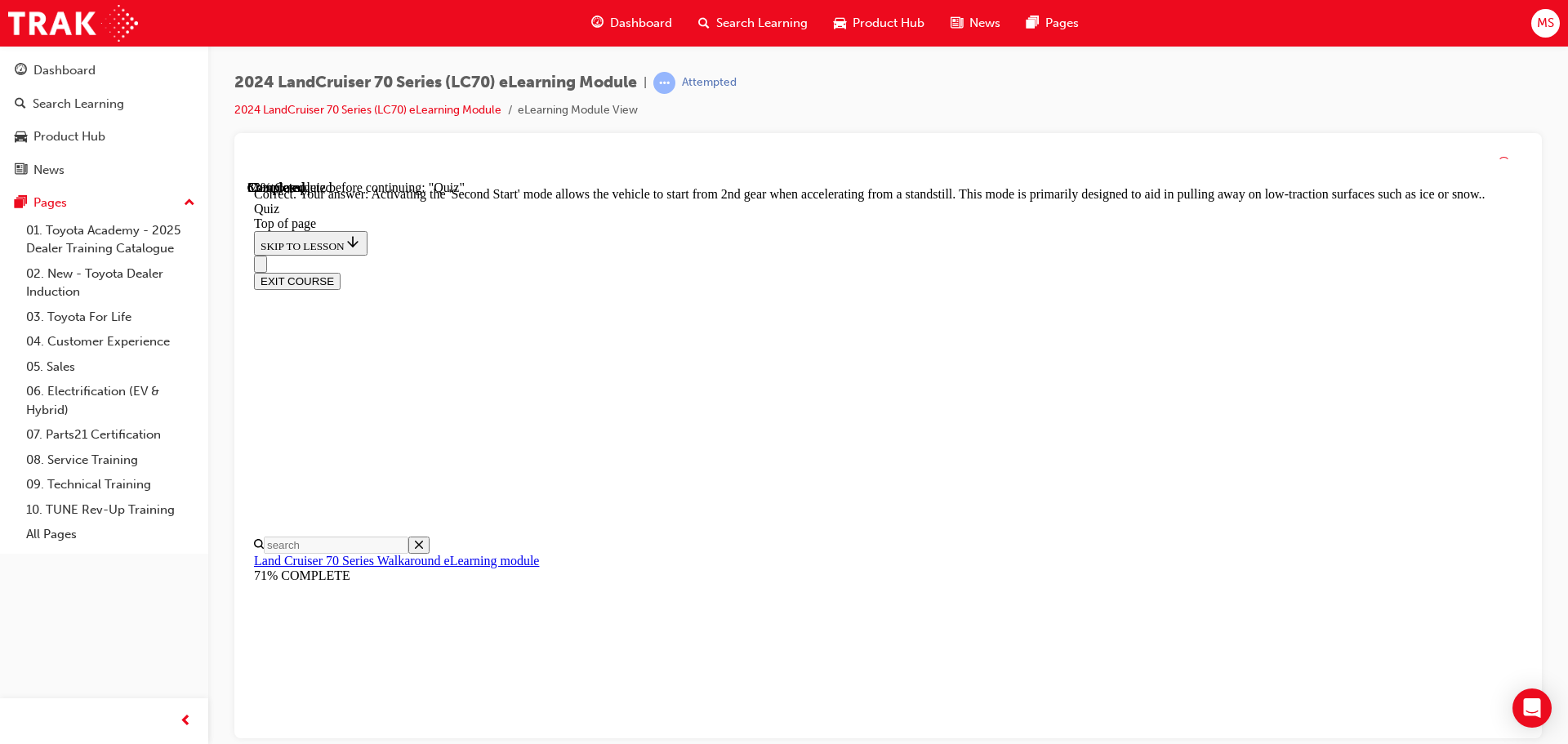
scroll to position [428, 0]
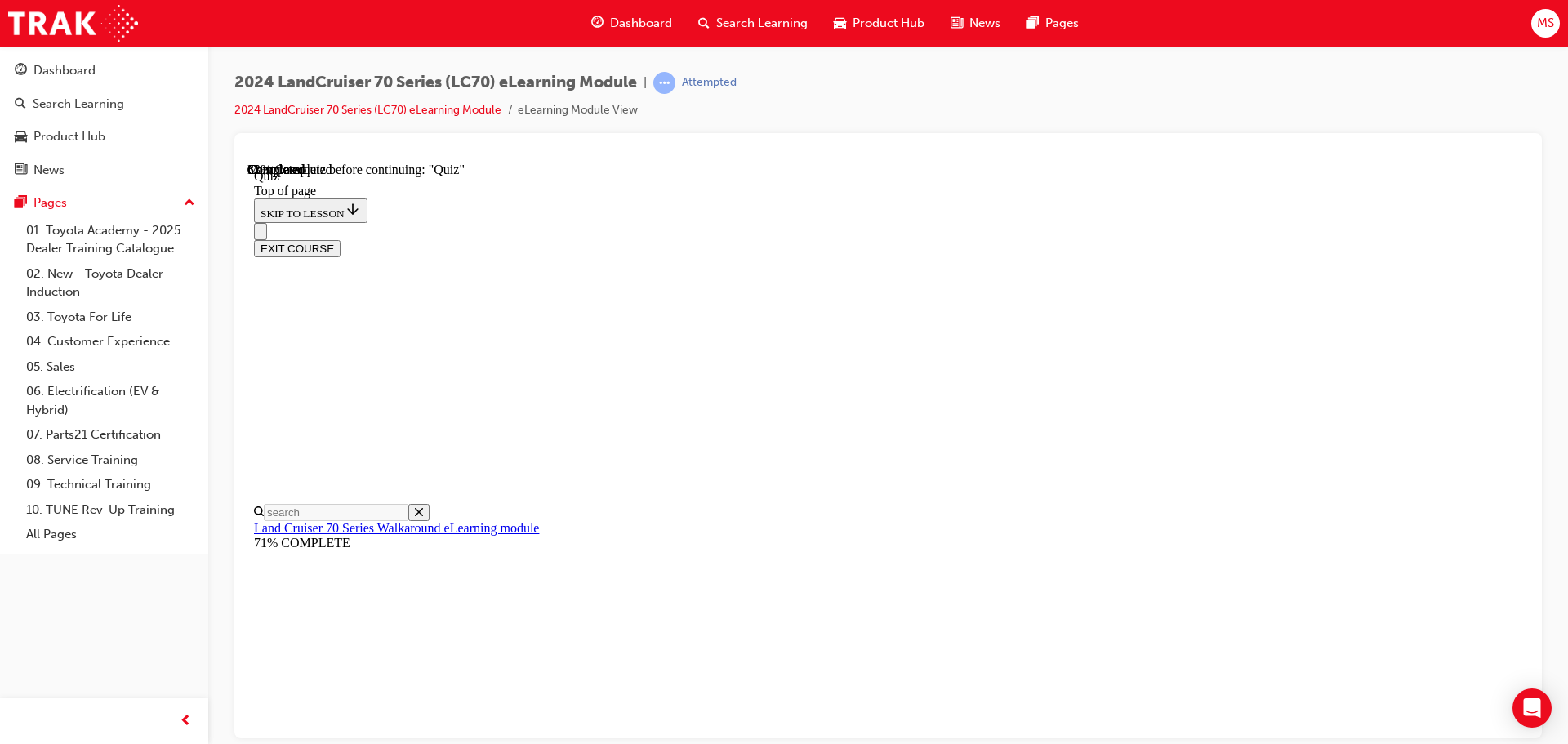
scroll to position [132, 0]
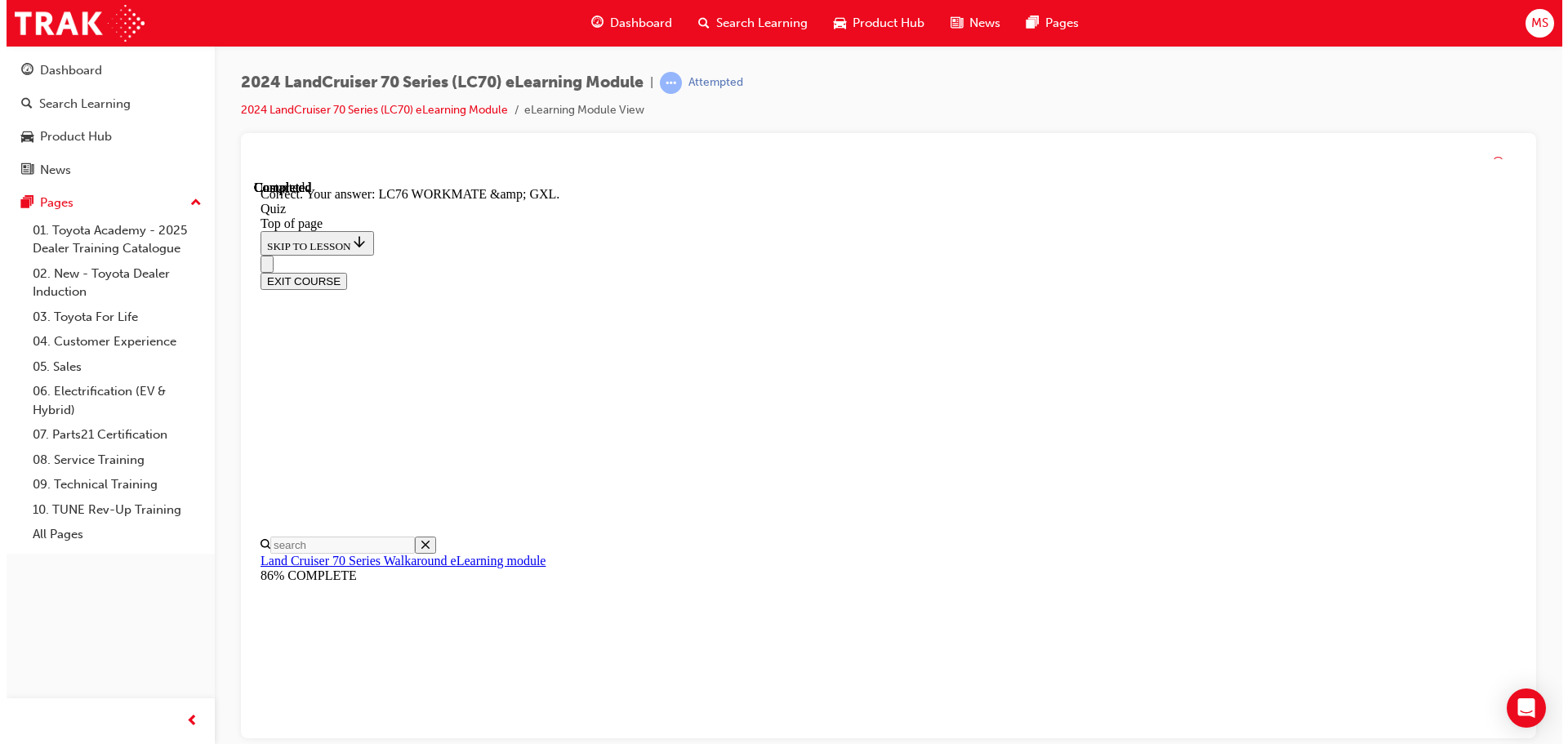
scroll to position [330, 0]
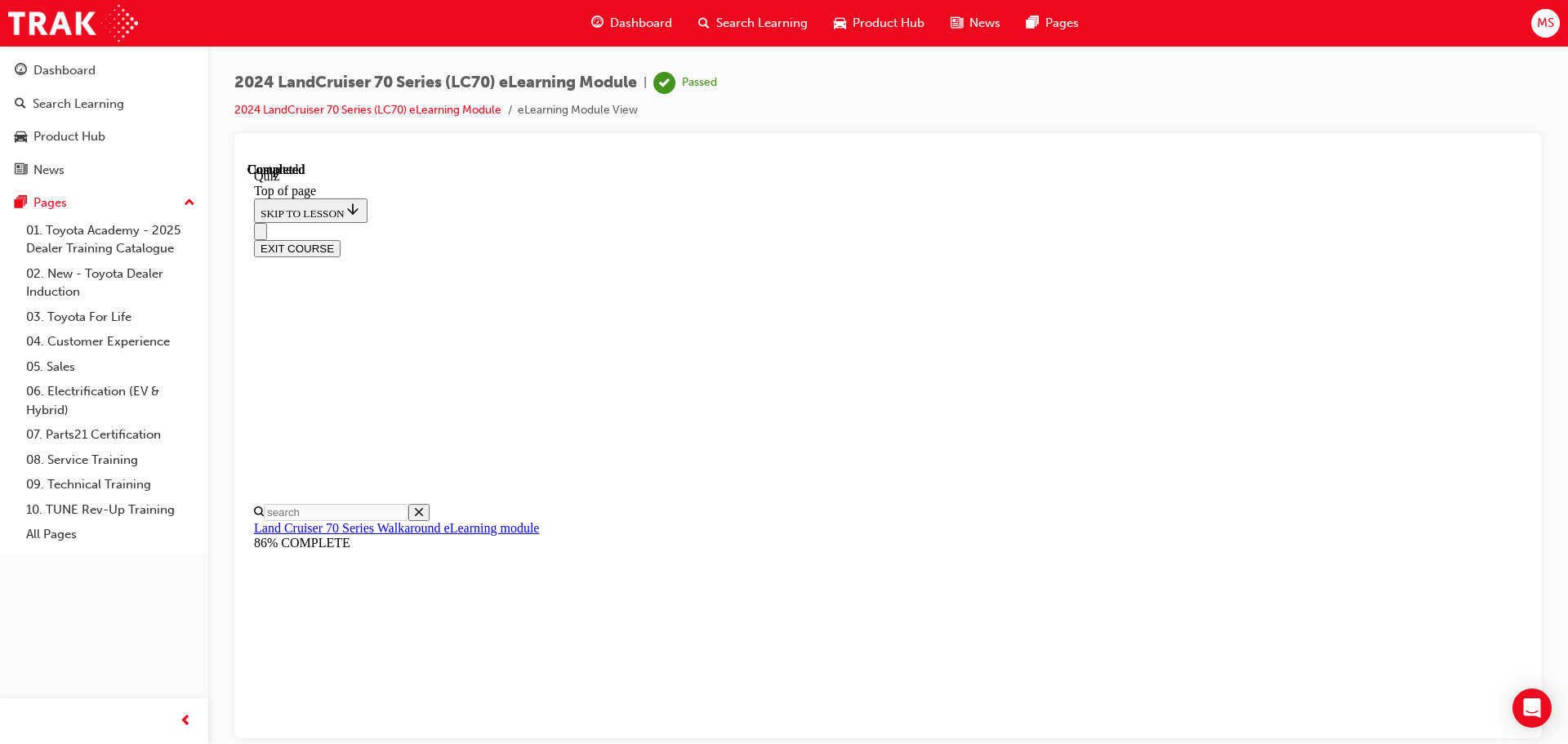
scroll to position [308, 0]
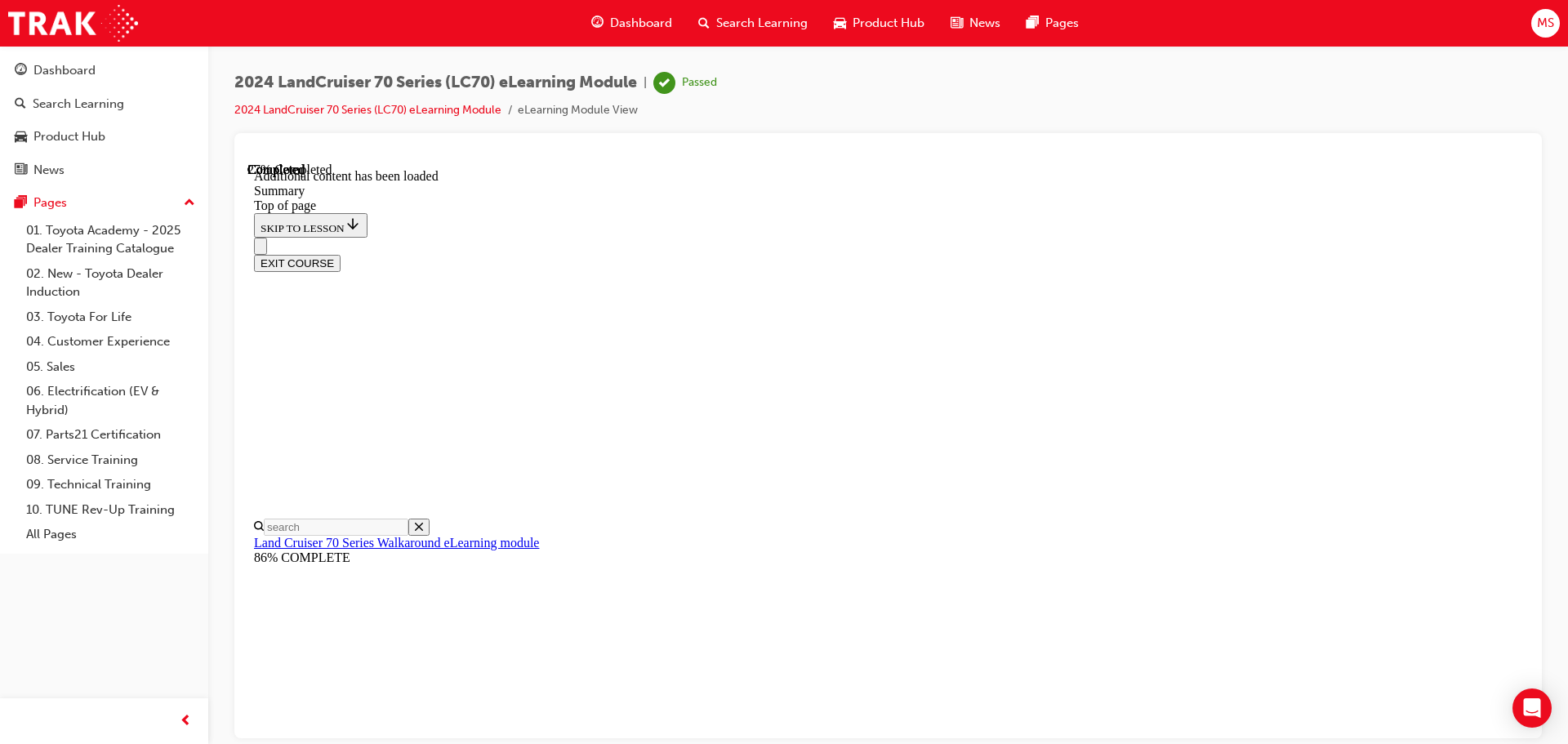
scroll to position [601, 0]
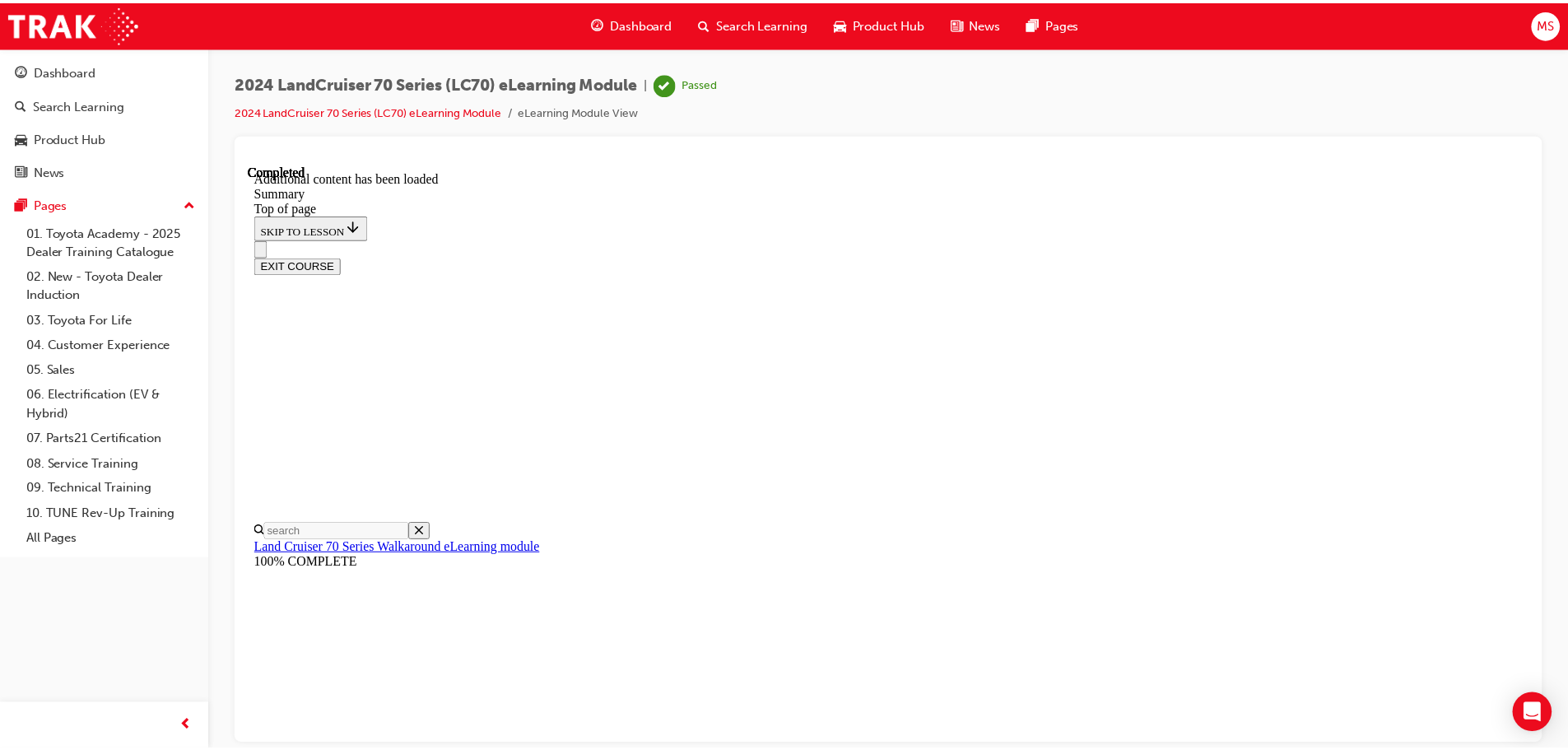
scroll to position [2086, 0]
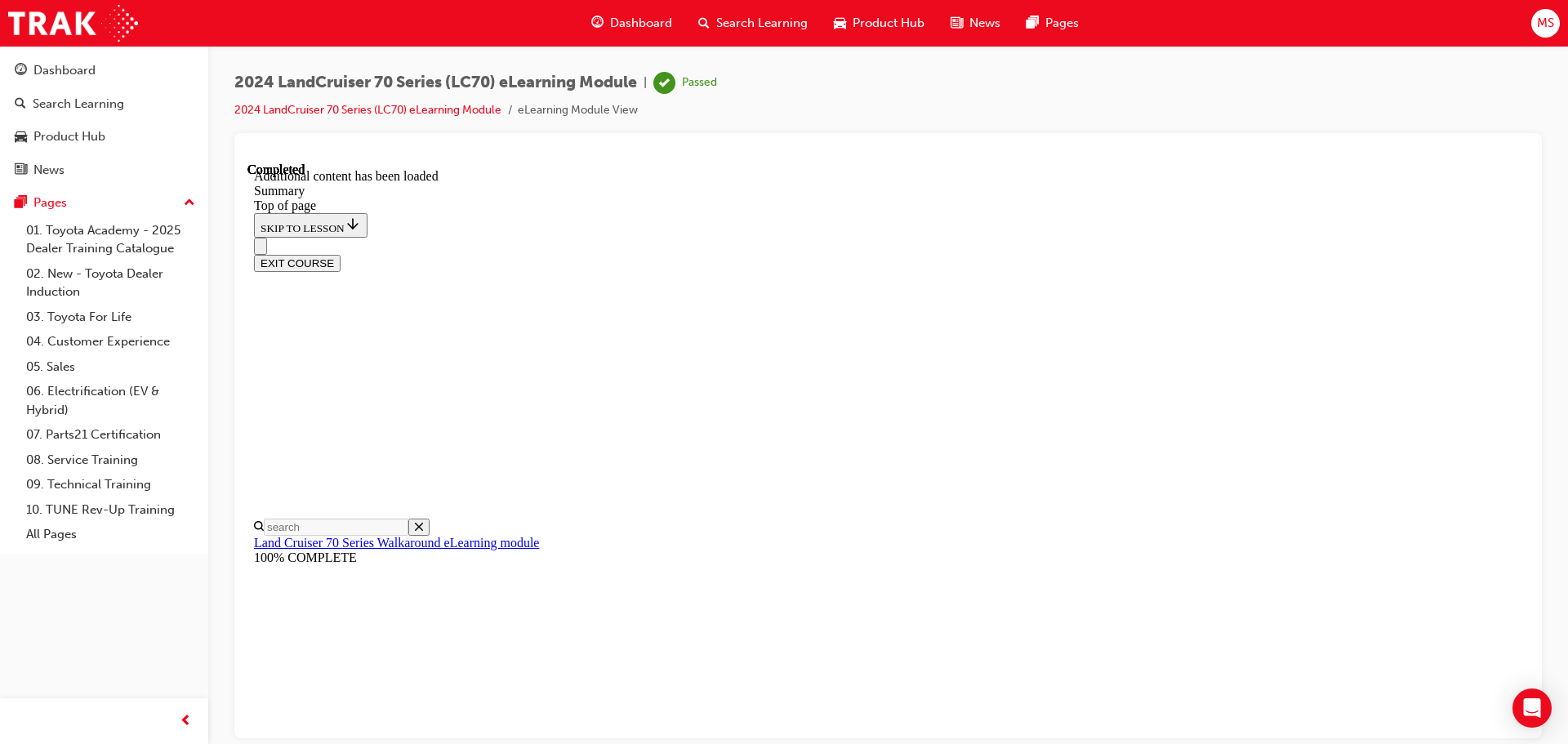
click at [675, 81] on span "learningRecordVerb_PASS-icon" at bounding box center [664, 83] width 22 height 22
click at [775, 22] on span "Search Learning" at bounding box center [762, 23] width 91 height 19
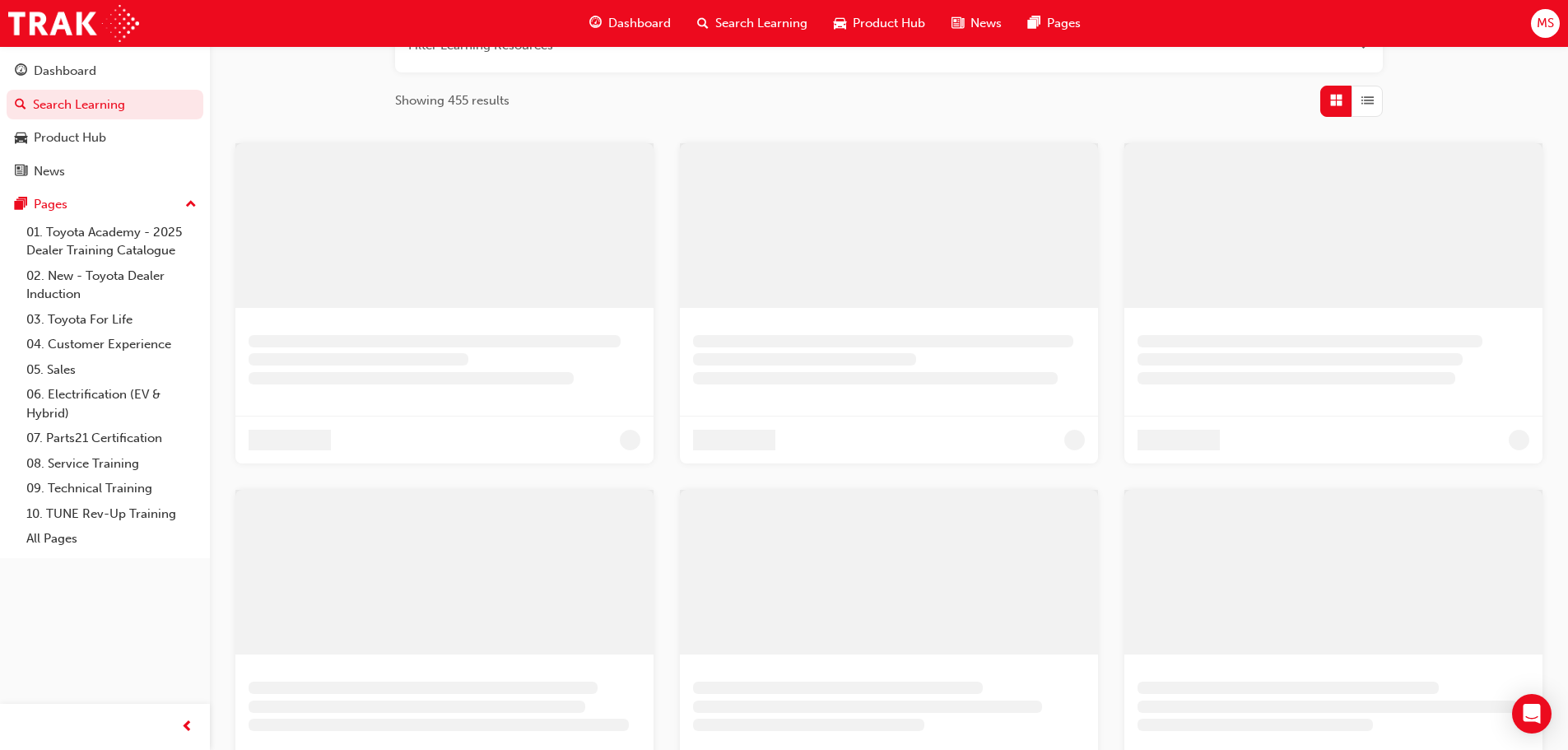
scroll to position [247, 0]
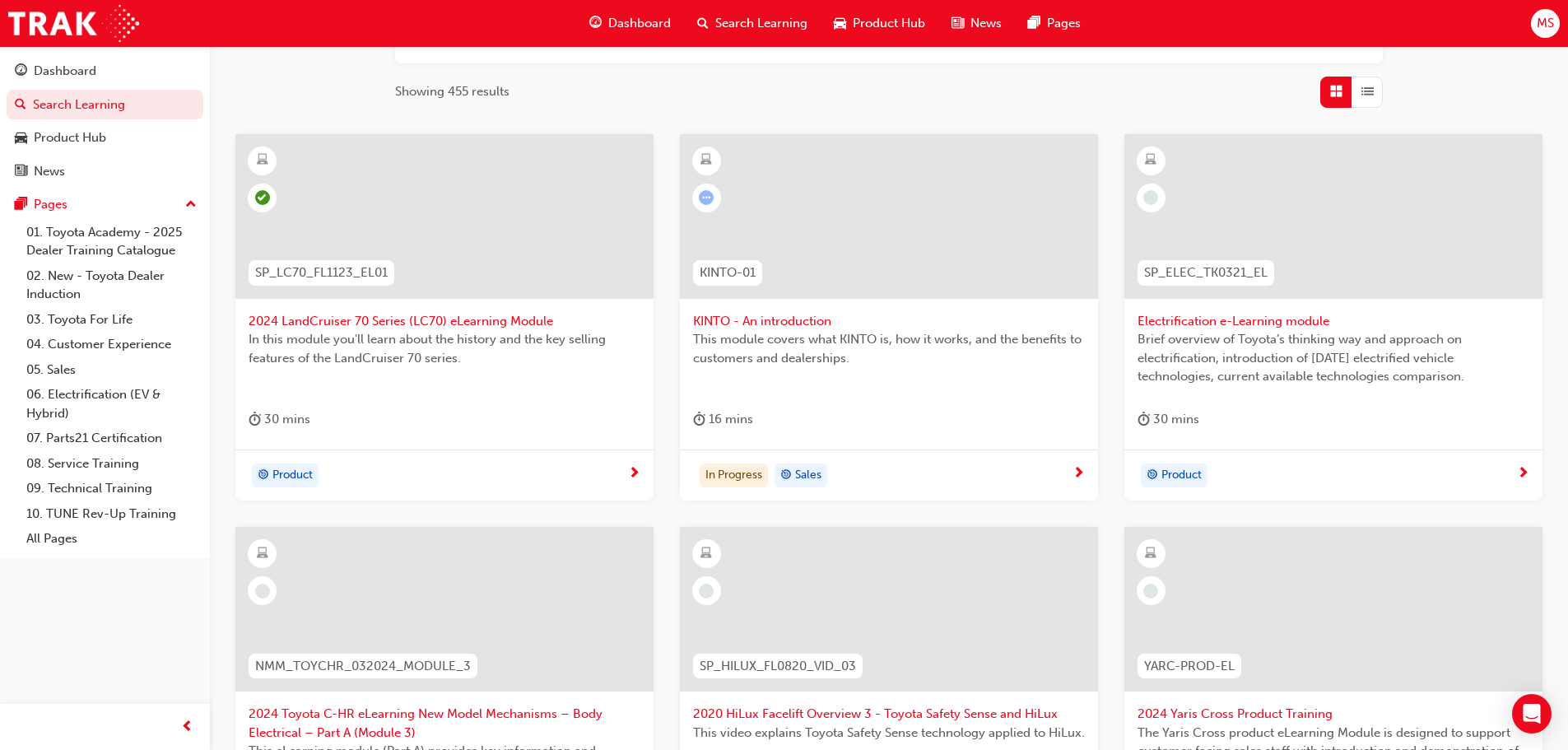
click at [936, 214] on div at bounding box center [888, 216] width 418 height 165
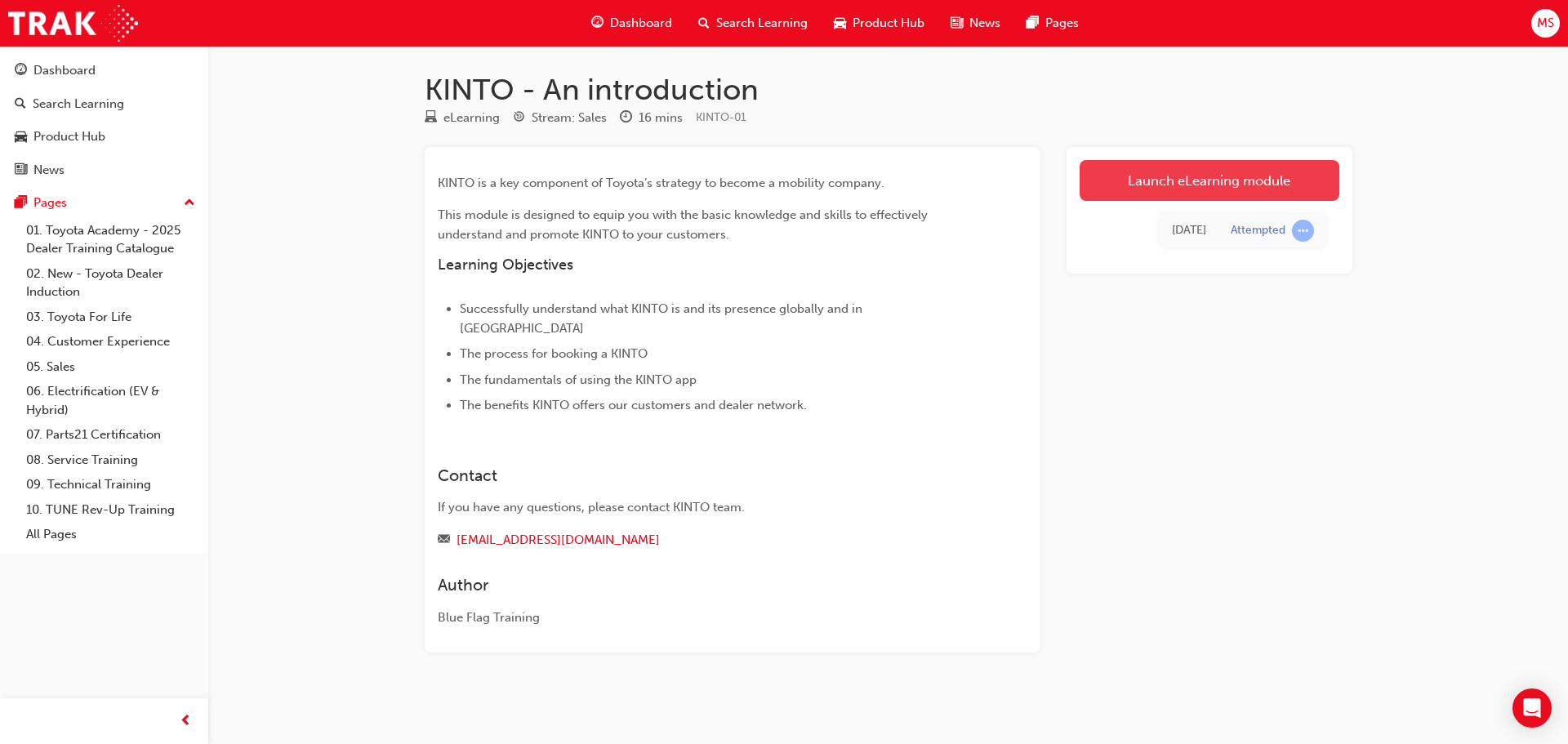
click at [1141, 182] on link "Launch eLearning module" at bounding box center [1210, 180] width 260 height 41
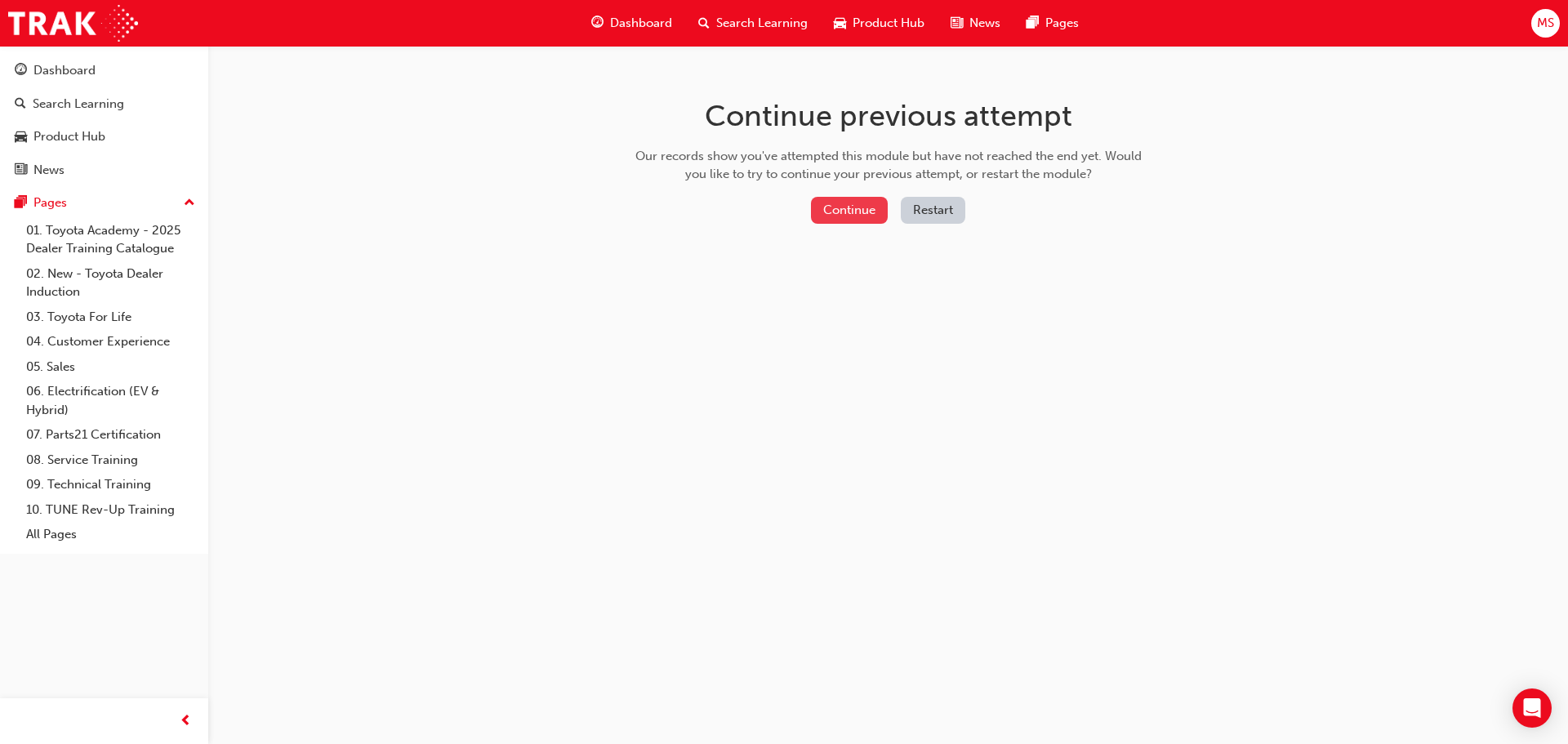
click at [828, 206] on button "Continue" at bounding box center [849, 210] width 77 height 27
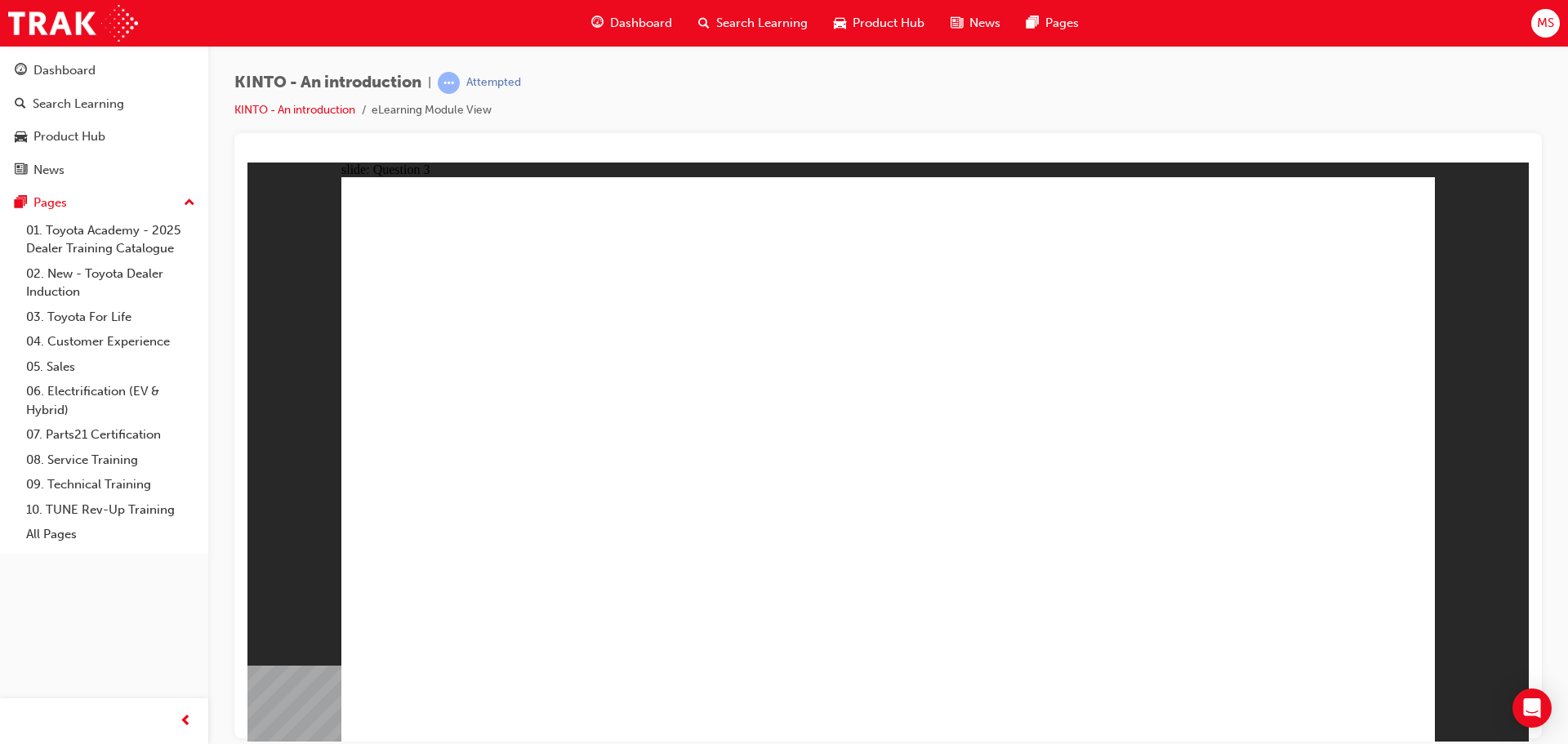
radio input "true"
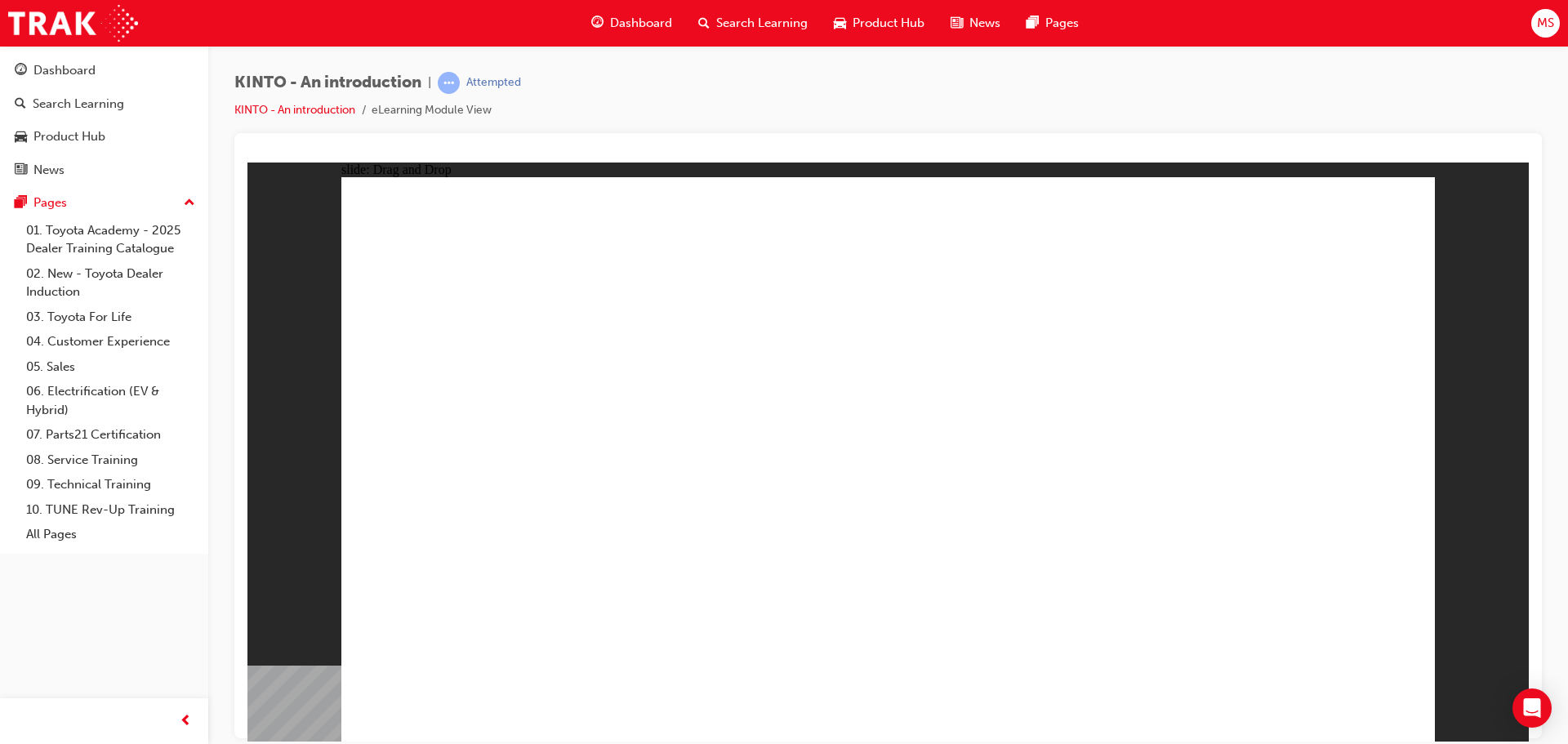
drag, startPoint x: 1109, startPoint y: 479, endPoint x: 501, endPoint y: 605, distance: 620.9
drag, startPoint x: 919, startPoint y: 487, endPoint x: 713, endPoint y: 610, distance: 239.9
drag, startPoint x: 1283, startPoint y: 509, endPoint x: 942, endPoint y: 614, distance: 356.8
drag, startPoint x: 673, startPoint y: 487, endPoint x: 1058, endPoint y: 606, distance: 403.0
drag, startPoint x: 491, startPoint y: 485, endPoint x: 1311, endPoint y: 614, distance: 830.1
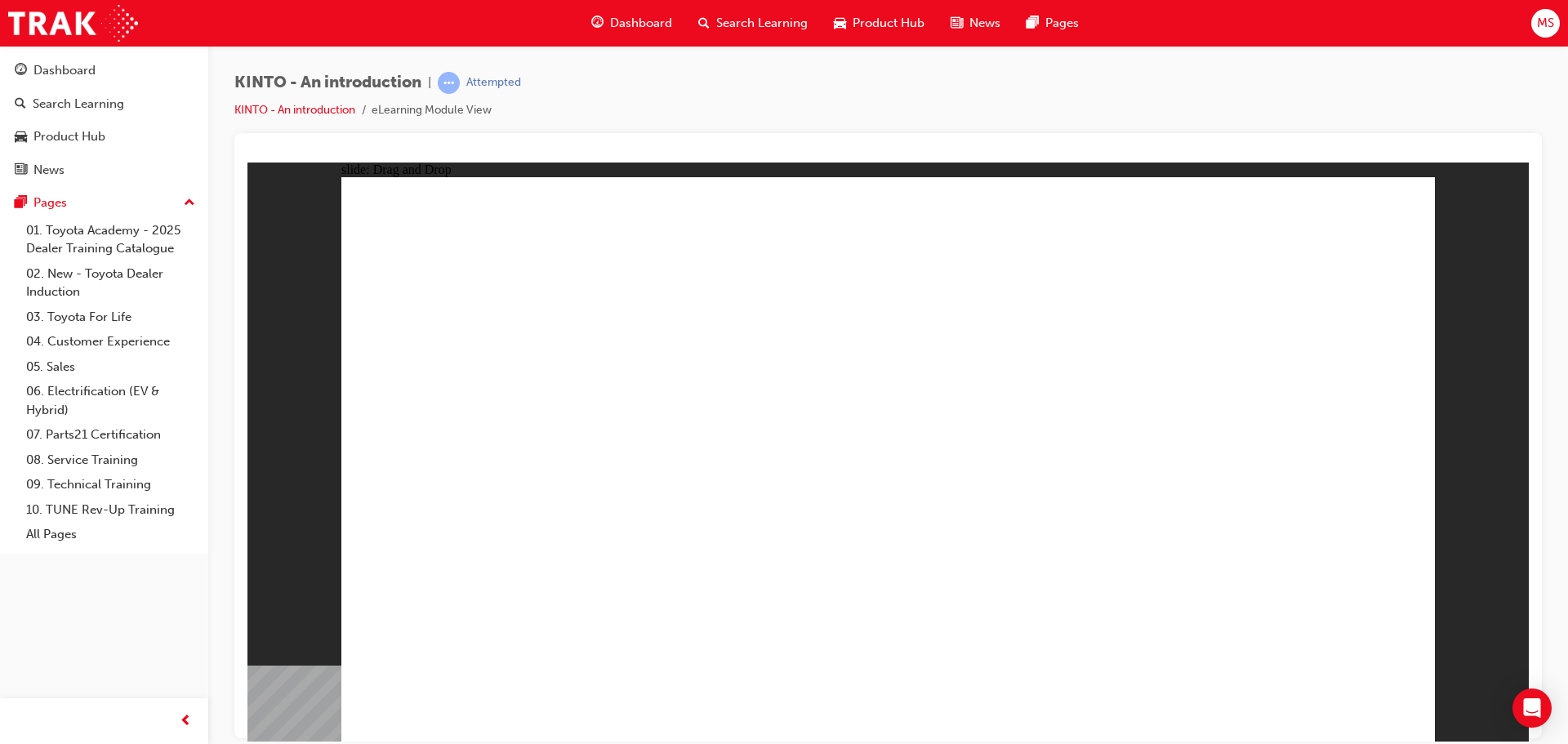
radio input "true"
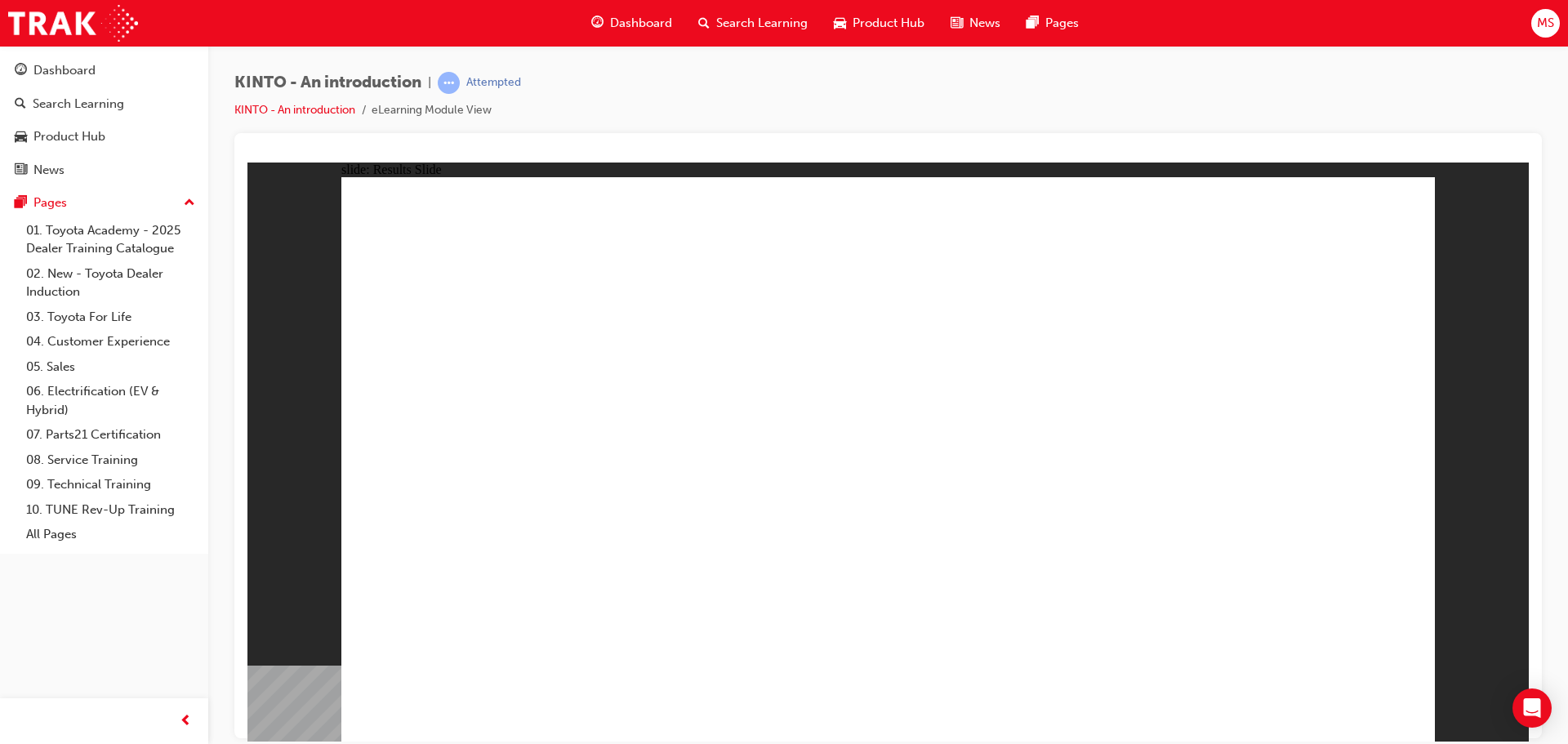
drag, startPoint x: 901, startPoint y: 562, endPoint x: 882, endPoint y: 589, distance: 33.0
radio input "true"
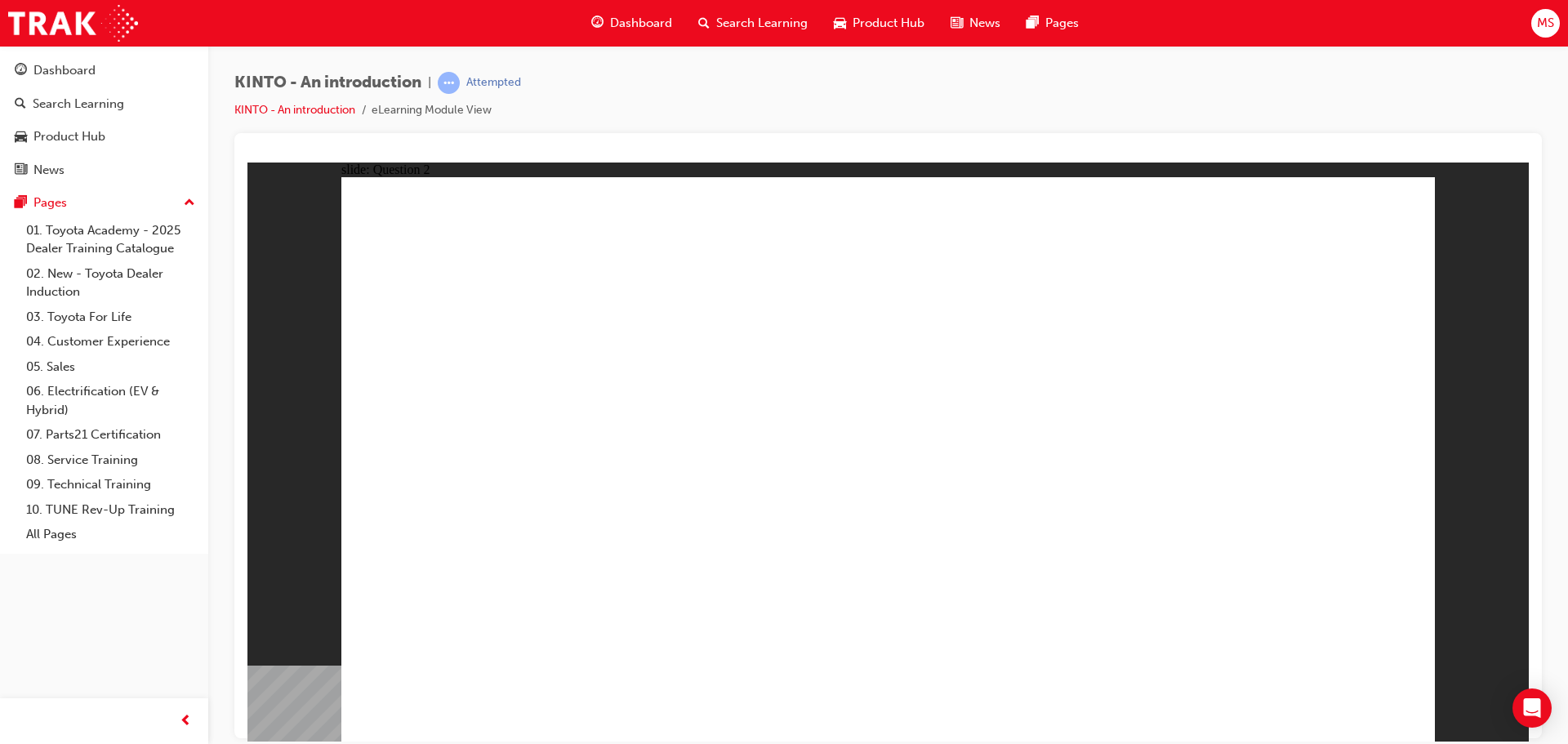
checkbox input "true"
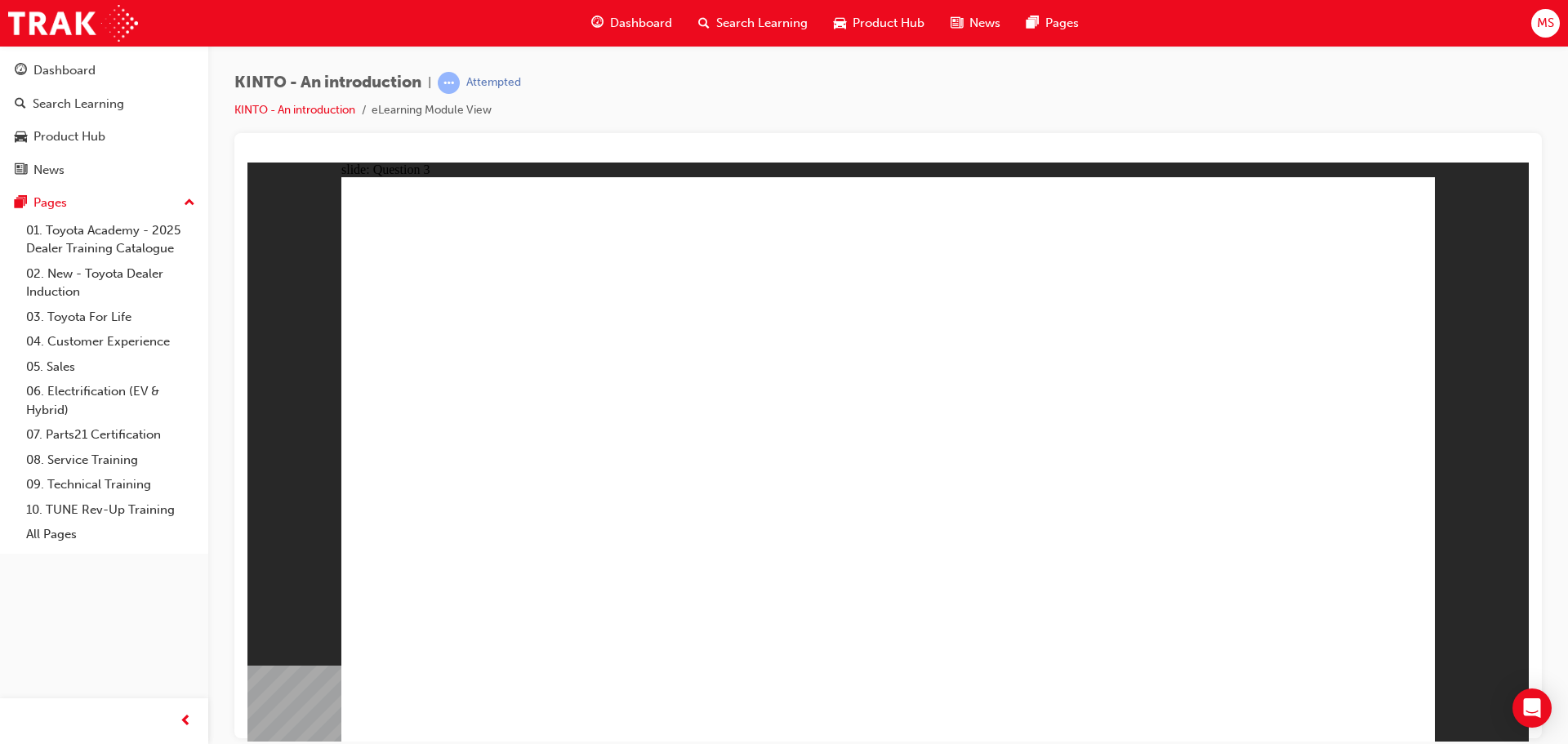
click at [751, 13] on div "Search Learning" at bounding box center [752, 23] width 136 height 33
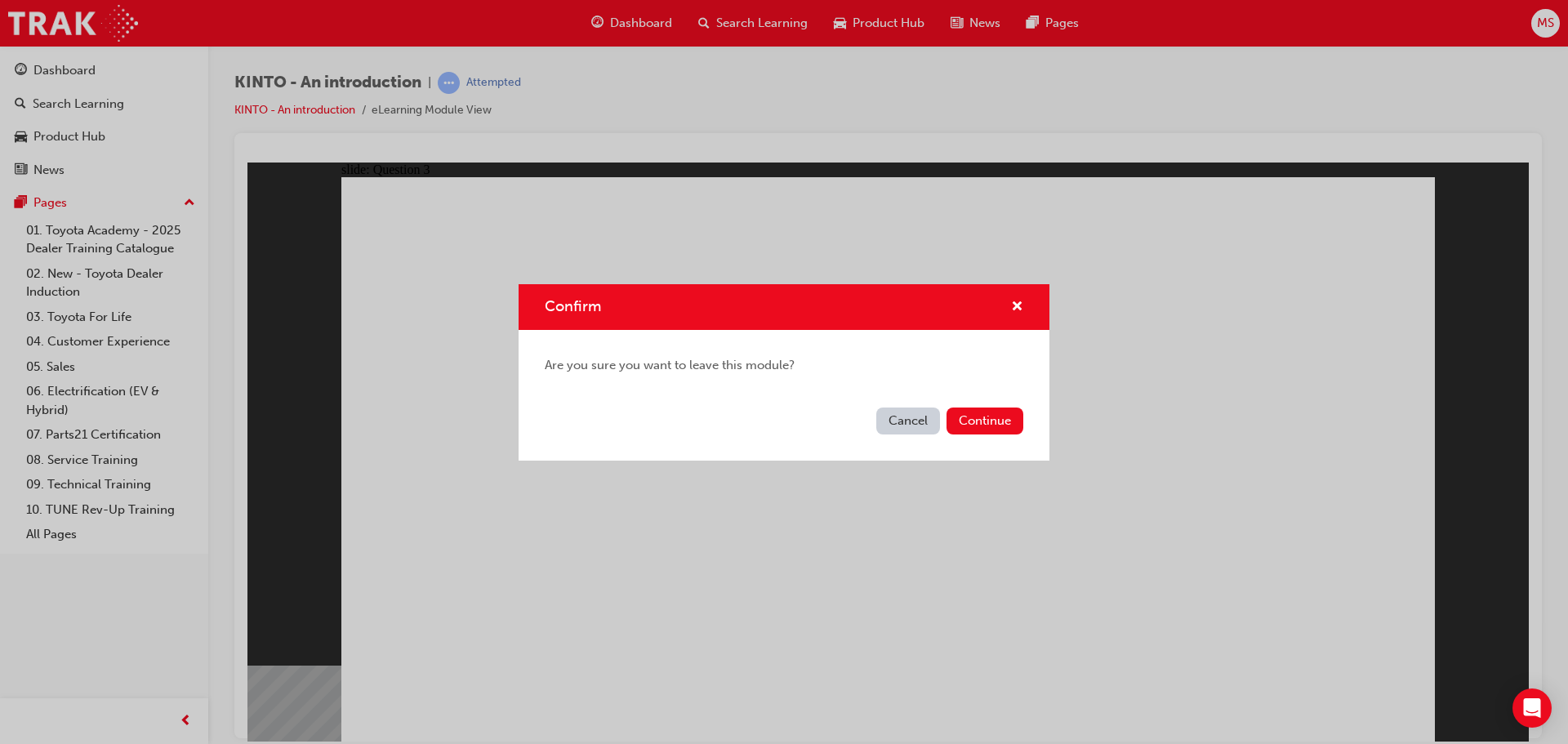
click at [923, 417] on button "Cancel" at bounding box center [908, 422] width 64 height 27
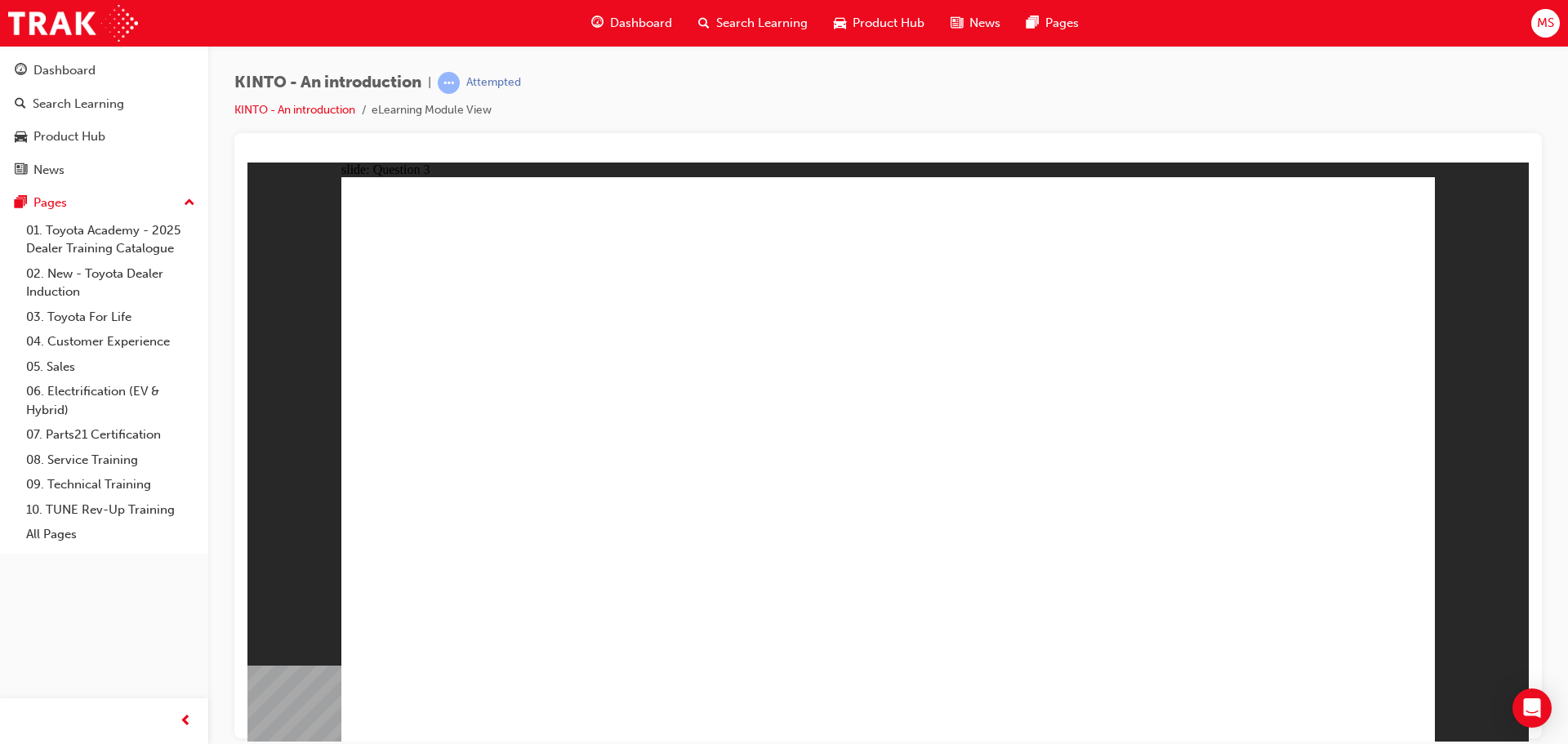
click at [750, 26] on span "Search Learning" at bounding box center [762, 23] width 91 height 19
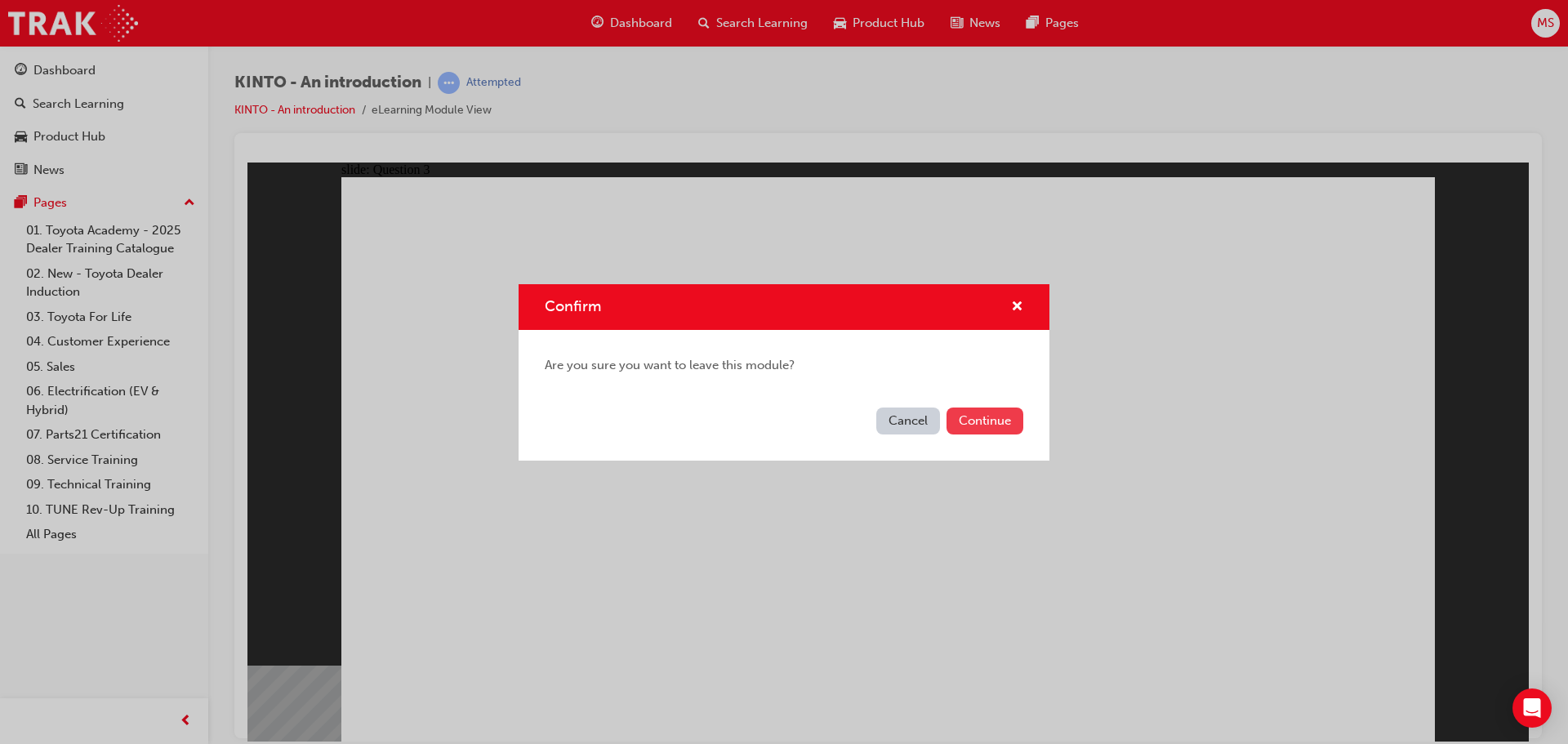
click at [952, 413] on button "Continue" at bounding box center [985, 422] width 77 height 27
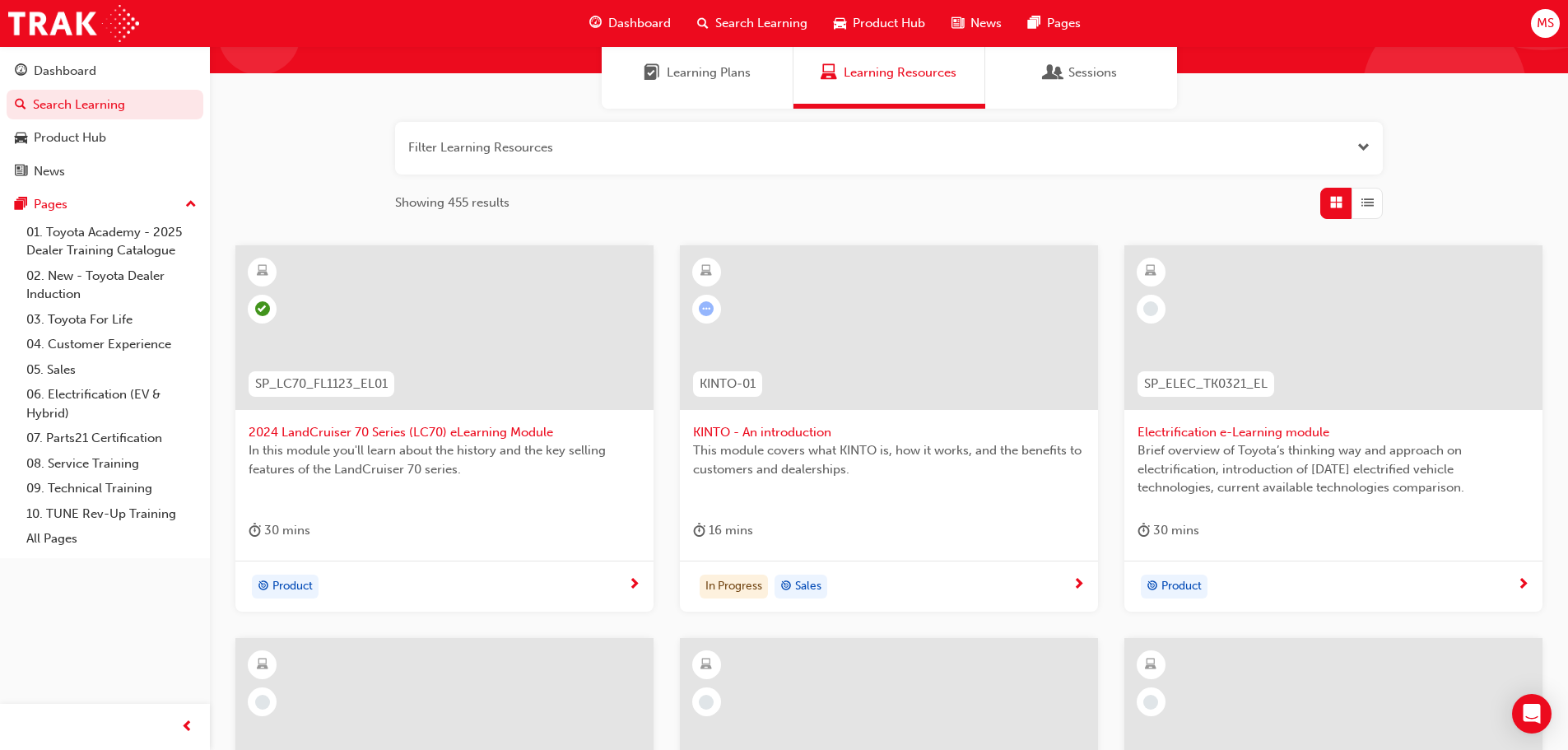
scroll to position [165, 0]
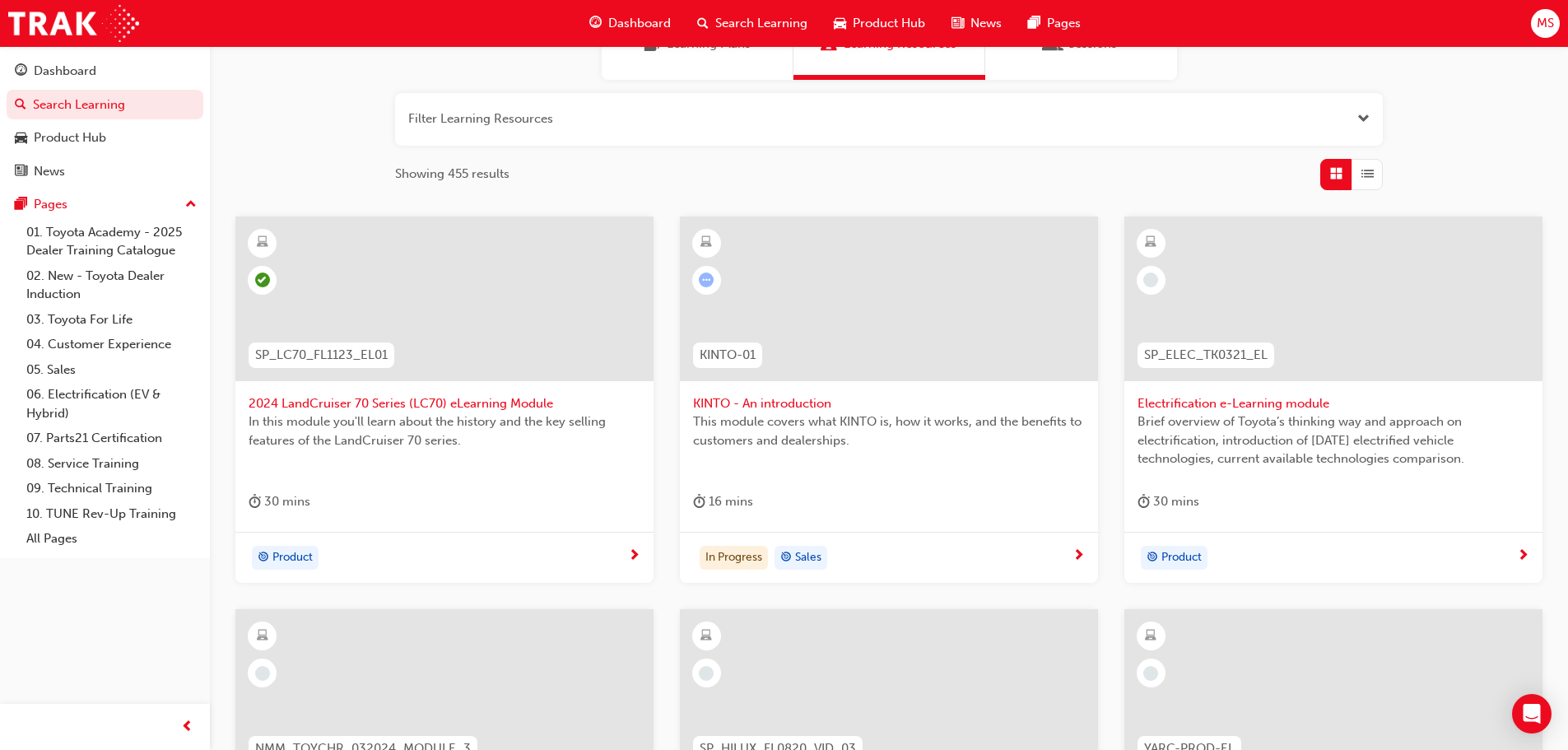
click at [1350, 329] on div at bounding box center [1333, 298] width 418 height 165
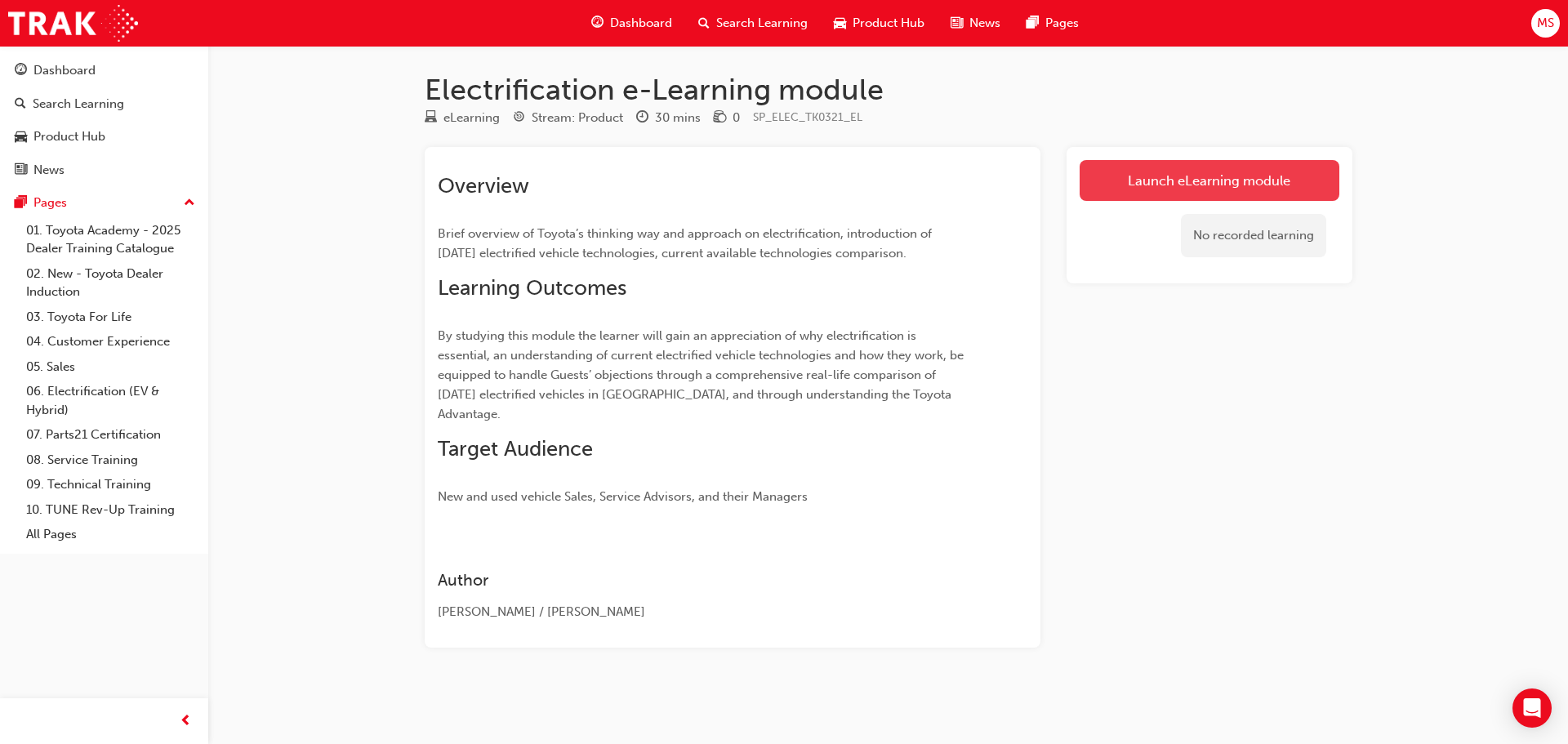
click at [1200, 165] on link "Launch eLearning module" at bounding box center [1210, 180] width 260 height 41
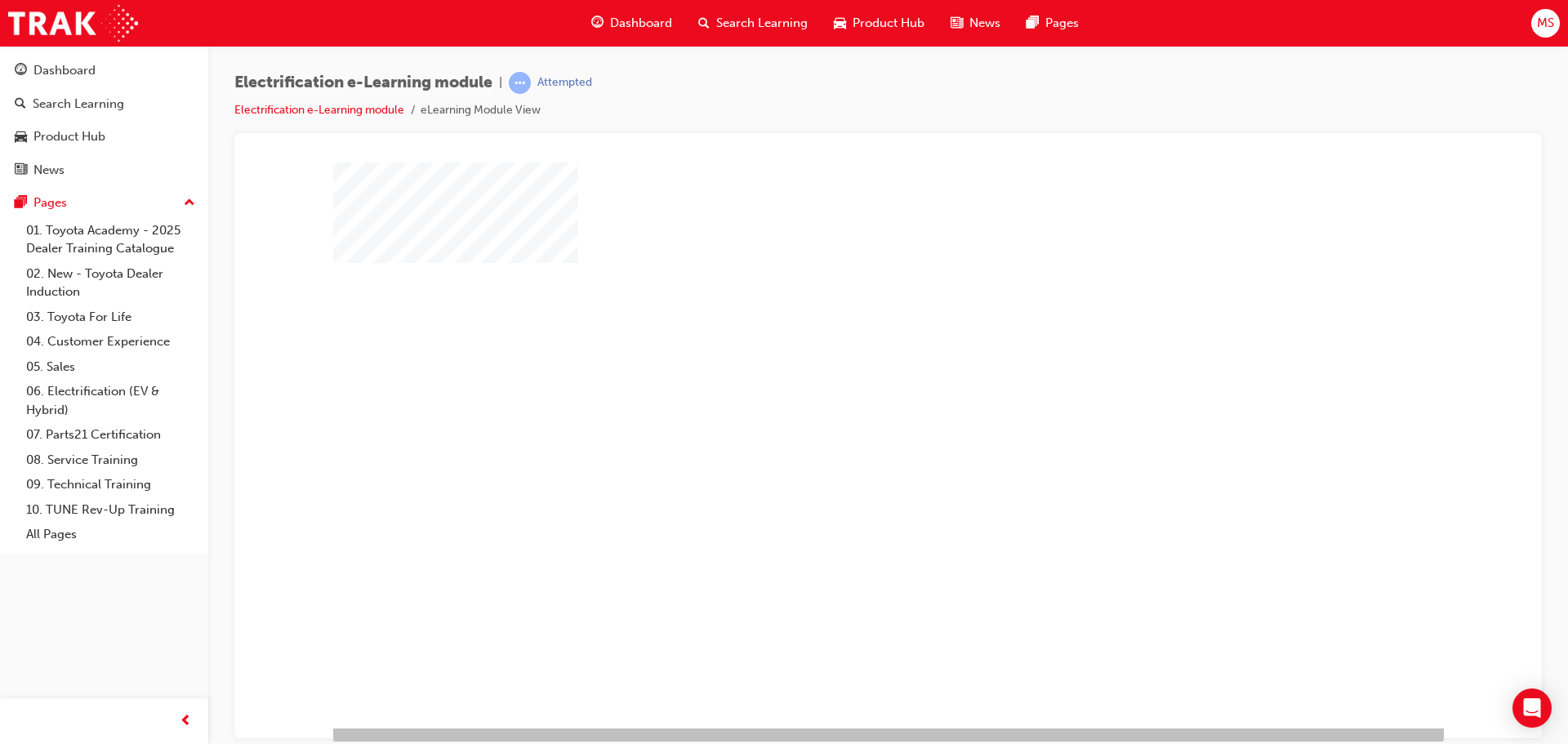
scroll to position [33, 0]
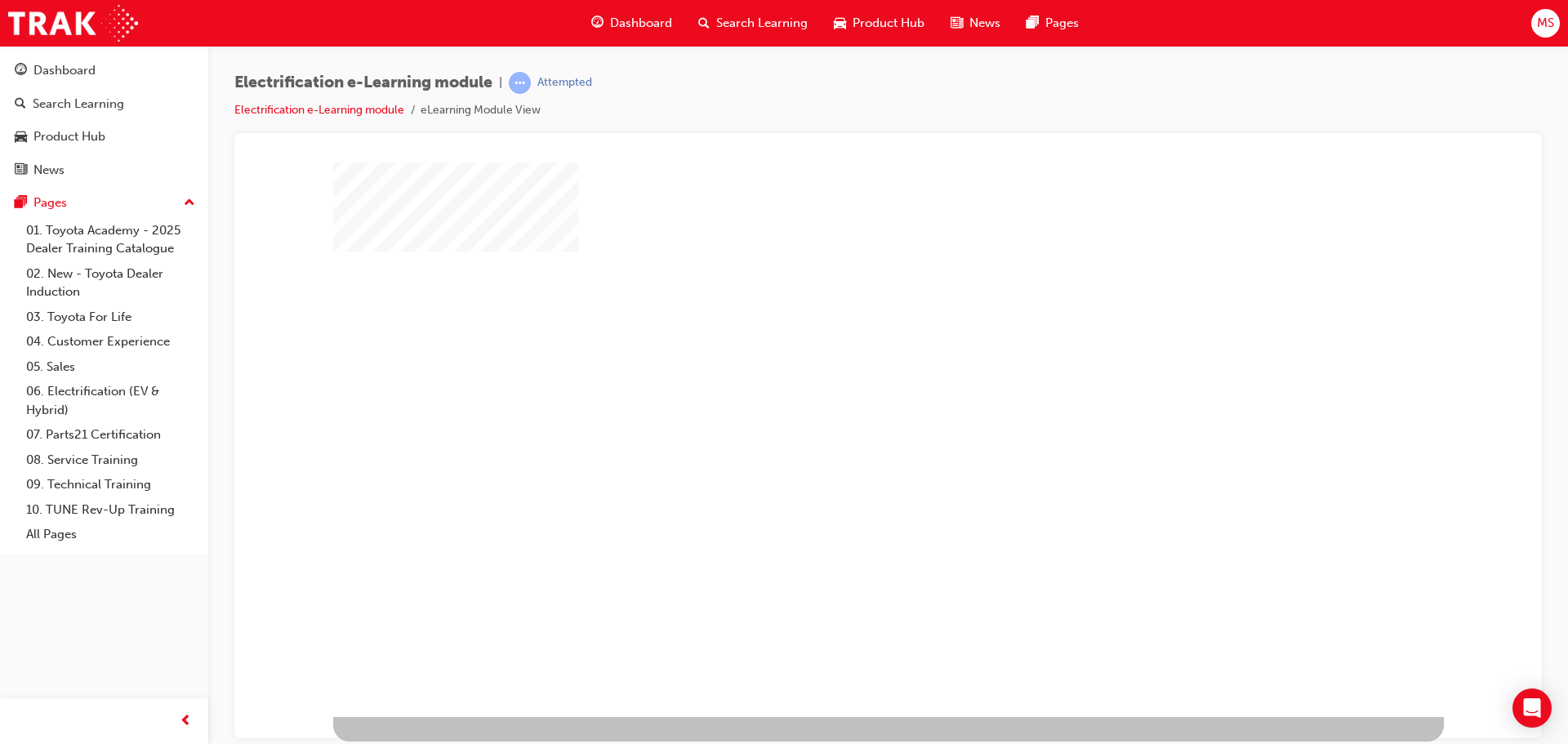
click at [841, 371] on div "play" at bounding box center [841, 371] width 0 height 0
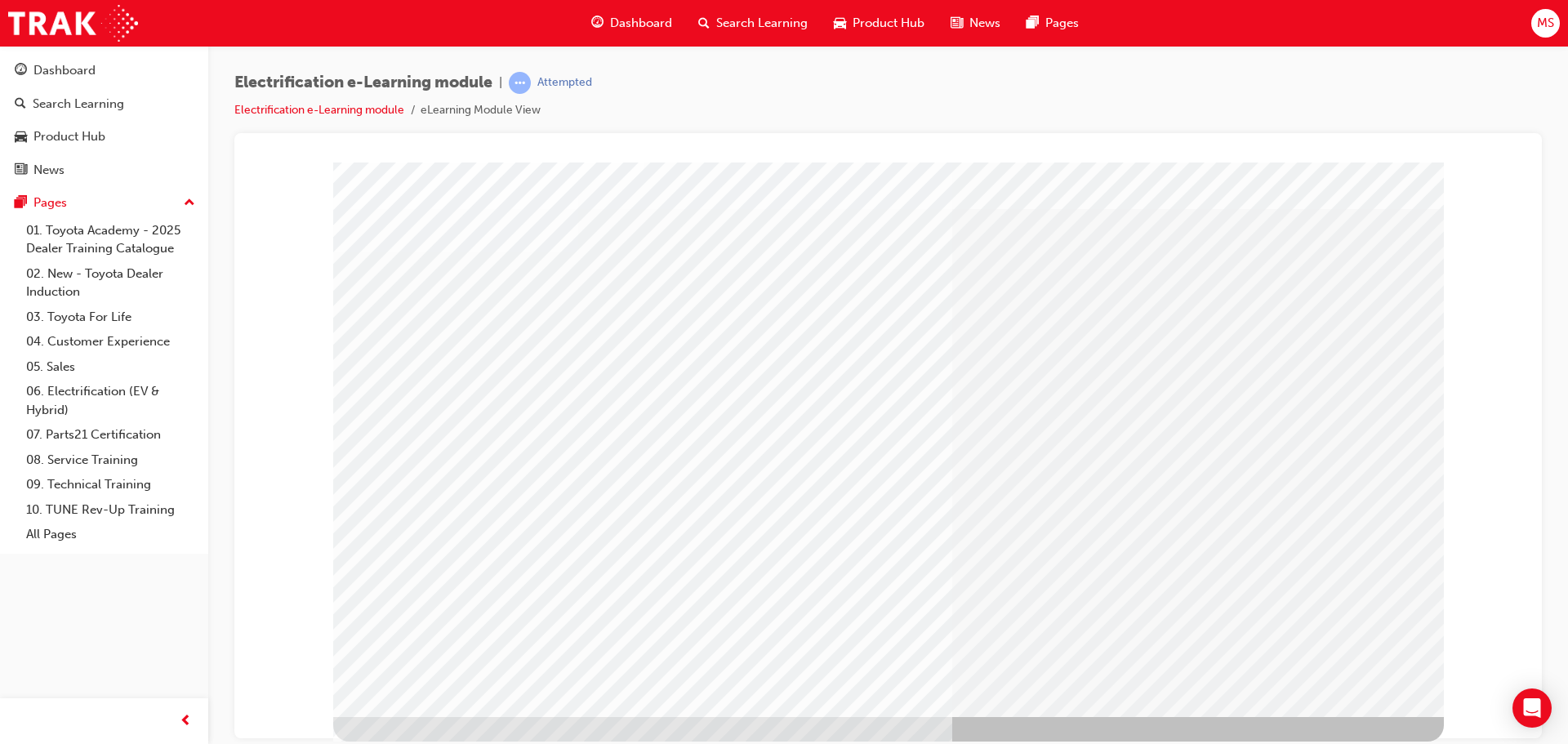
scroll to position [0, 0]
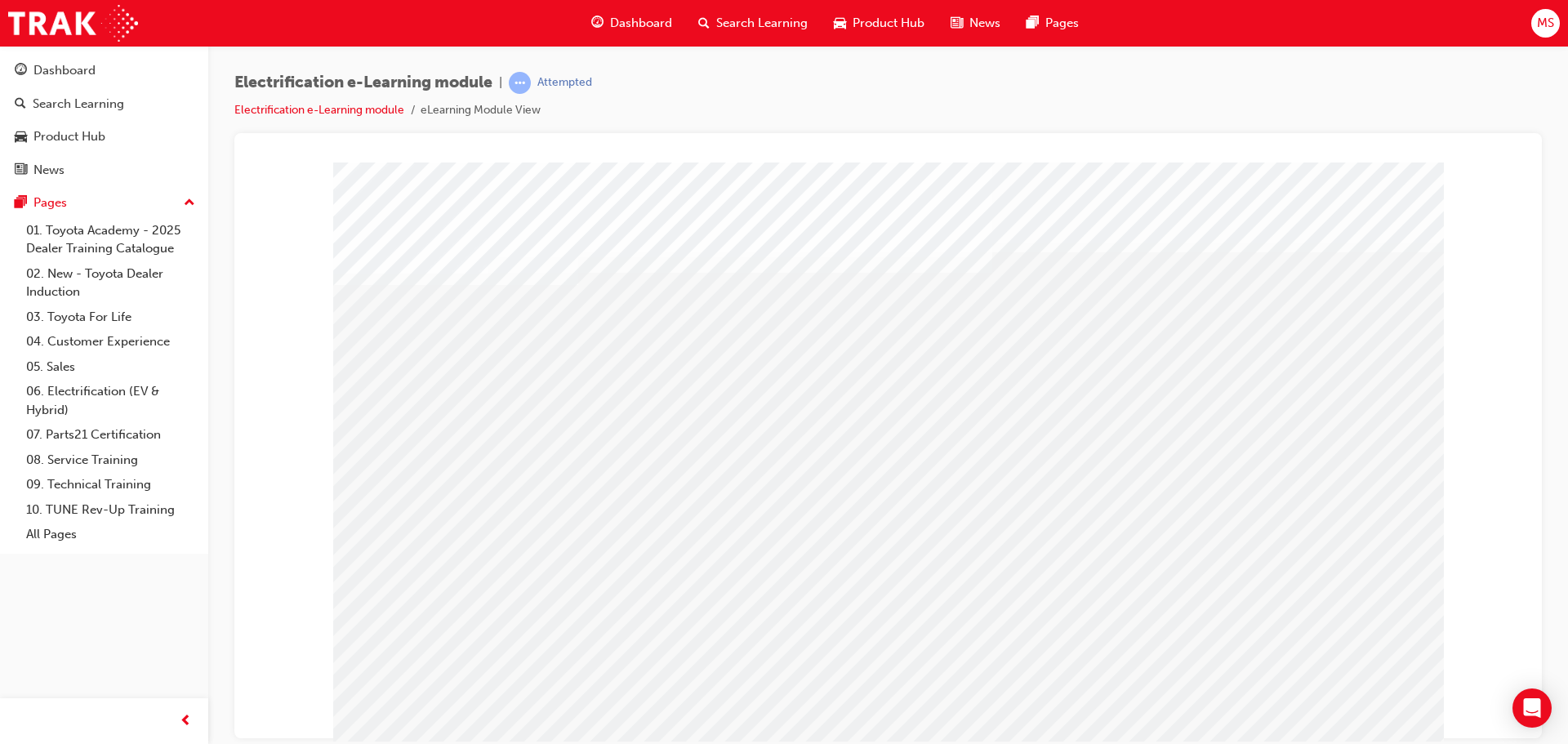
drag, startPoint x: 754, startPoint y: 455, endPoint x: 758, endPoint y: 442, distance: 13.6
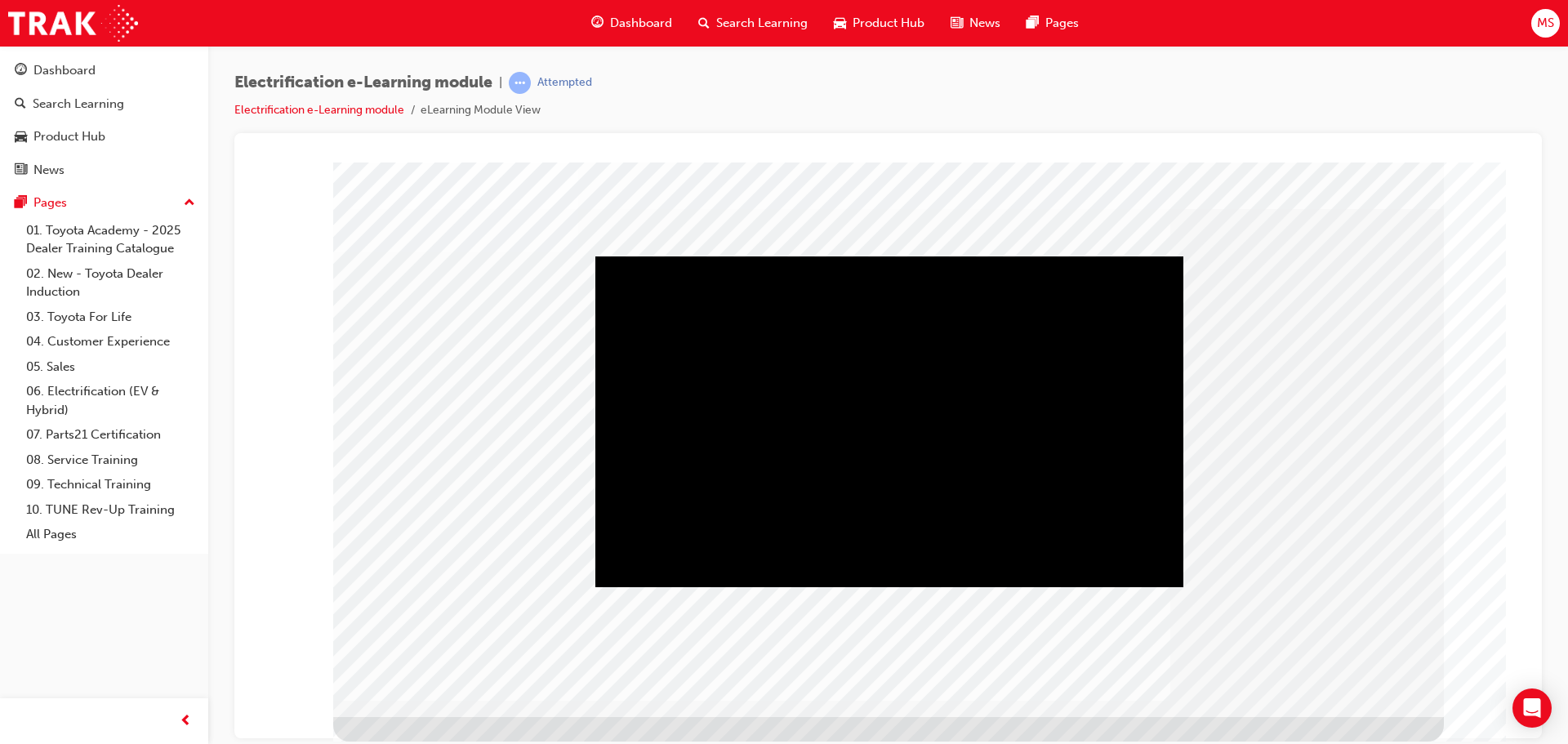
click at [888, 256] on div "Play" at bounding box center [889, 256] width 588 height 0
drag, startPoint x: 888, startPoint y: 429, endPoint x: 1312, endPoint y: 495, distance: 429.1
click at [943, 431] on div "Video" at bounding box center [889, 421] width 588 height 331
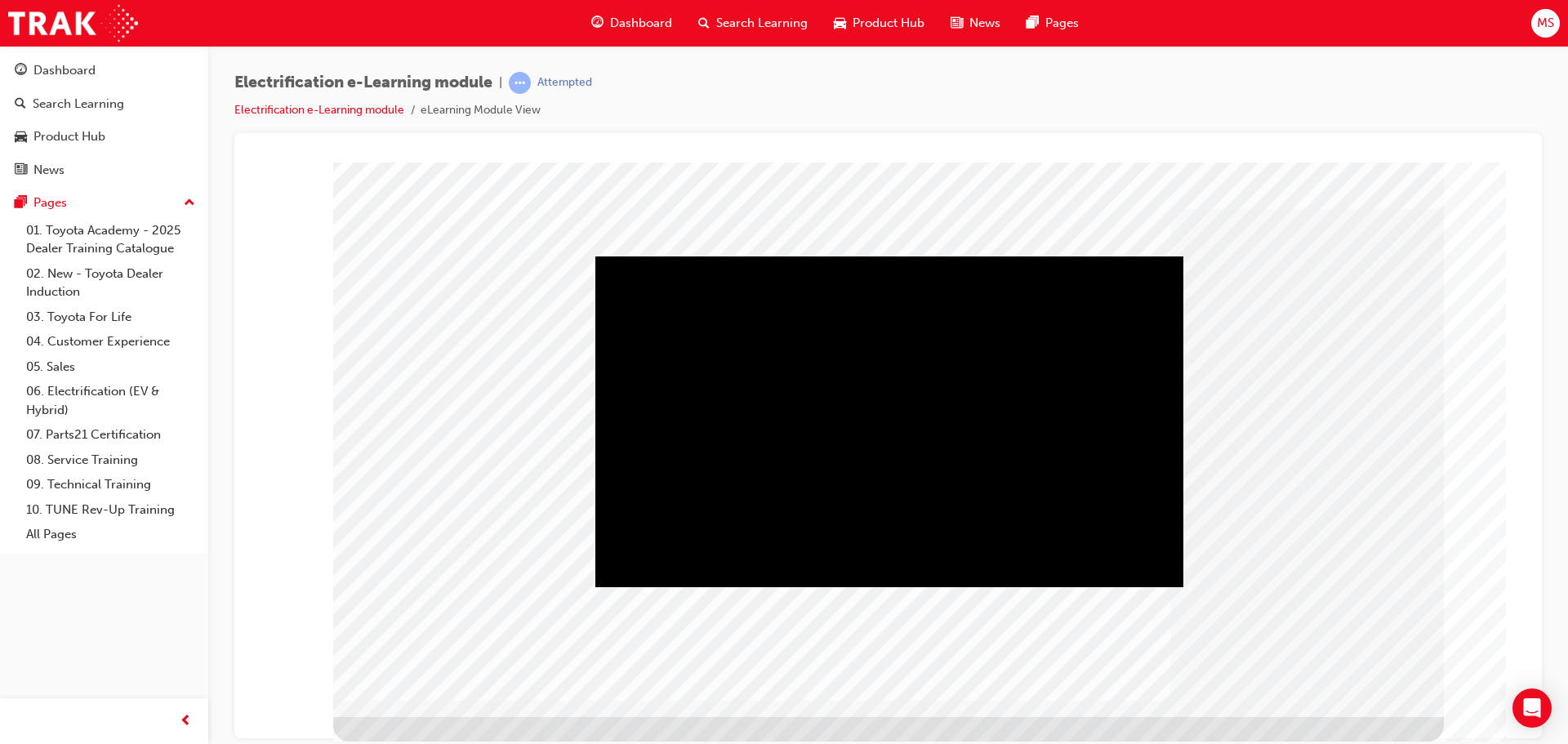
click at [639, 256] on div "Play" at bounding box center [889, 256] width 588 height 0
click at [642, 256] on div "Play" at bounding box center [889, 256] width 588 height 0
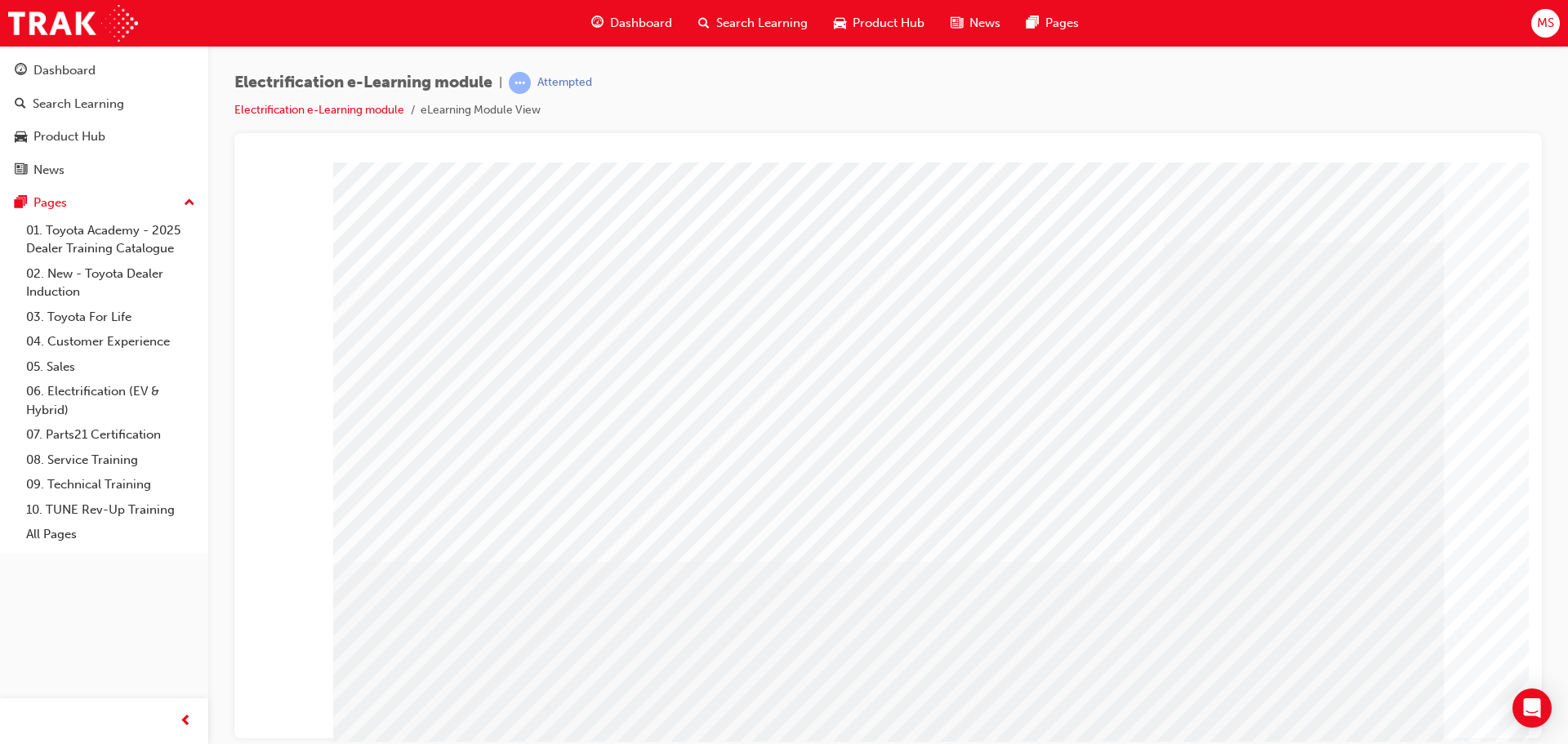
drag, startPoint x: 728, startPoint y: 286, endPoint x: 793, endPoint y: 282, distance: 65.1
drag, startPoint x: 856, startPoint y: 281, endPoint x: 991, endPoint y: 282, distance: 135.0
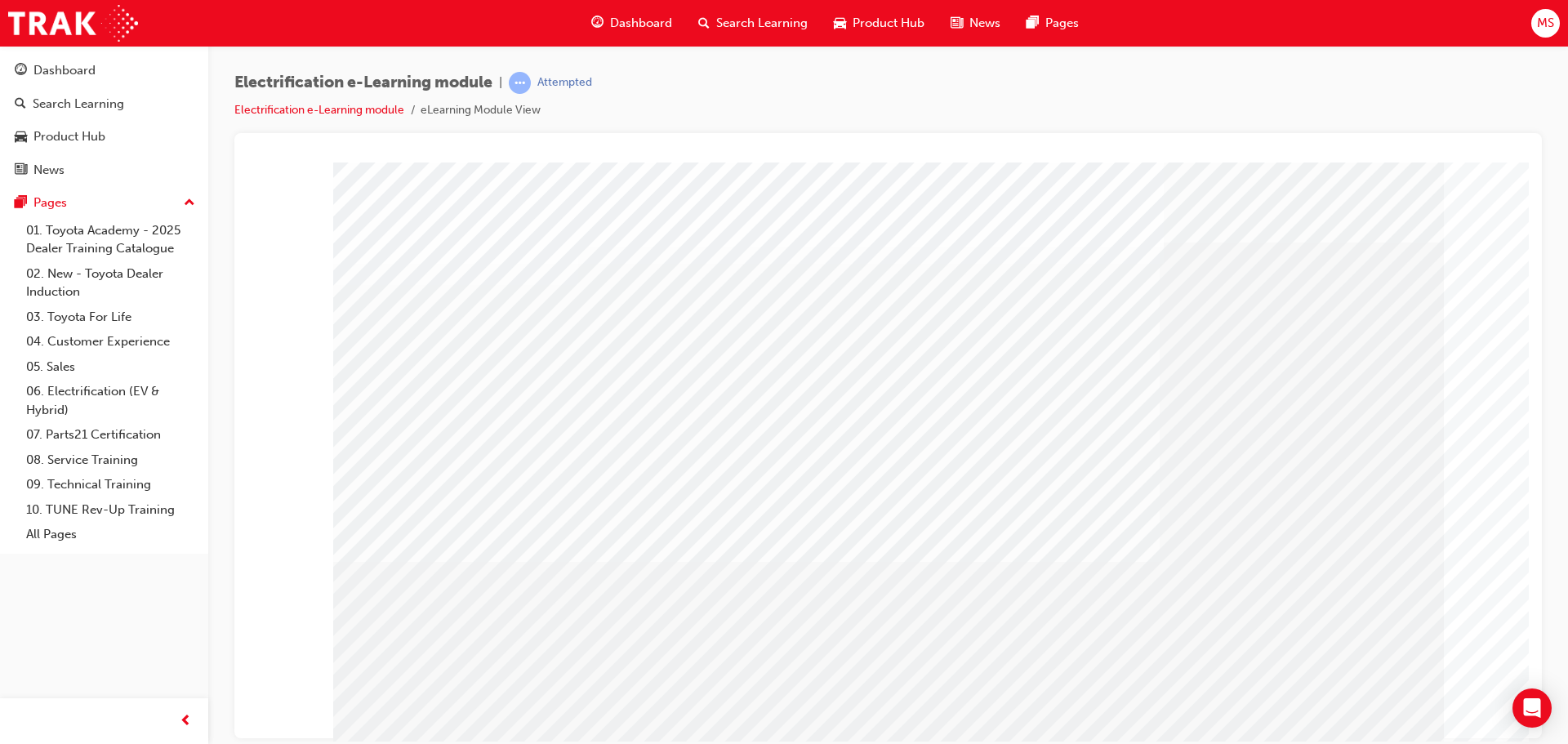
drag, startPoint x: 1156, startPoint y: 283, endPoint x: 1183, endPoint y: 284, distance: 27.0
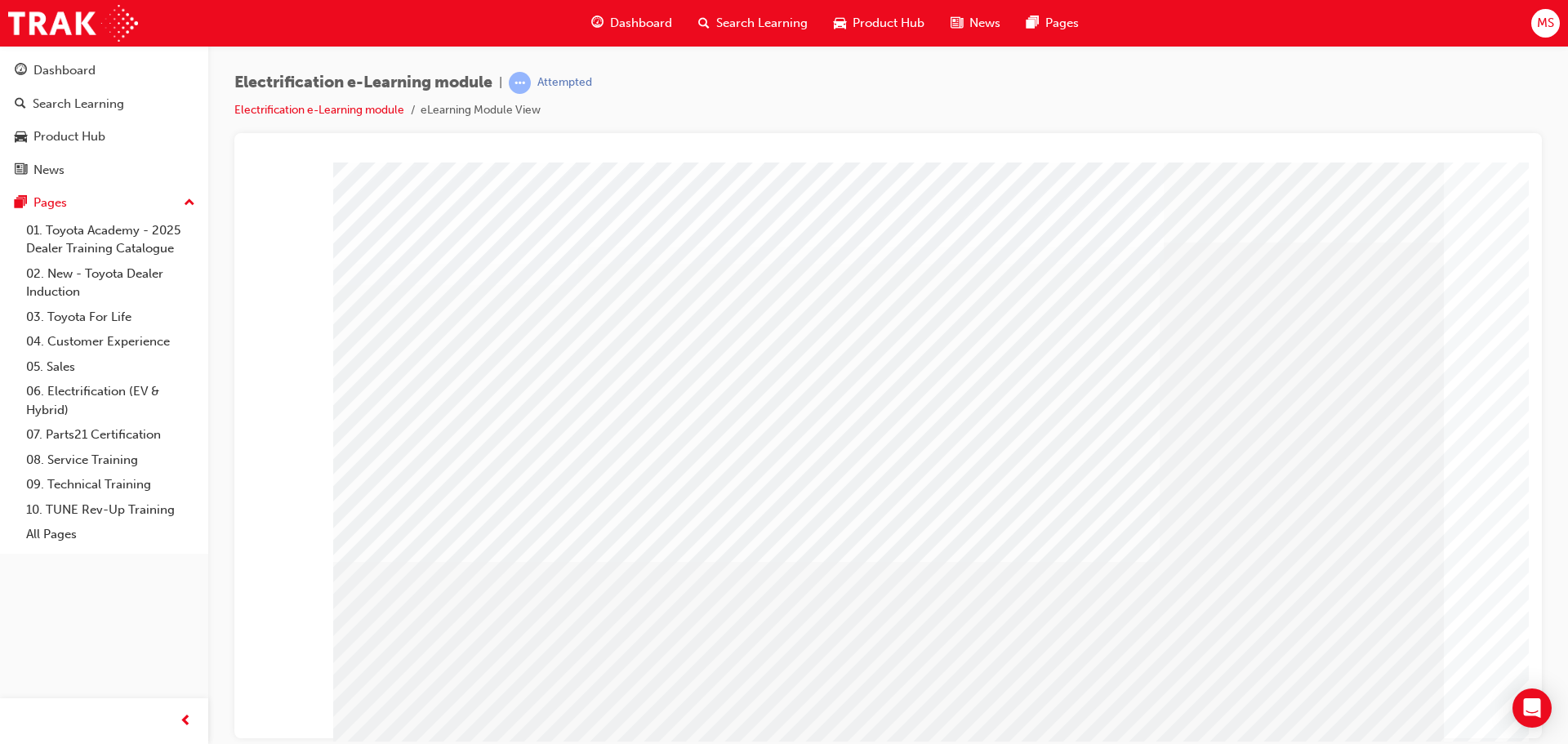
drag, startPoint x: 822, startPoint y: 337, endPoint x: 817, endPoint y: 345, distance: 9.4
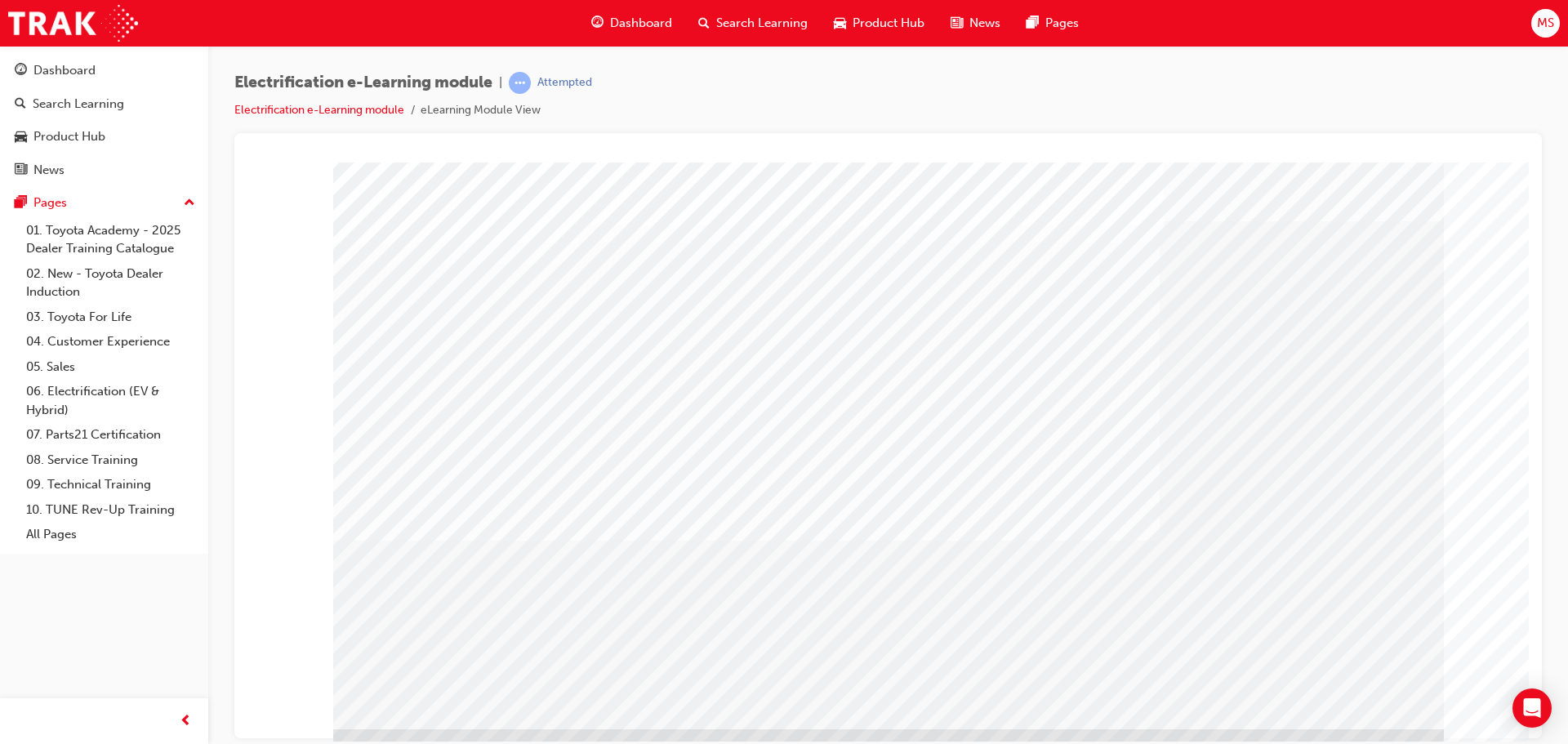
scroll to position [33, 0]
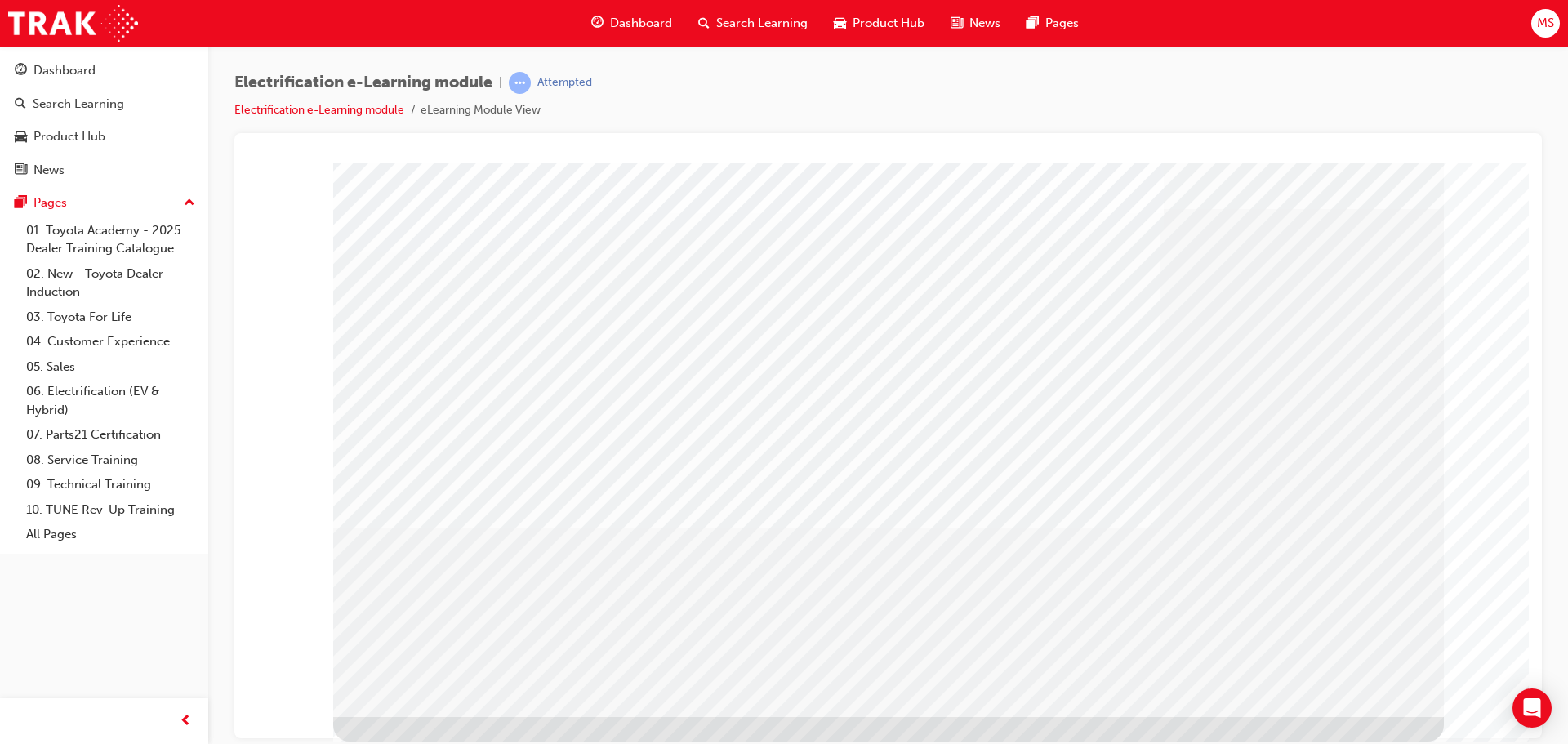
click at [1482, 135] on div "multistate" at bounding box center [887, 135] width 1268 height 0
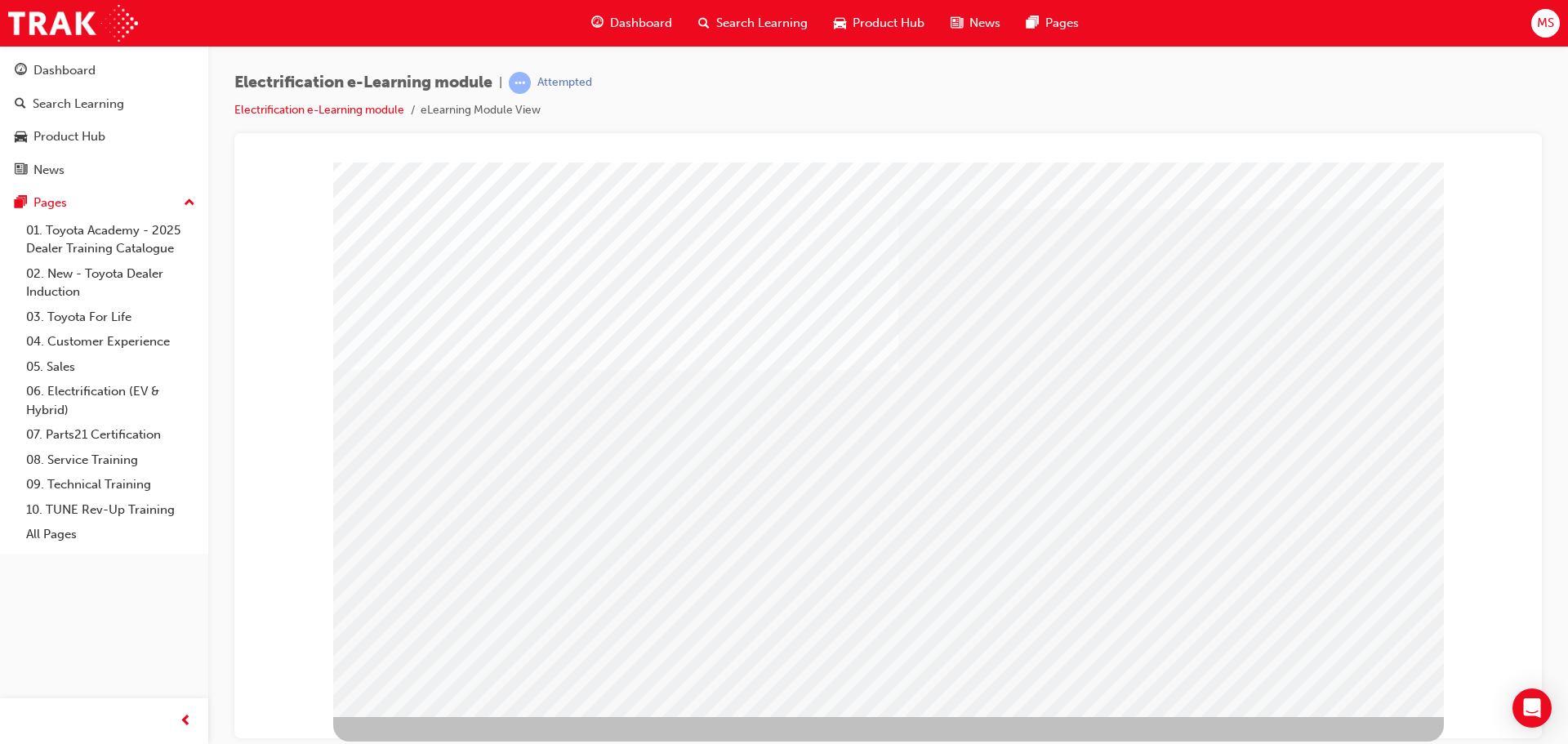
scroll to position [0, 0]
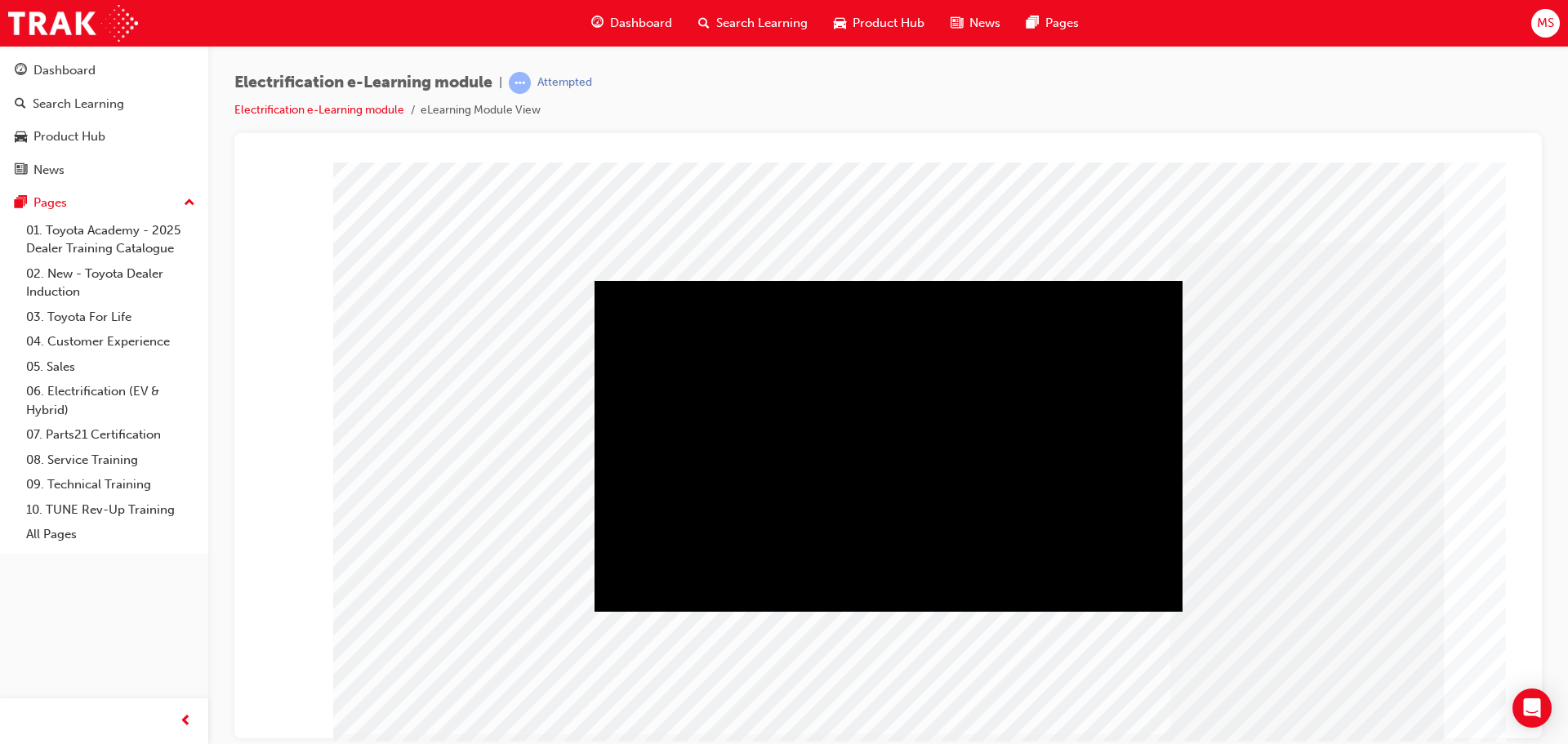
click at [883, 280] on div "Play" at bounding box center [888, 280] width 588 height 0
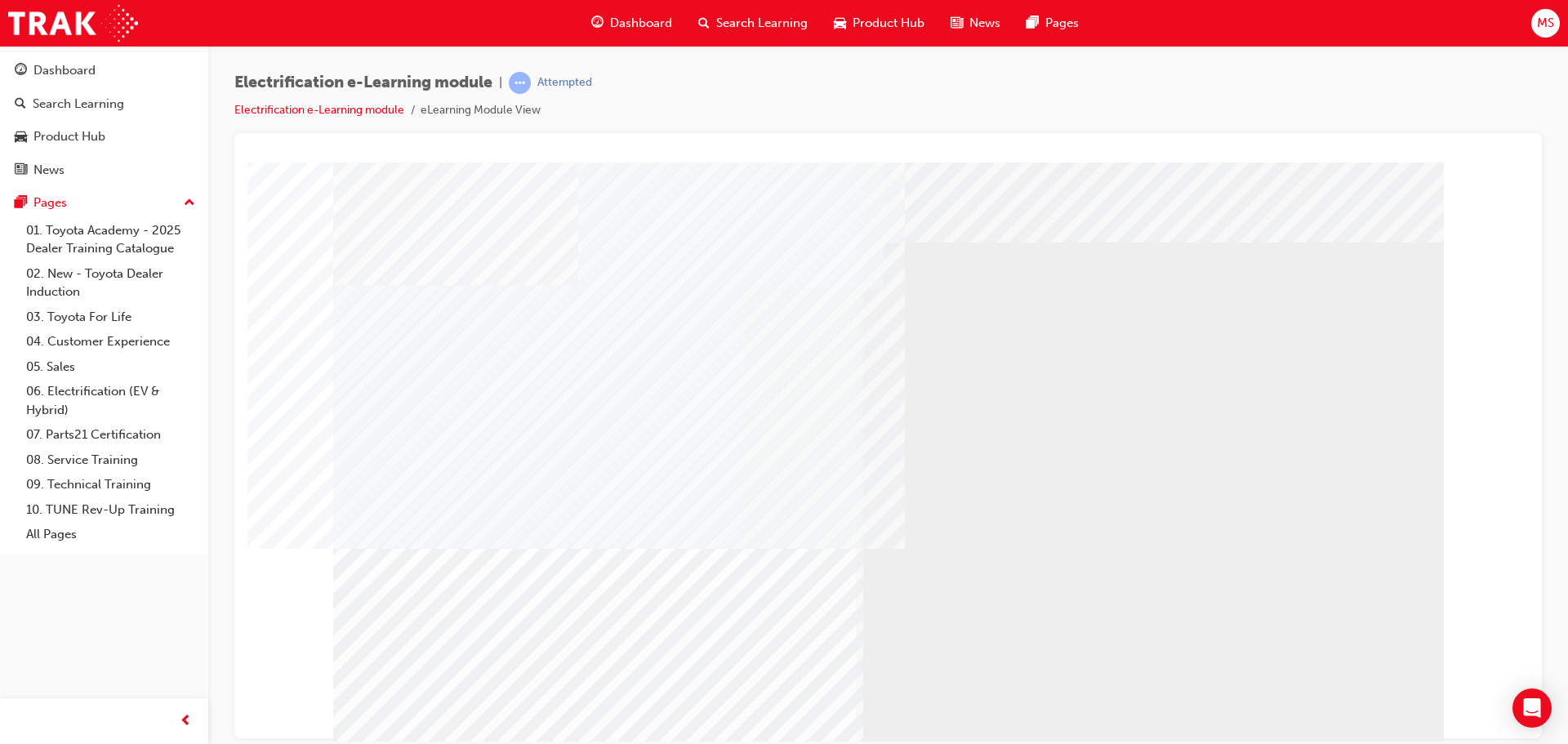
drag, startPoint x: 549, startPoint y: 318, endPoint x: 431, endPoint y: 459, distance: 183.9
